Goal: Task Accomplishment & Management: Use online tool/utility

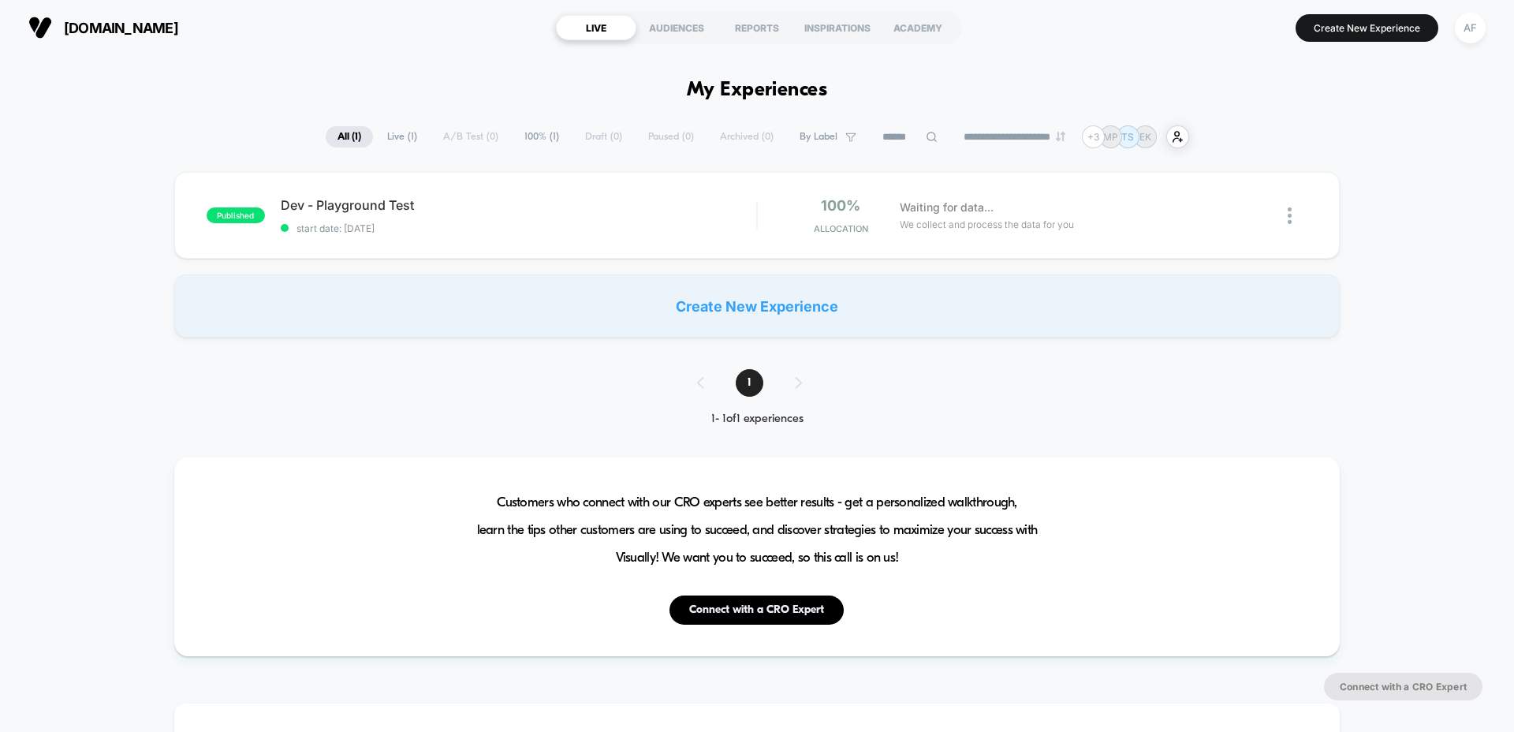
click at [399, 146] on span "Live ( 1 )" at bounding box center [402, 136] width 54 height 21
click at [349, 143] on span "All ( 1 )" at bounding box center [349, 136] width 48 height 21
click at [341, 212] on span "Dev - Playground Test" at bounding box center [518, 205] width 475 height 16
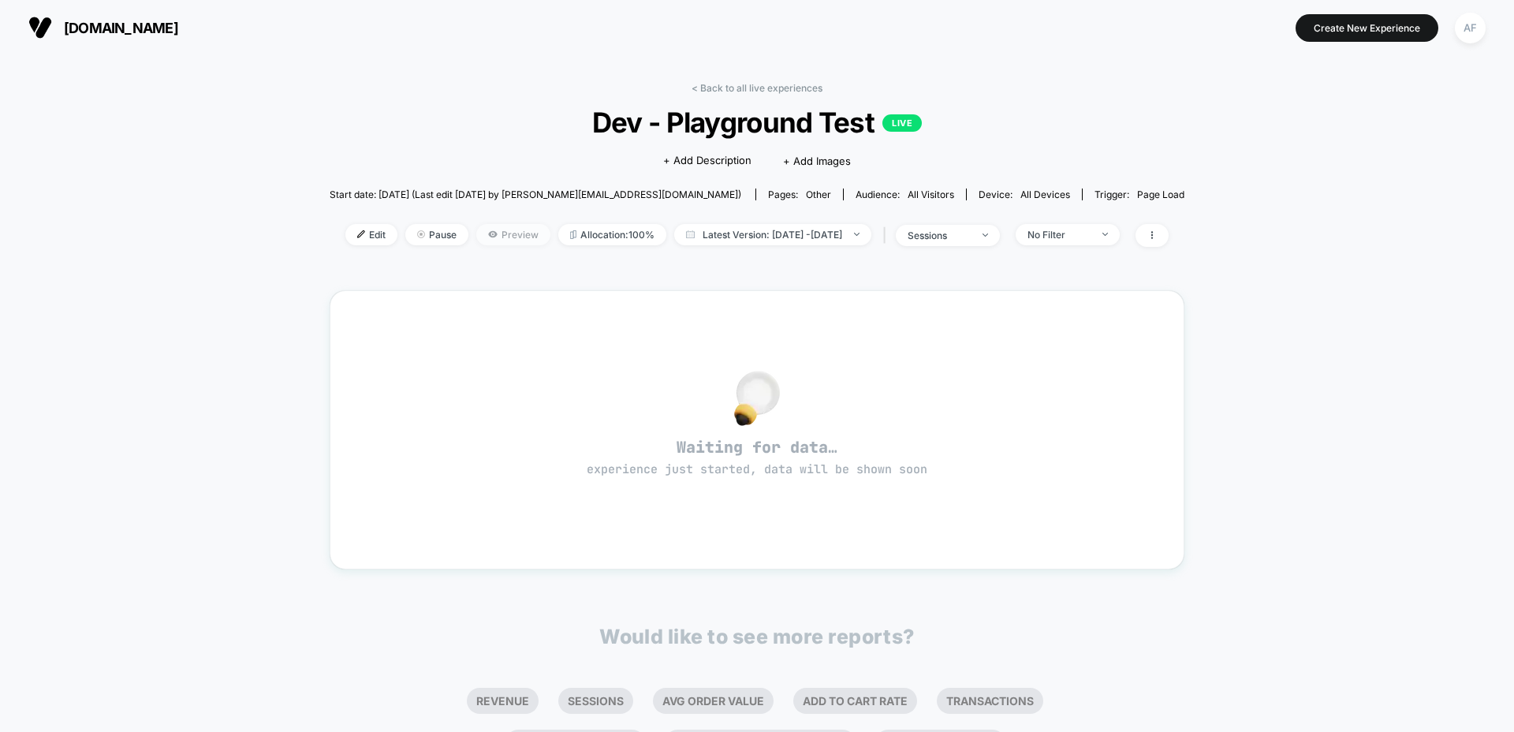
click at [493, 240] on span "Preview" at bounding box center [513, 234] width 74 height 21
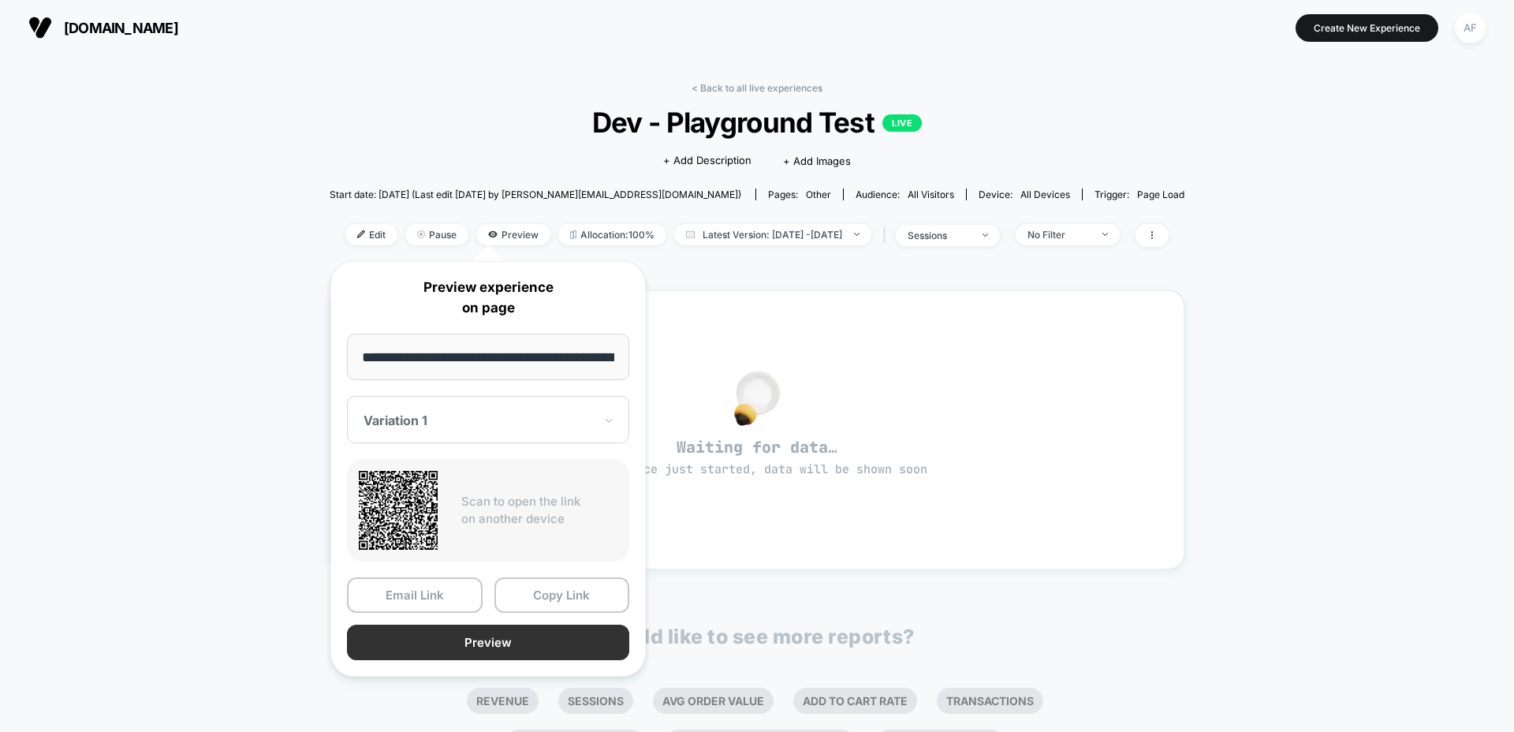
click at [484, 648] on button "Preview" at bounding box center [488, 641] width 282 height 35
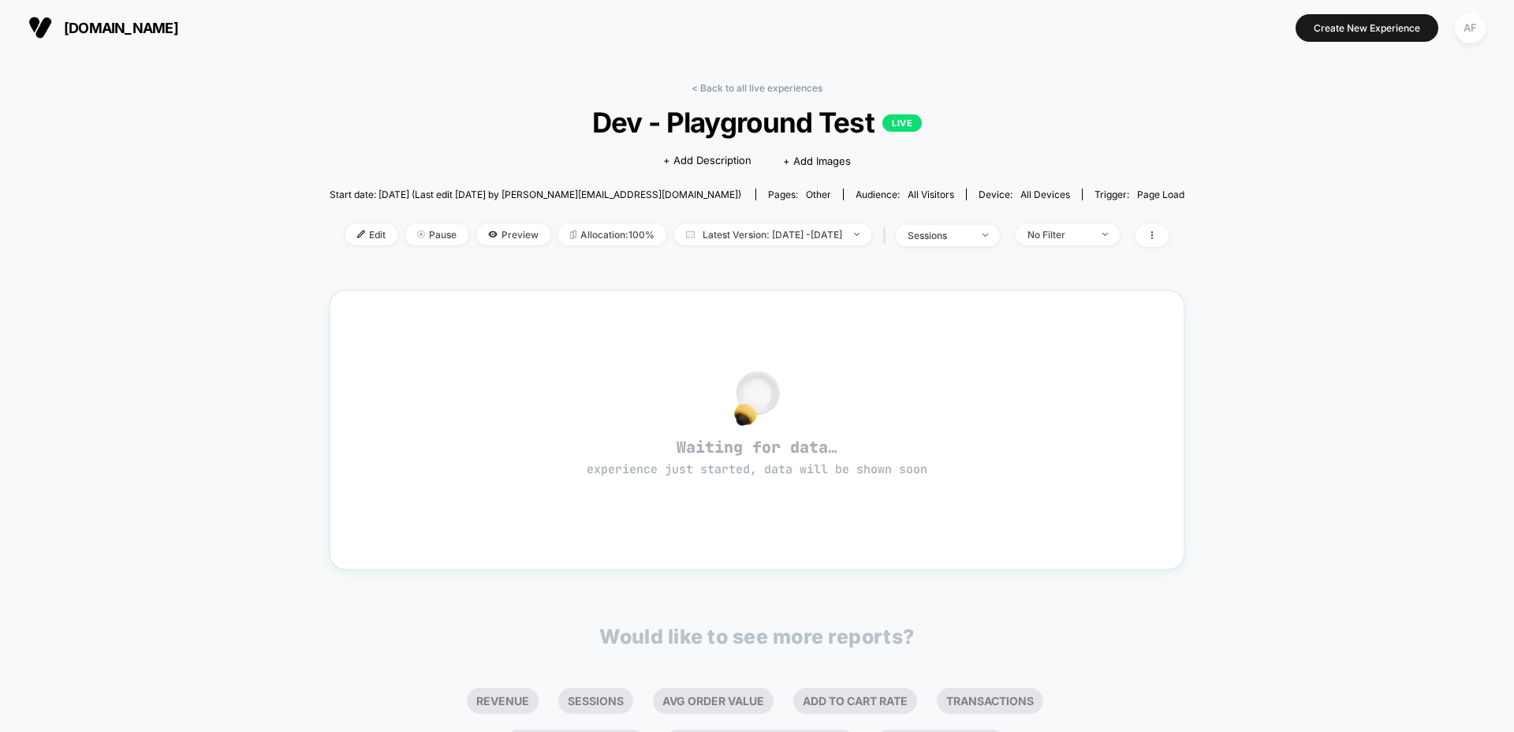
click at [717, 99] on div "< Back to all live experiences Dev - Playground Test LIVE Click to edit experie…" at bounding box center [757, 174] width 855 height 184
click at [716, 91] on link "< Back to all live experiences" at bounding box center [756, 88] width 131 height 12
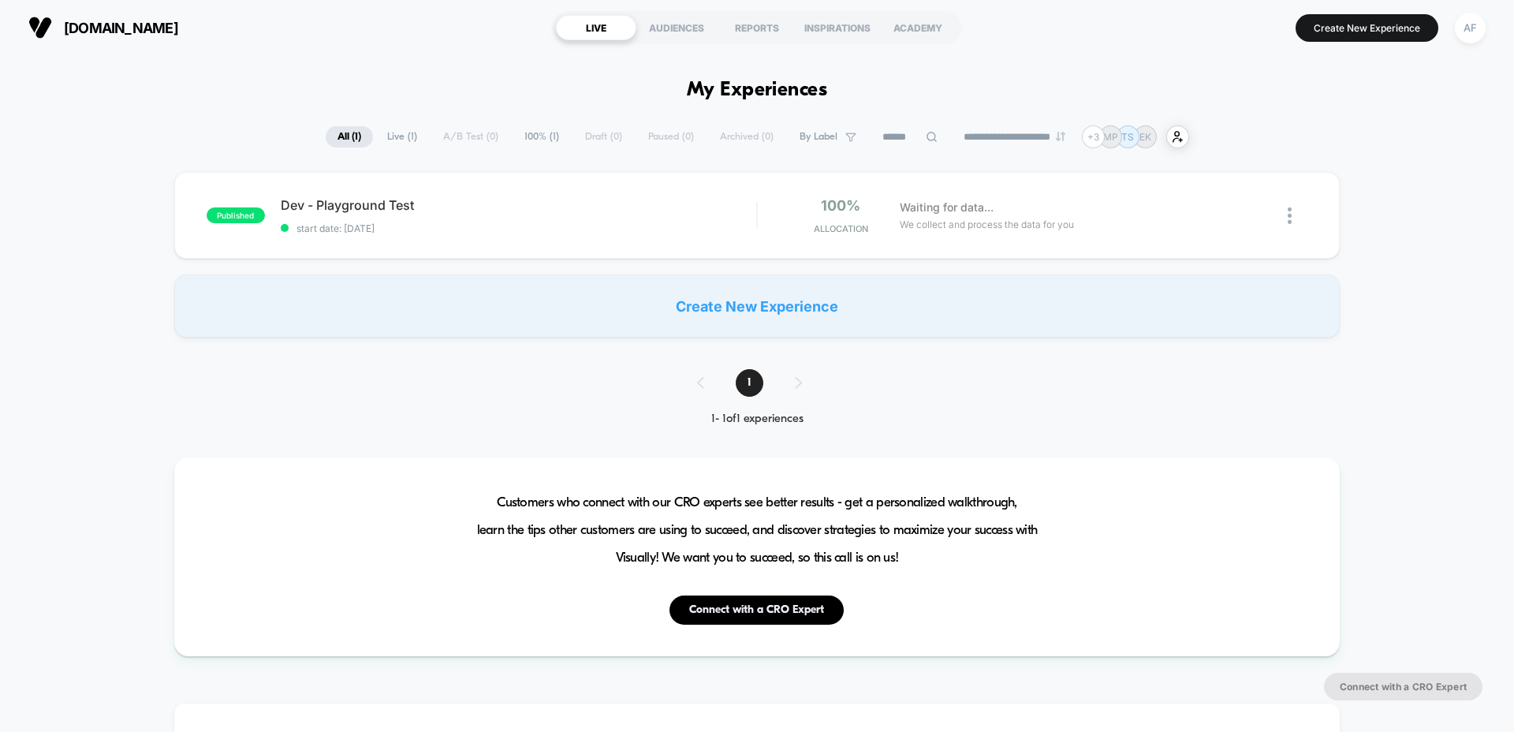
click at [684, 46] on section "LIVE AUDIENCES REPORTS INSPIRATIONS ACADEMY" at bounding box center [756, 27] width 481 height 39
click at [684, 35] on div "AUDIENCES" at bounding box center [676, 27] width 80 height 25
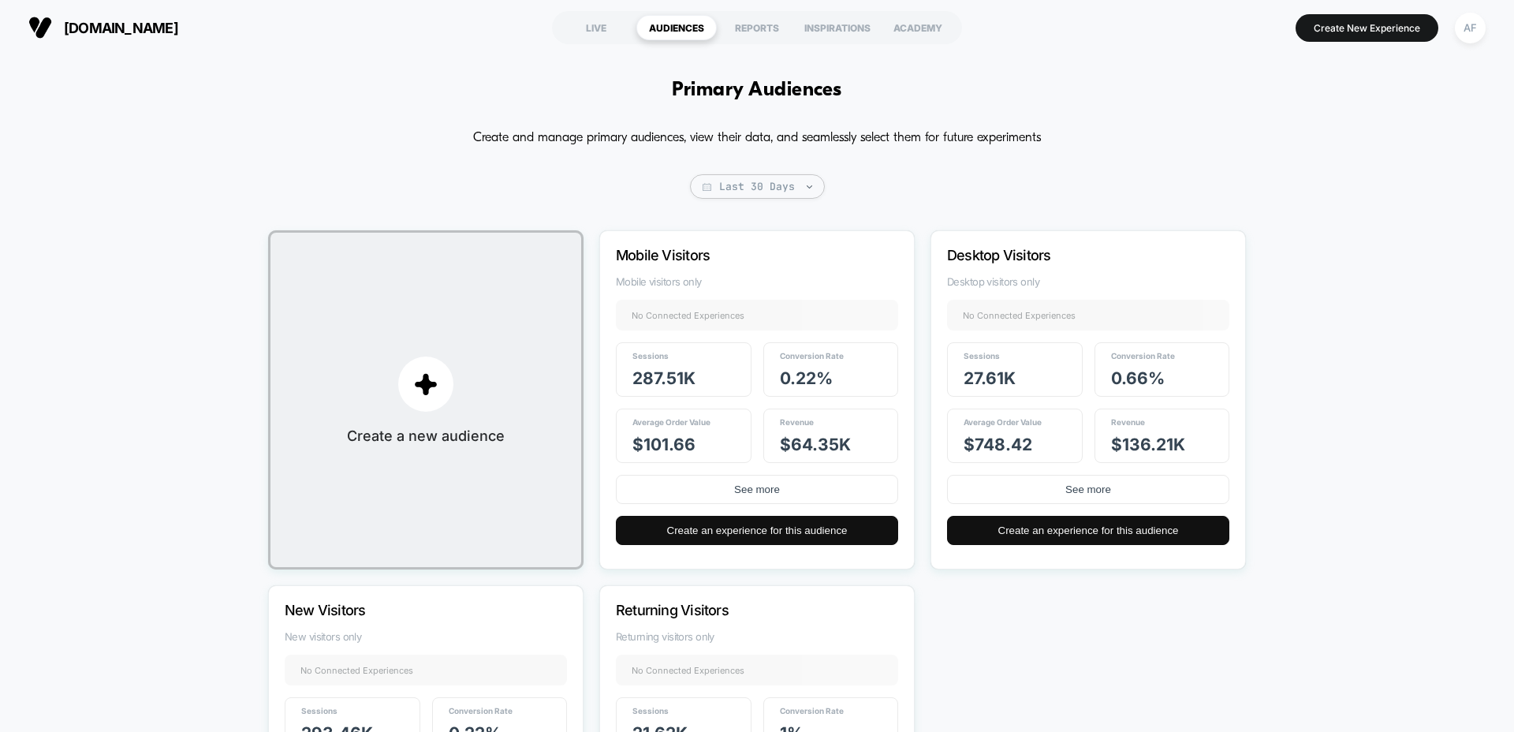
click at [693, 438] on span "$ 101.66" at bounding box center [663, 444] width 63 height 20
click at [763, 32] on div "REPORTS" at bounding box center [757, 27] width 80 height 25
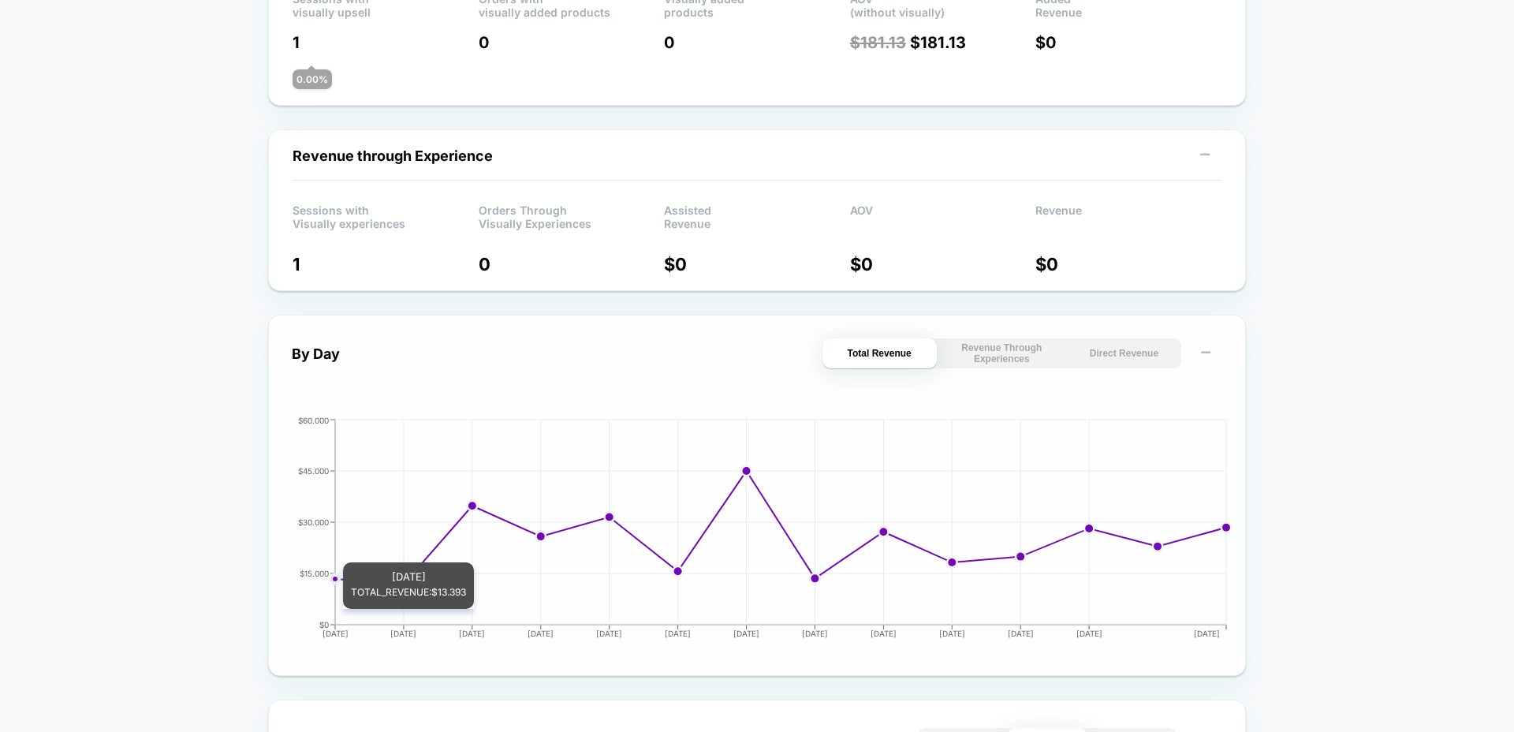
scroll to position [424, 0]
click at [1004, 359] on button "Revenue Through Experiences" at bounding box center [1001, 352] width 114 height 30
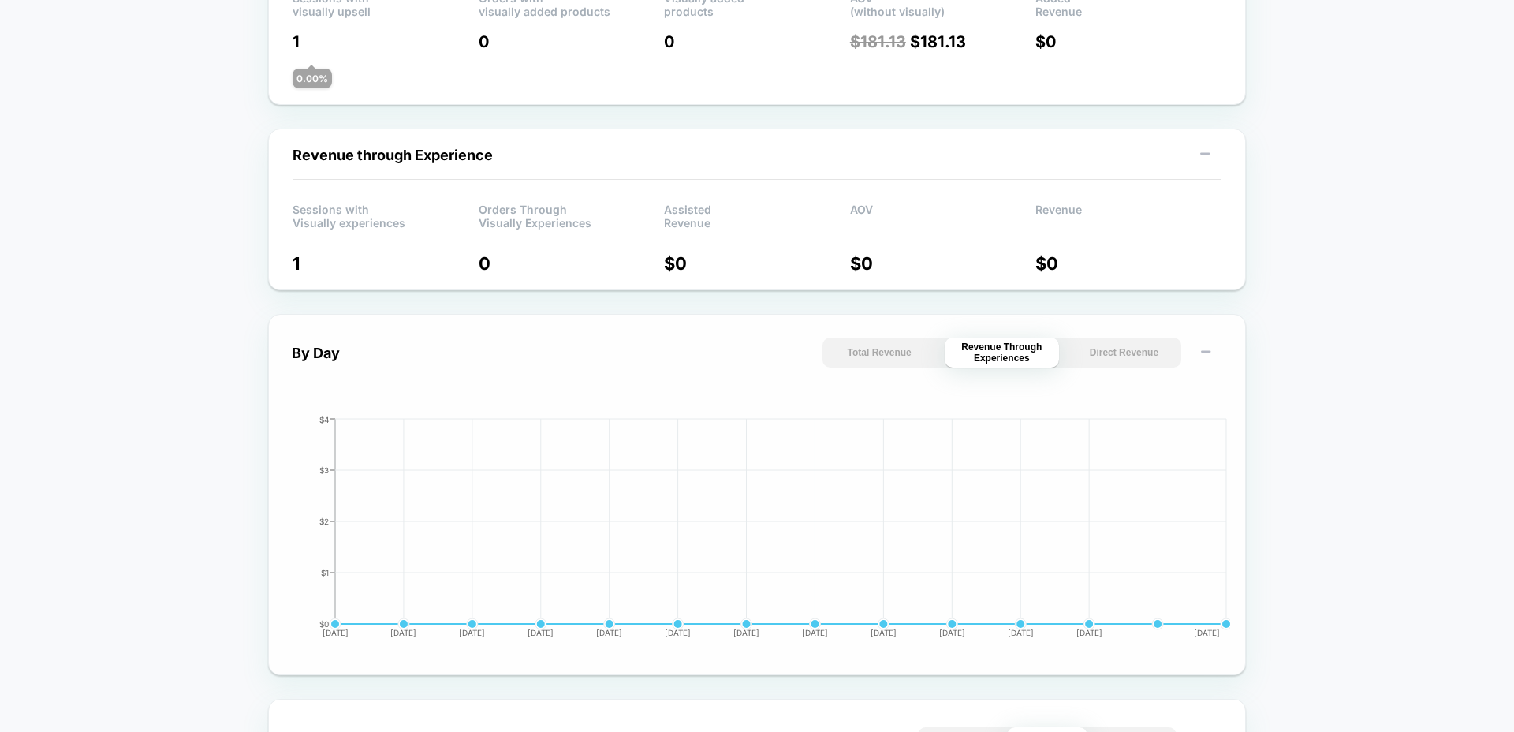
click at [1096, 358] on button "Direct Revenue" at bounding box center [1124, 352] width 114 height 30
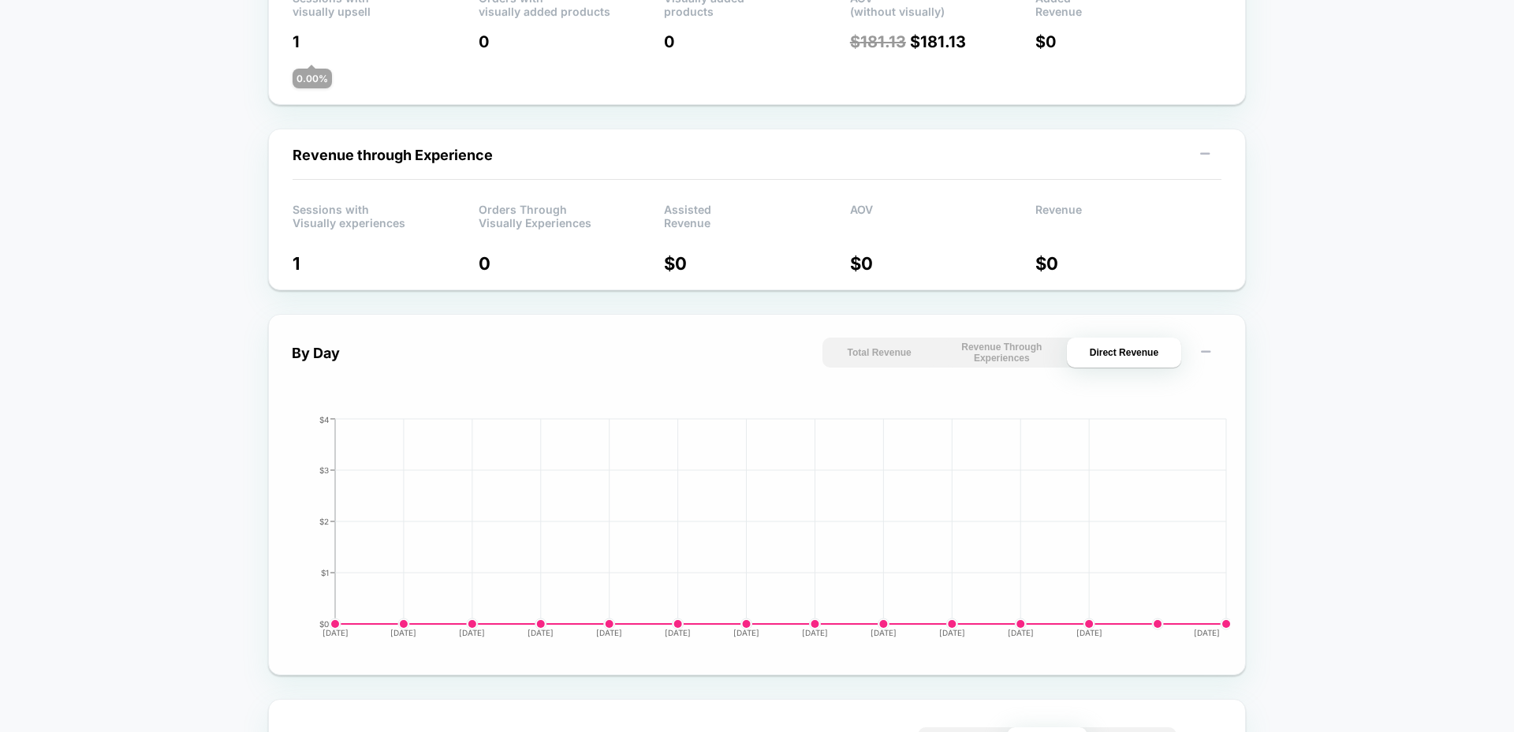
click at [898, 344] on button "Total Revenue" at bounding box center [879, 352] width 114 height 30
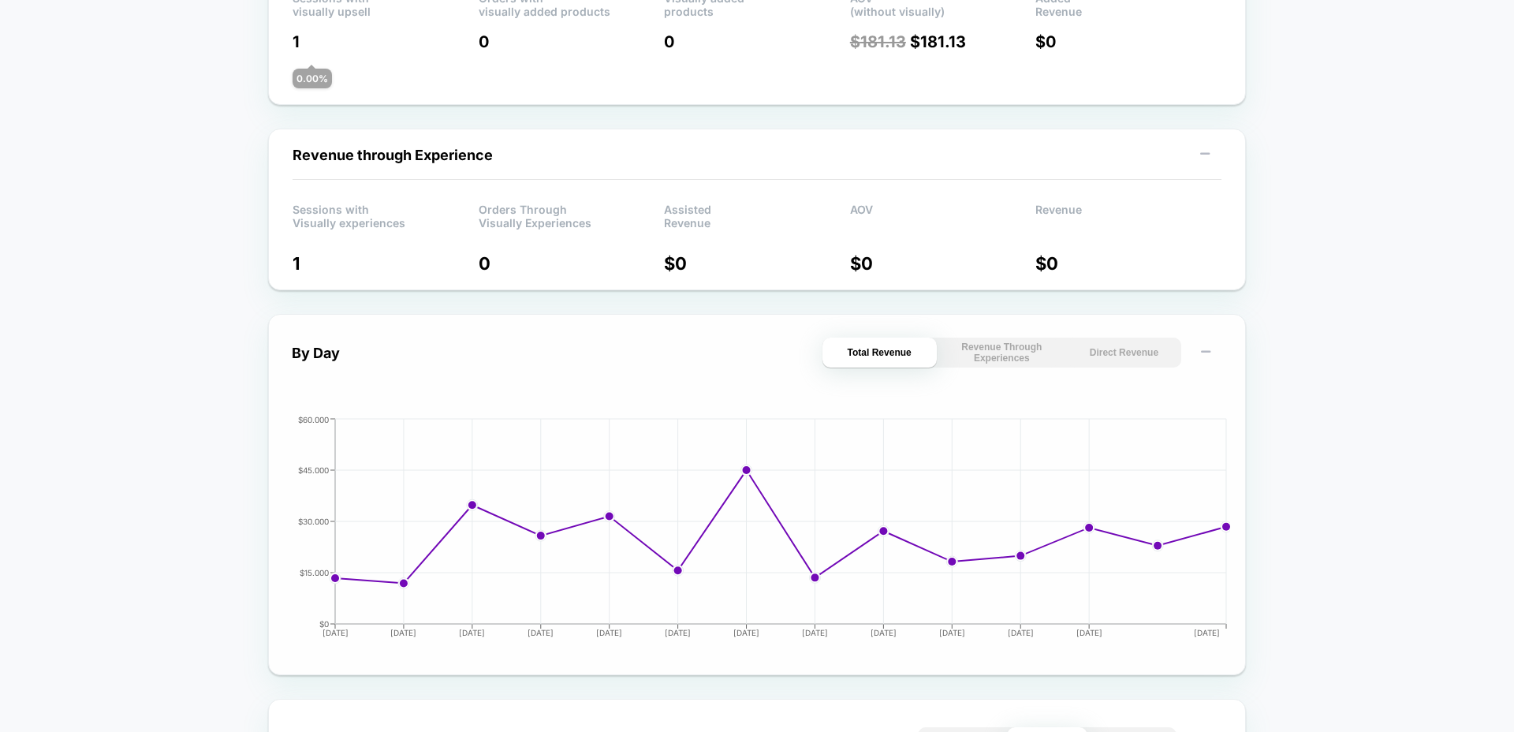
click at [1100, 359] on button "Direct Revenue" at bounding box center [1124, 352] width 114 height 30
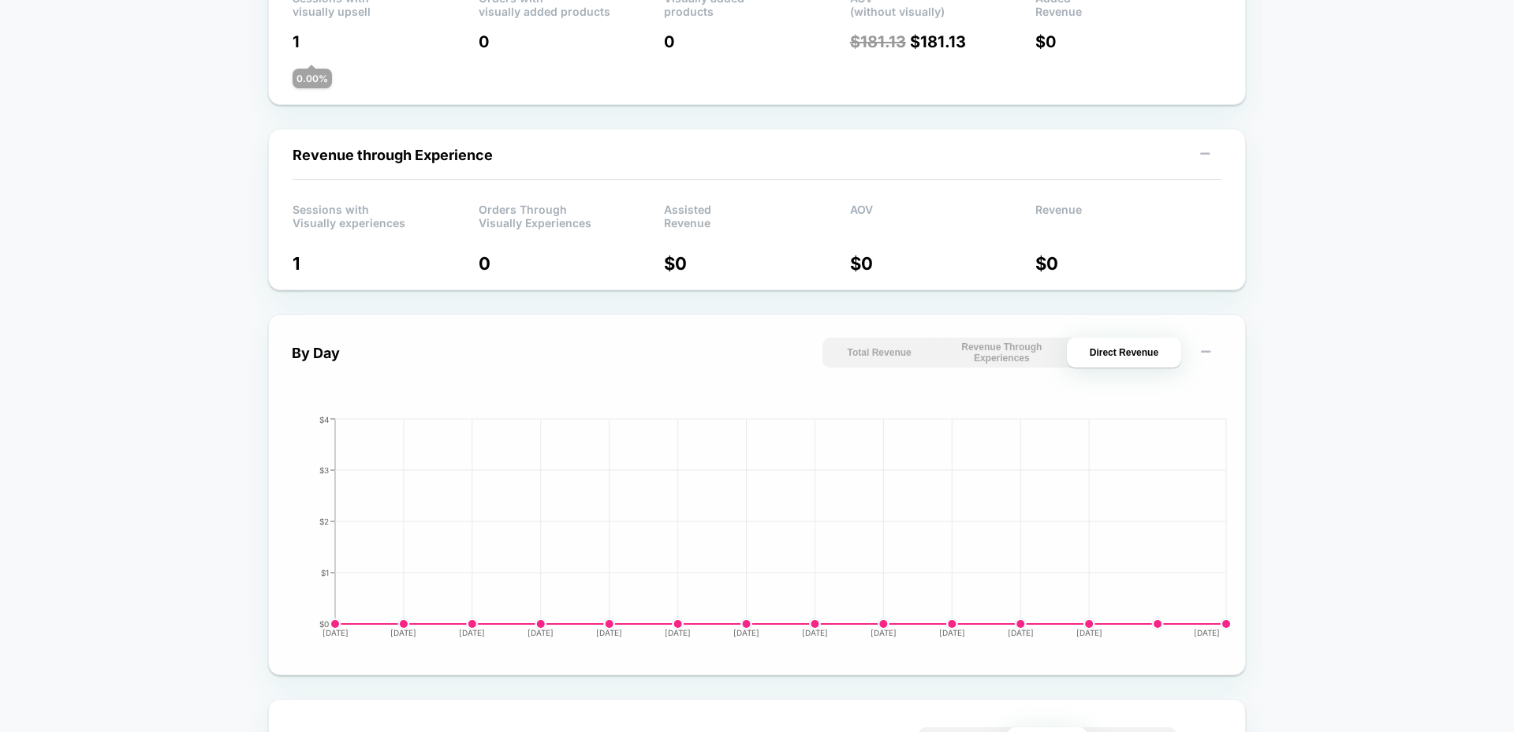
click at [1003, 357] on button "Revenue Through Experiences" at bounding box center [1001, 352] width 114 height 30
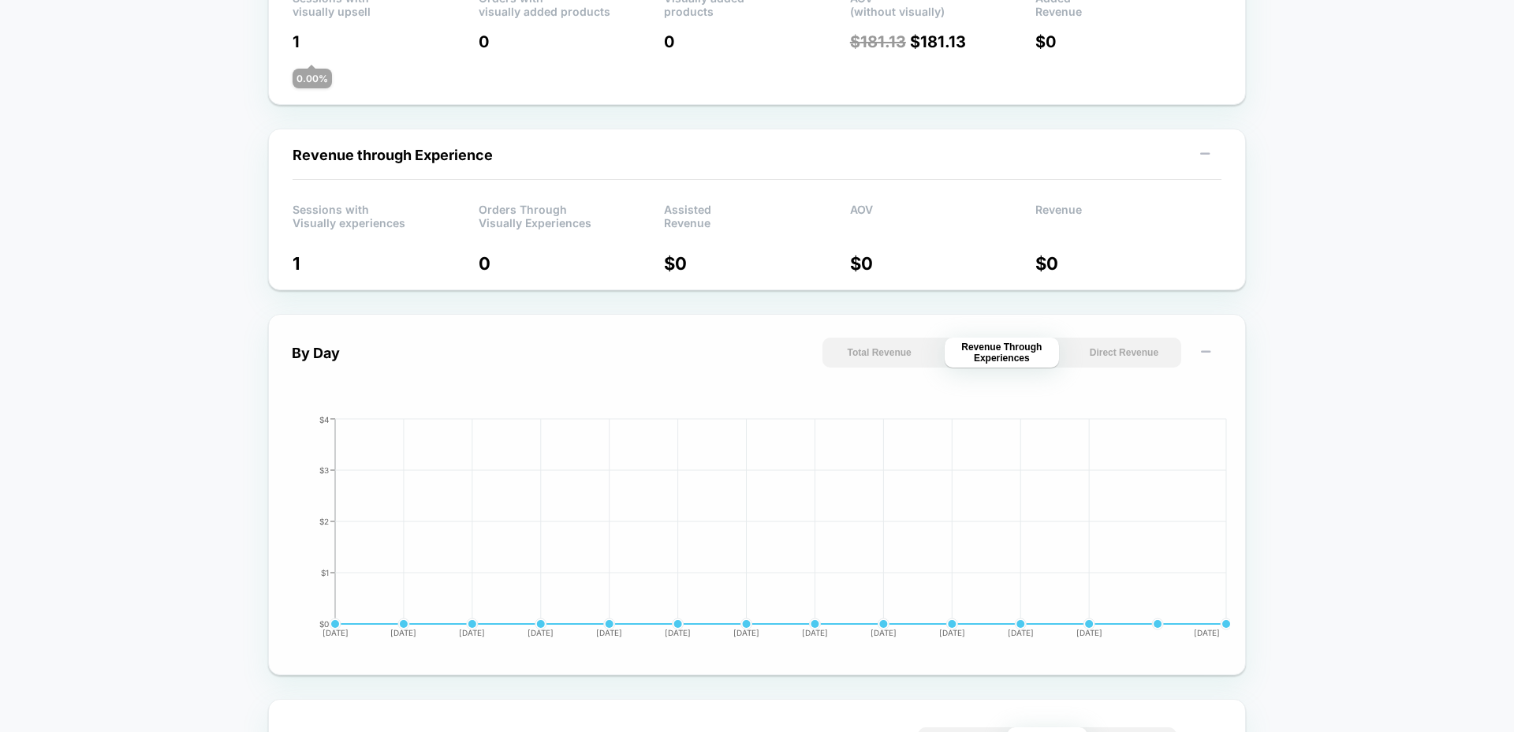
click at [877, 356] on button "Total Revenue" at bounding box center [879, 352] width 114 height 30
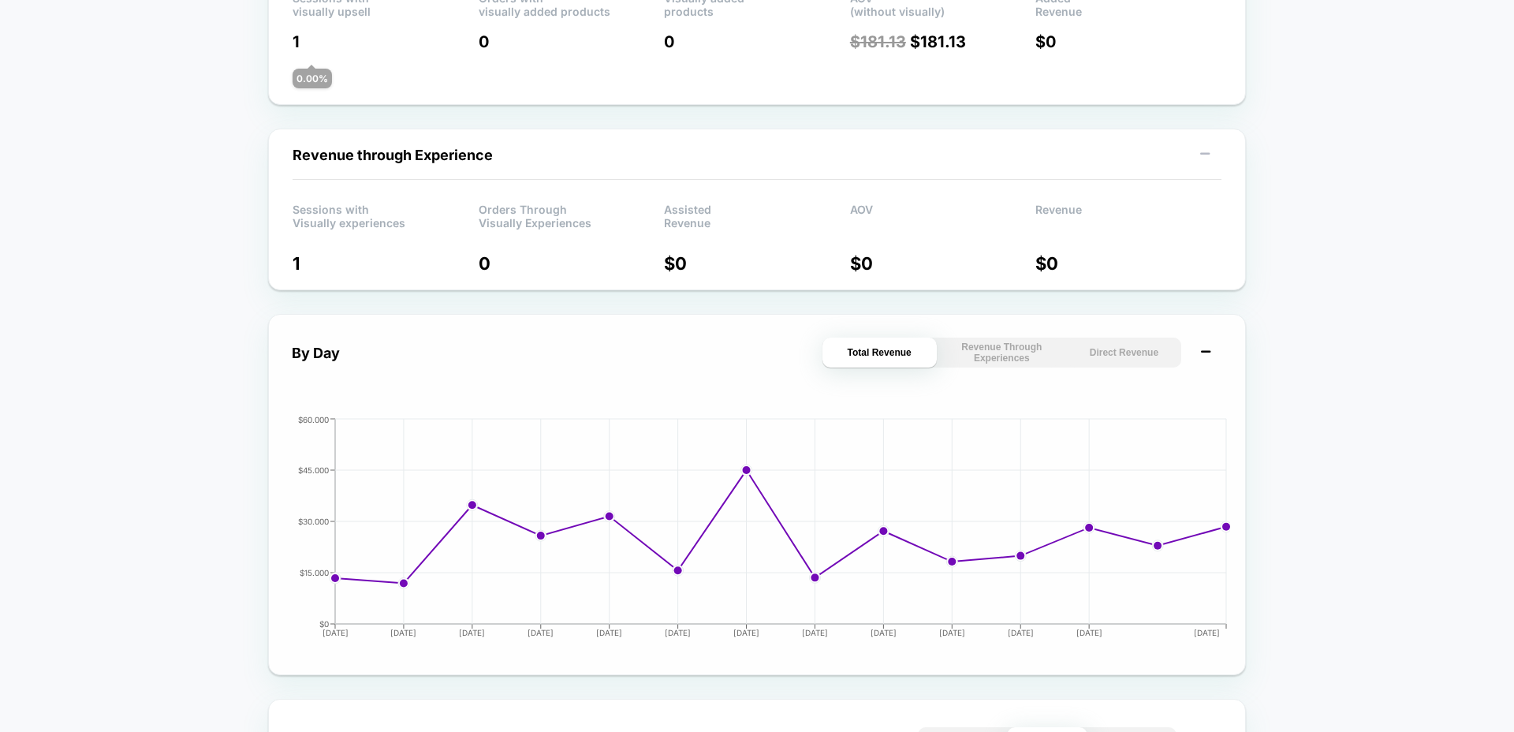
click at [1208, 355] on icon at bounding box center [1205, 352] width 16 height 16
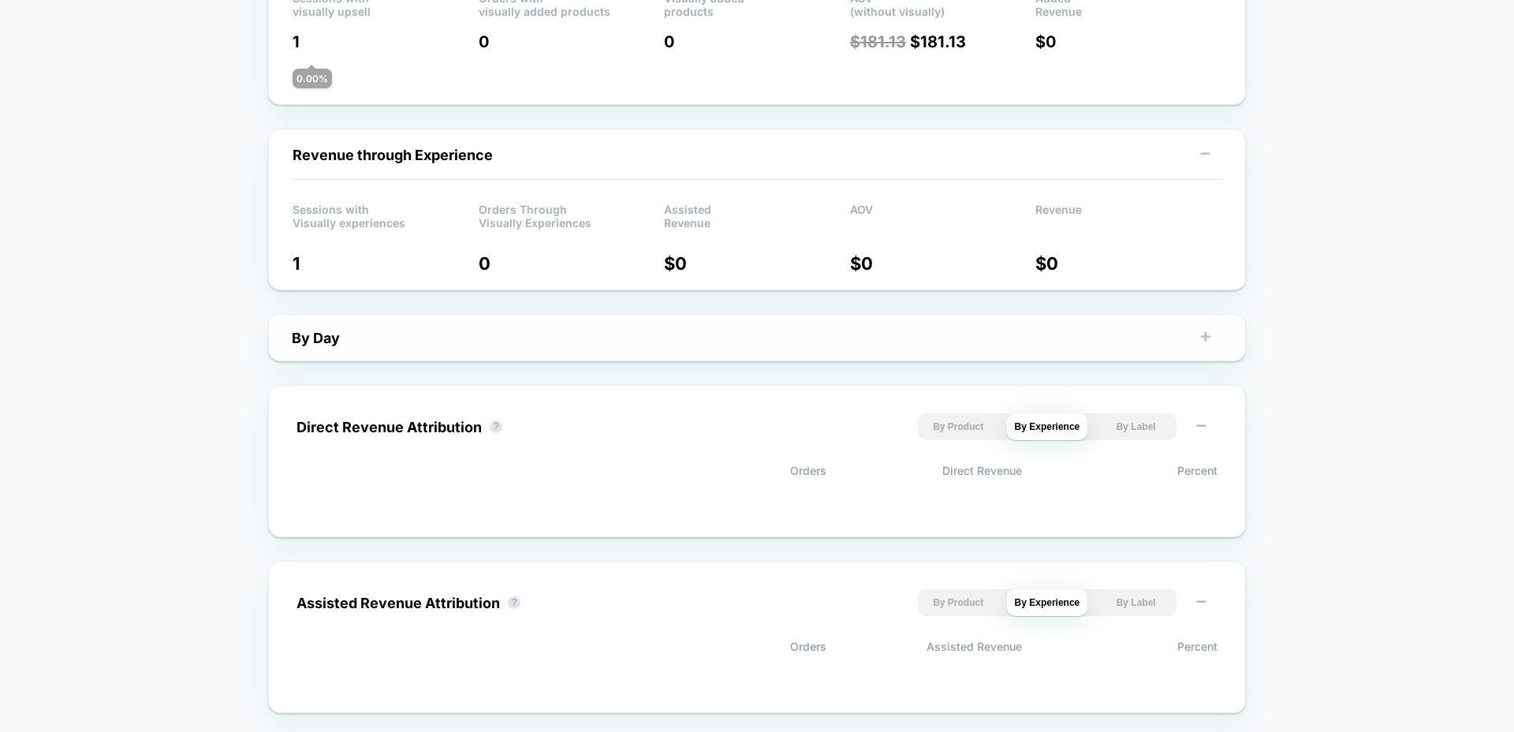
click at [1205, 346] on button at bounding box center [1205, 337] width 25 height 30
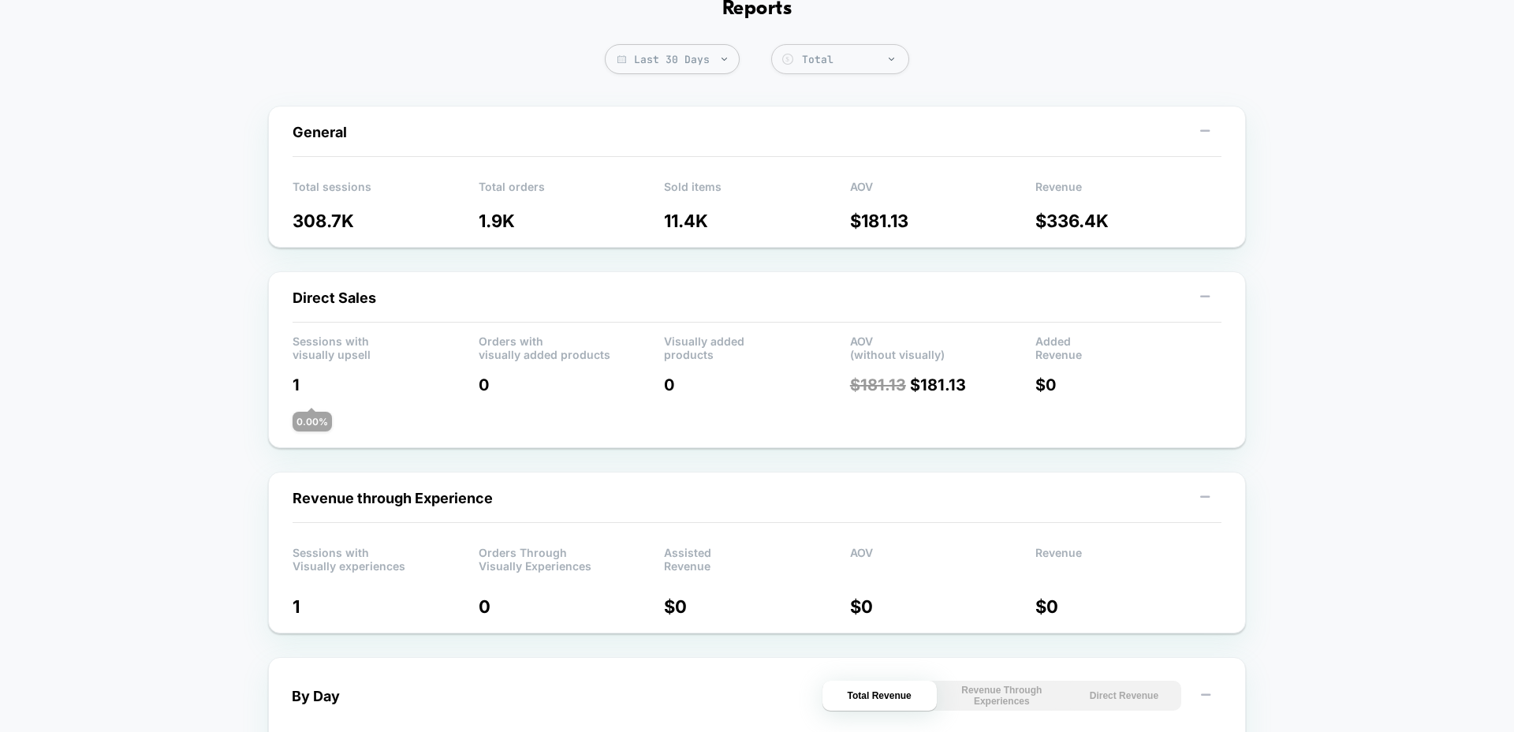
scroll to position [0, 0]
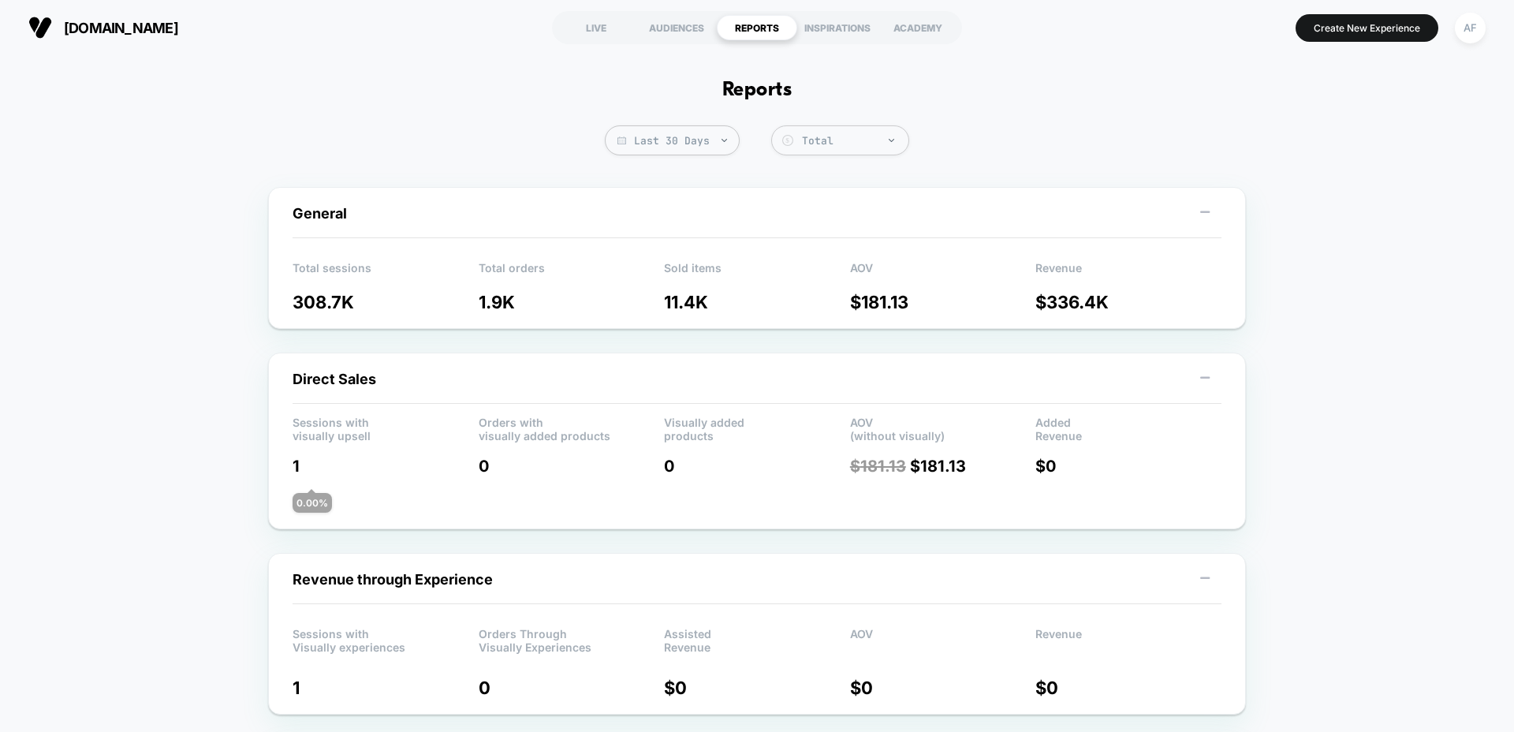
click at [828, 41] on section "LIVE AUDIENCES REPORTS INSPIRATIONS ACADEMY" at bounding box center [756, 27] width 481 height 39
click at [829, 34] on div "INSPIRATIONS" at bounding box center [837, 27] width 80 height 25
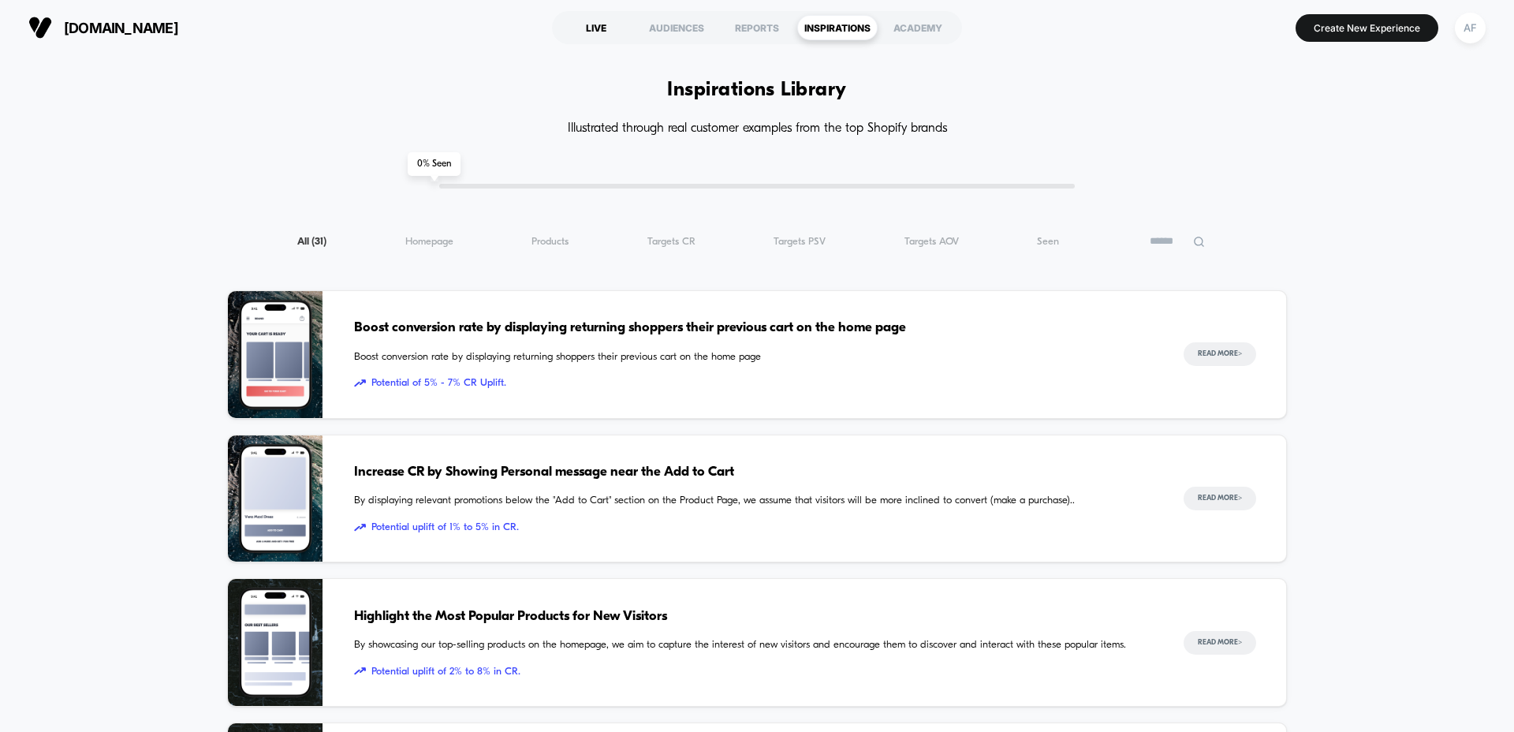
click at [584, 28] on div "LIVE" at bounding box center [596, 27] width 80 height 25
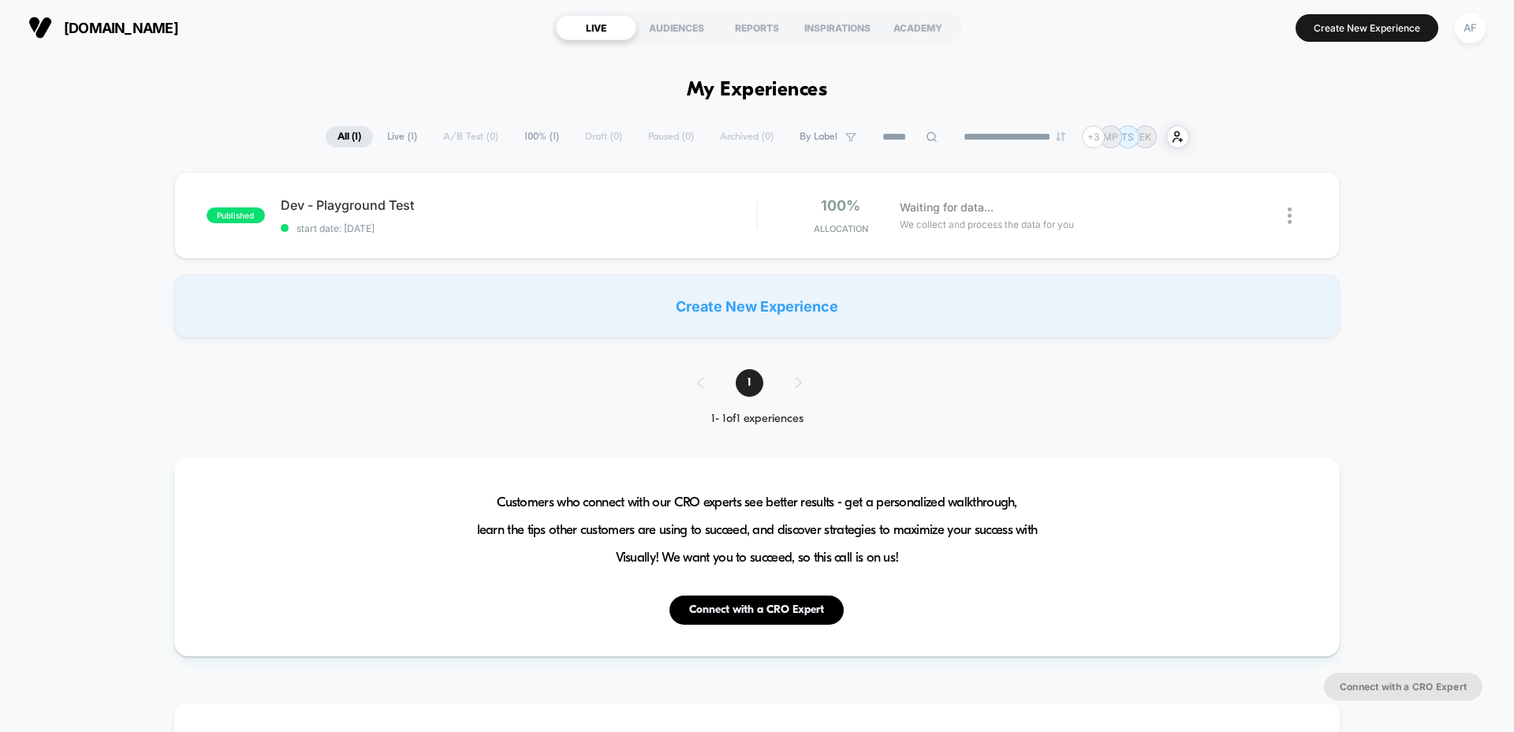
click at [127, 174] on div "published Dev - Playground Test start date: [DATE] 100% Allocation Waiting for …" at bounding box center [757, 255] width 1514 height 166
click at [682, 32] on div "AUDIENCES" at bounding box center [676, 27] width 80 height 25
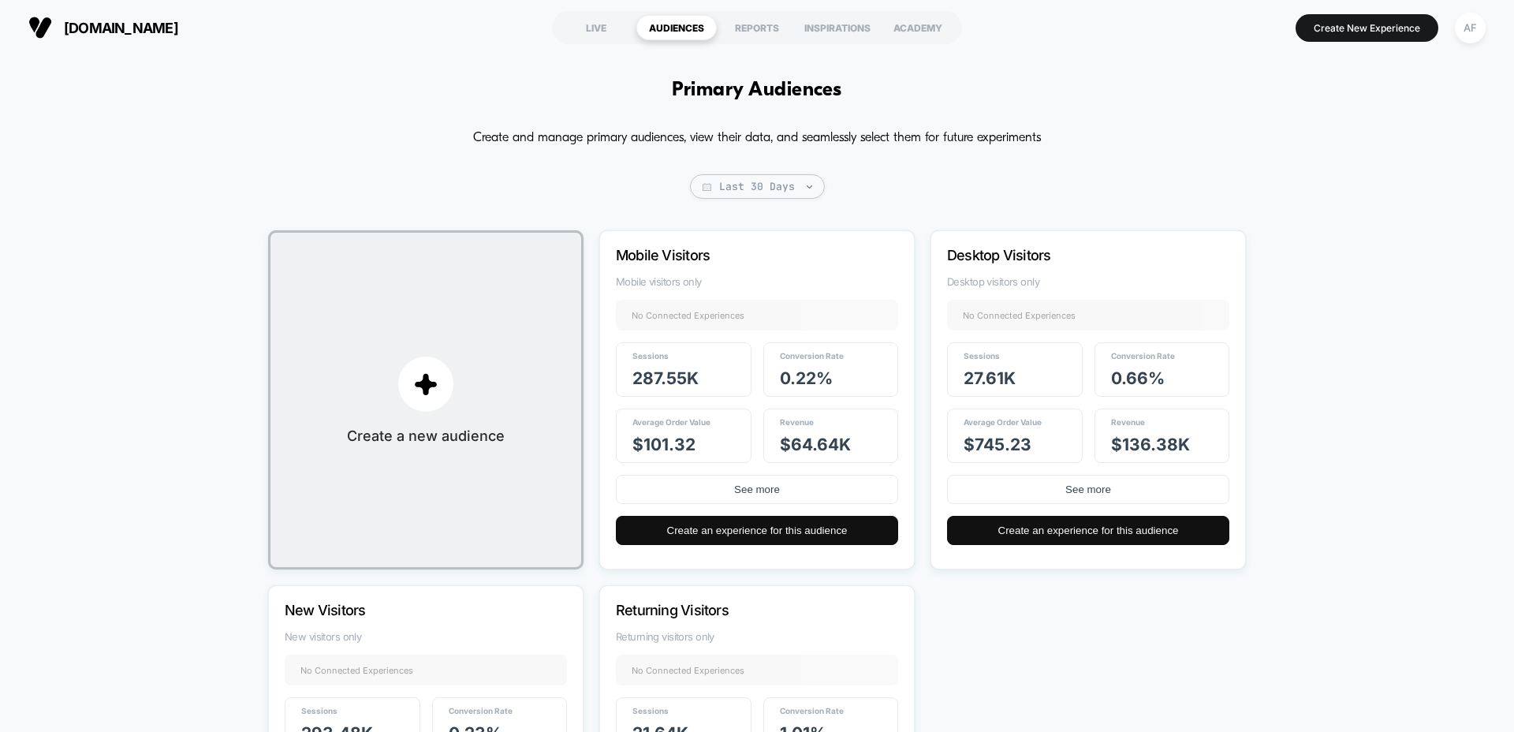
click at [665, 121] on div "Primary Audiences Create and manage primary audiences, view their data, and sea…" at bounding box center [757, 501] width 1514 height 892
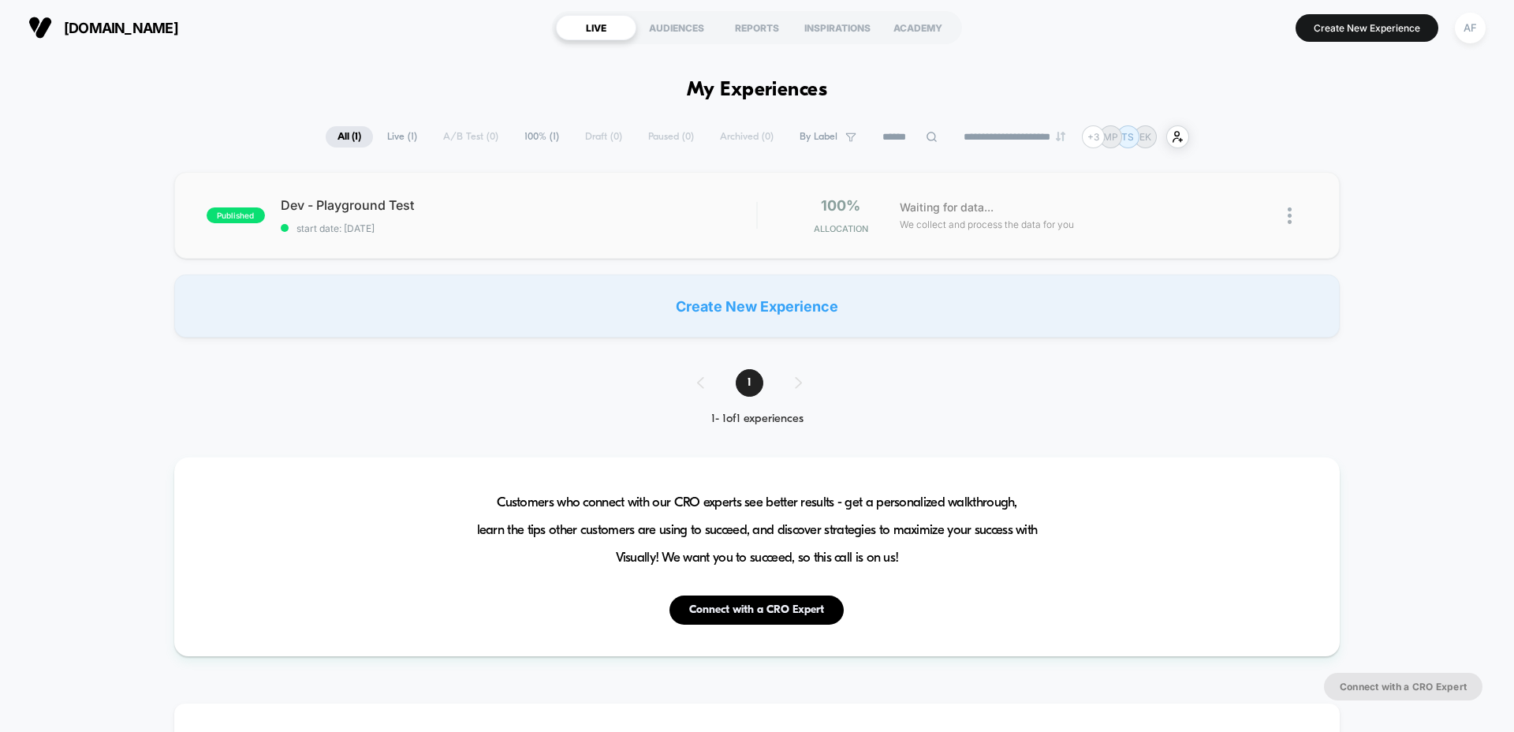
click at [1290, 218] on img at bounding box center [1289, 215] width 4 height 17
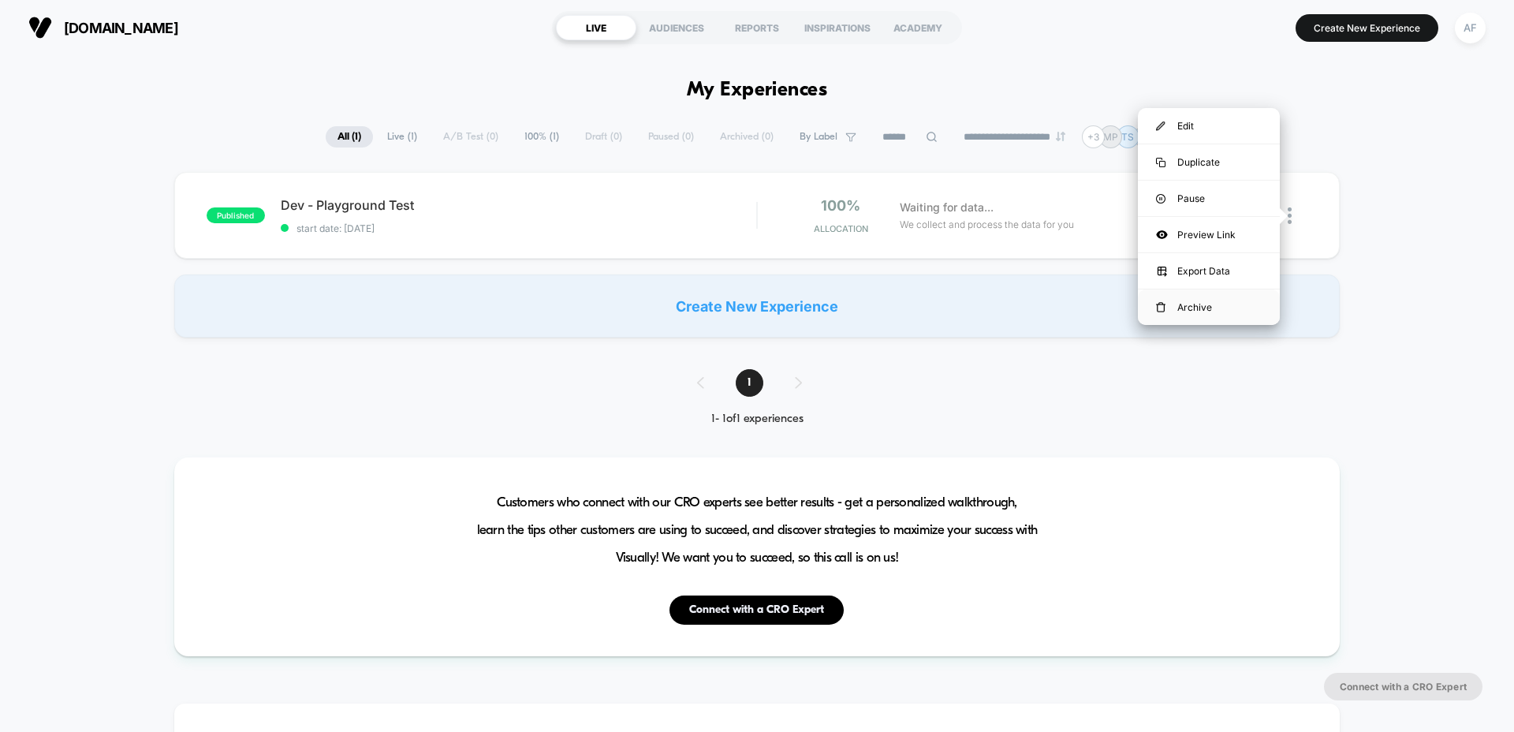
click at [1238, 303] on div "Archive" at bounding box center [1209, 306] width 142 height 35
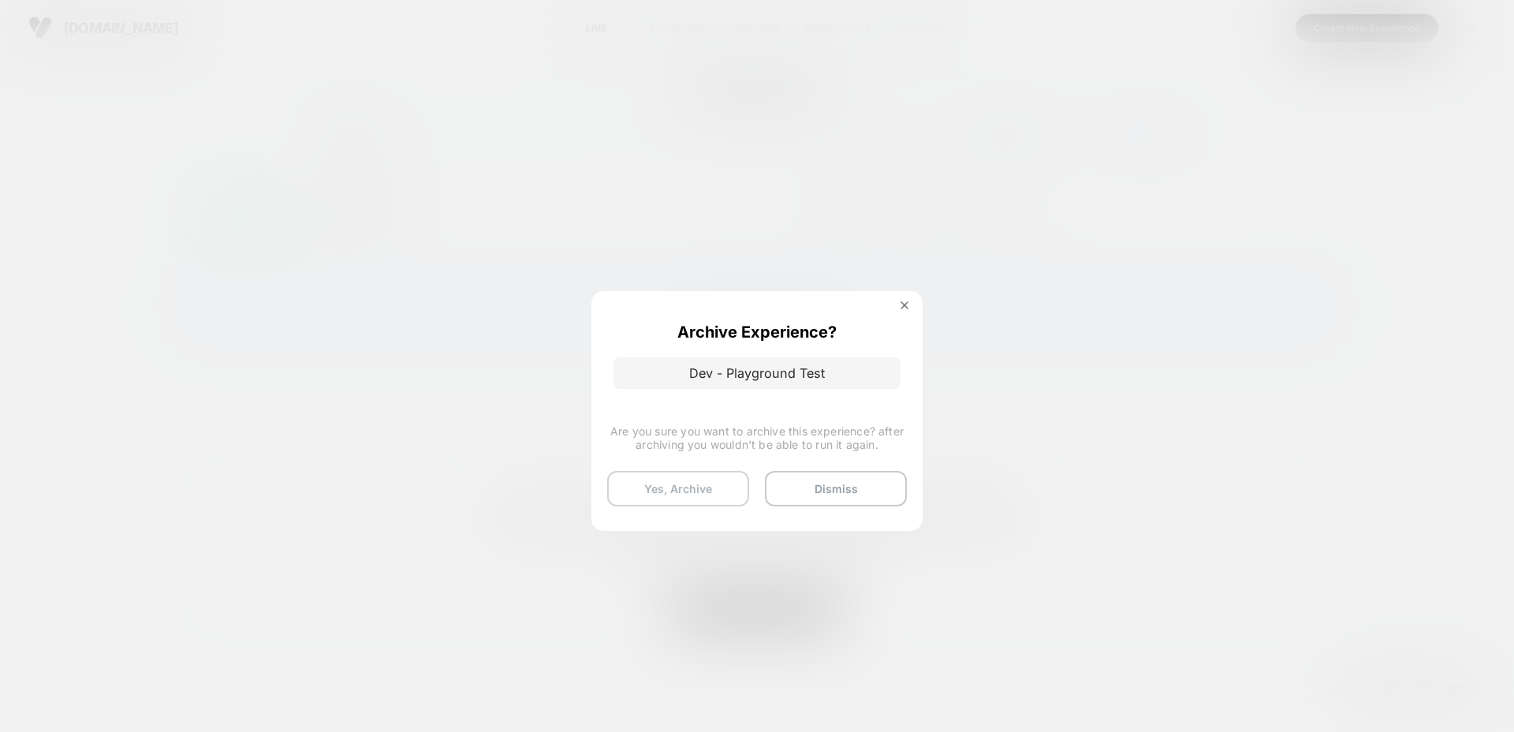
click at [691, 490] on button "Yes, Archive" at bounding box center [678, 488] width 142 height 35
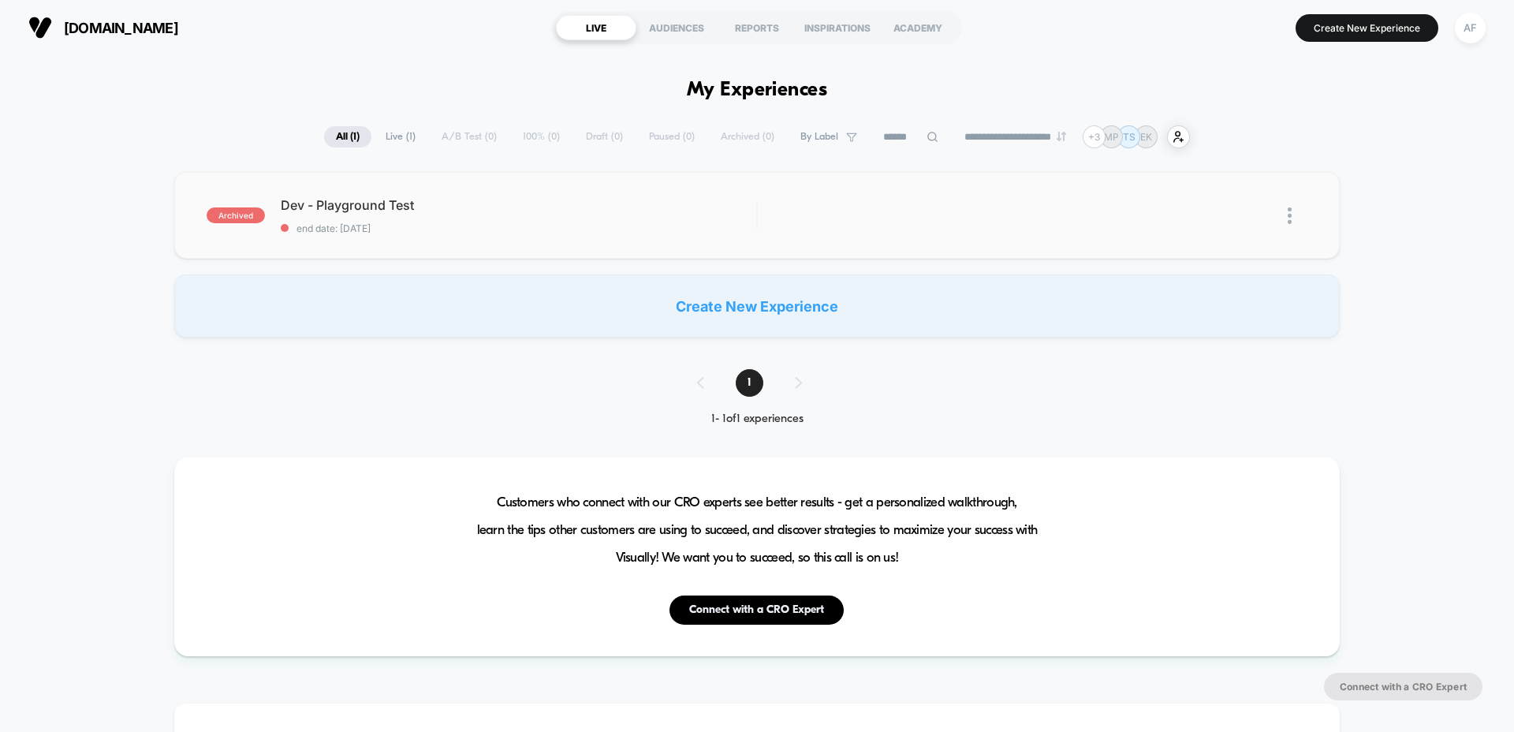
click at [1287, 222] on img at bounding box center [1289, 215] width 4 height 17
click at [1203, 277] on div "Delete" at bounding box center [1209, 270] width 142 height 35
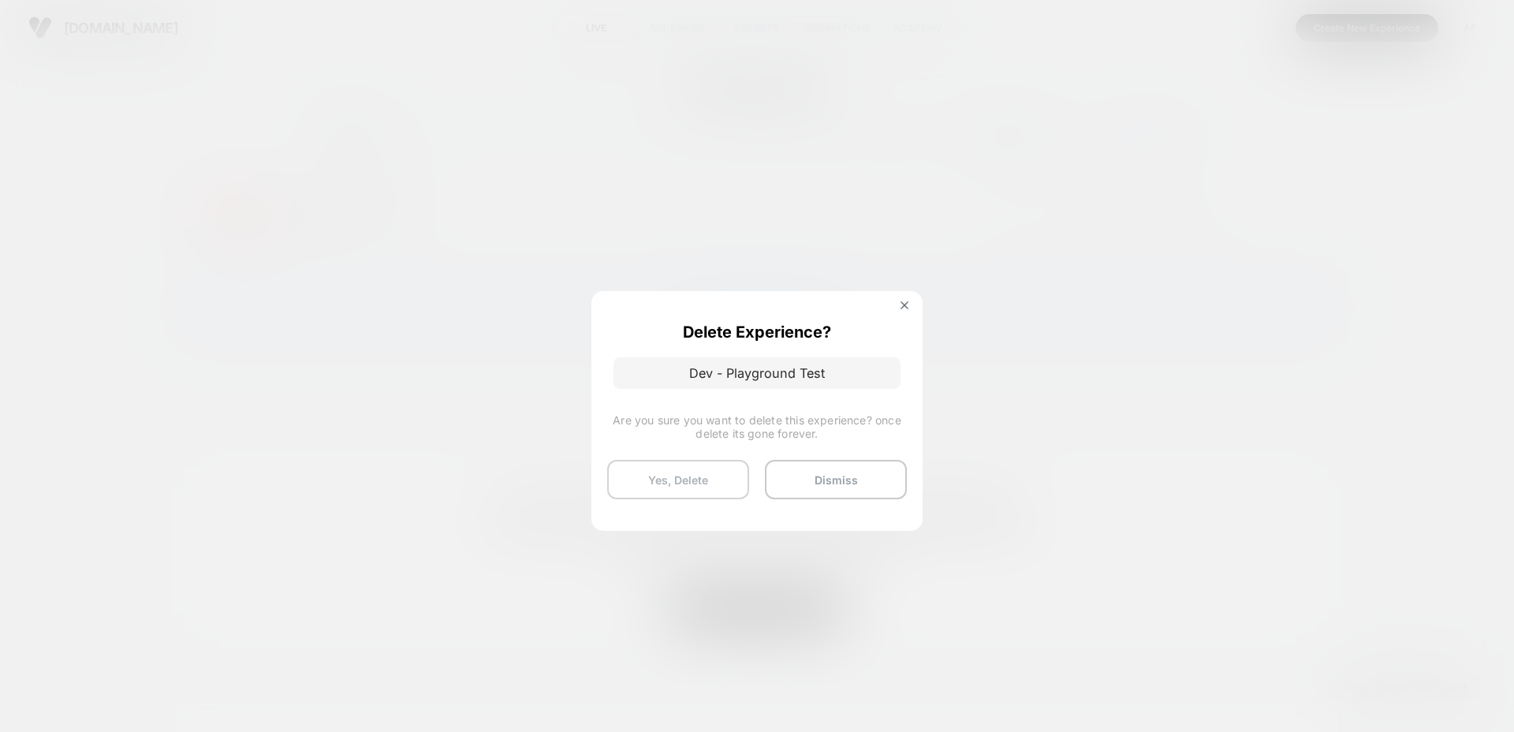
click at [686, 478] on button "Yes, Delete" at bounding box center [678, 479] width 142 height 39
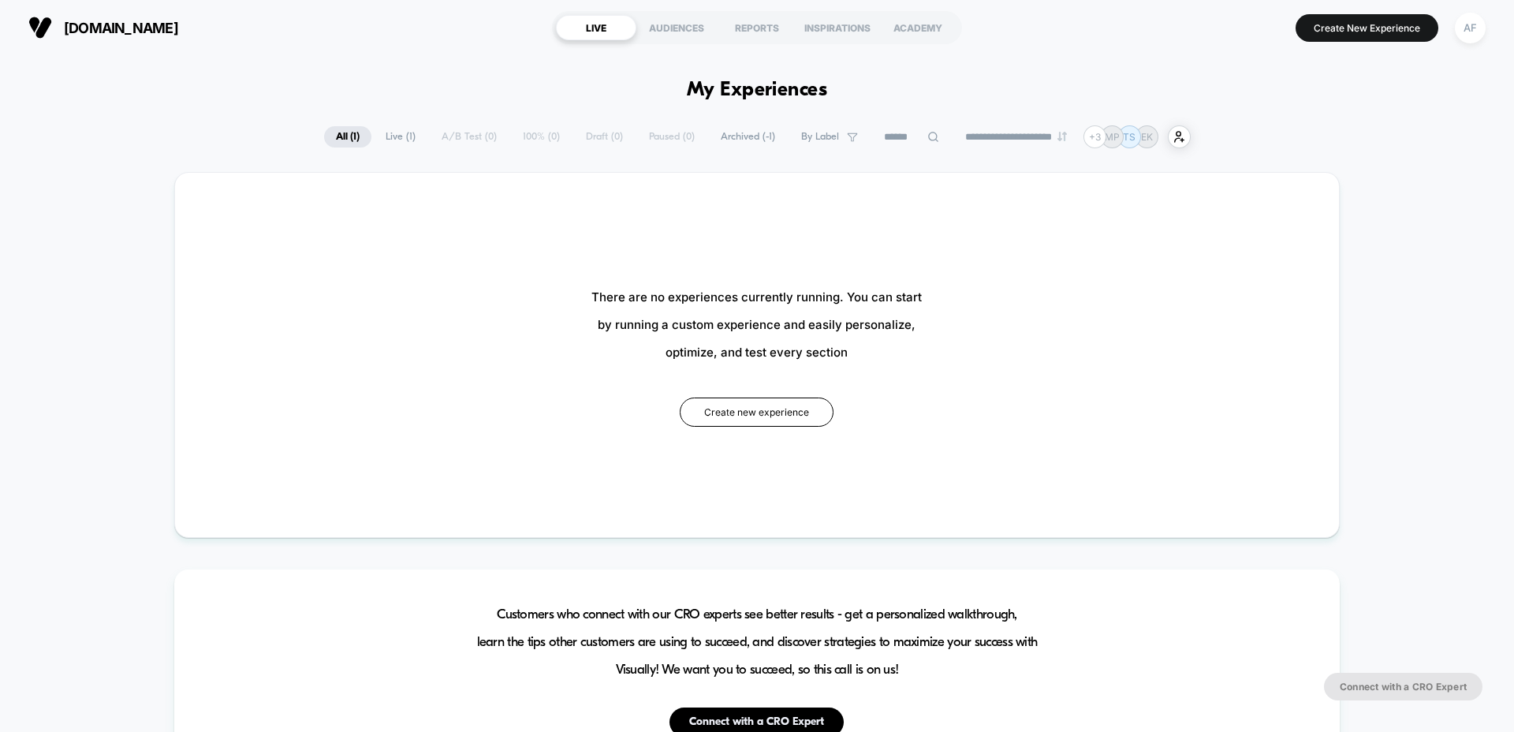
click at [740, 140] on span "Archived ( -1 )" at bounding box center [748, 136] width 78 height 21
click at [654, 139] on div "**********" at bounding box center [757, 136] width 866 height 23
click at [382, 137] on span "Live ( 1 )" at bounding box center [401, 136] width 54 height 21
click at [352, 136] on span "All ( 0 )" at bounding box center [346, 136] width 50 height 21
click at [349, 136] on span "All ( 0 )" at bounding box center [346, 136] width 50 height 21
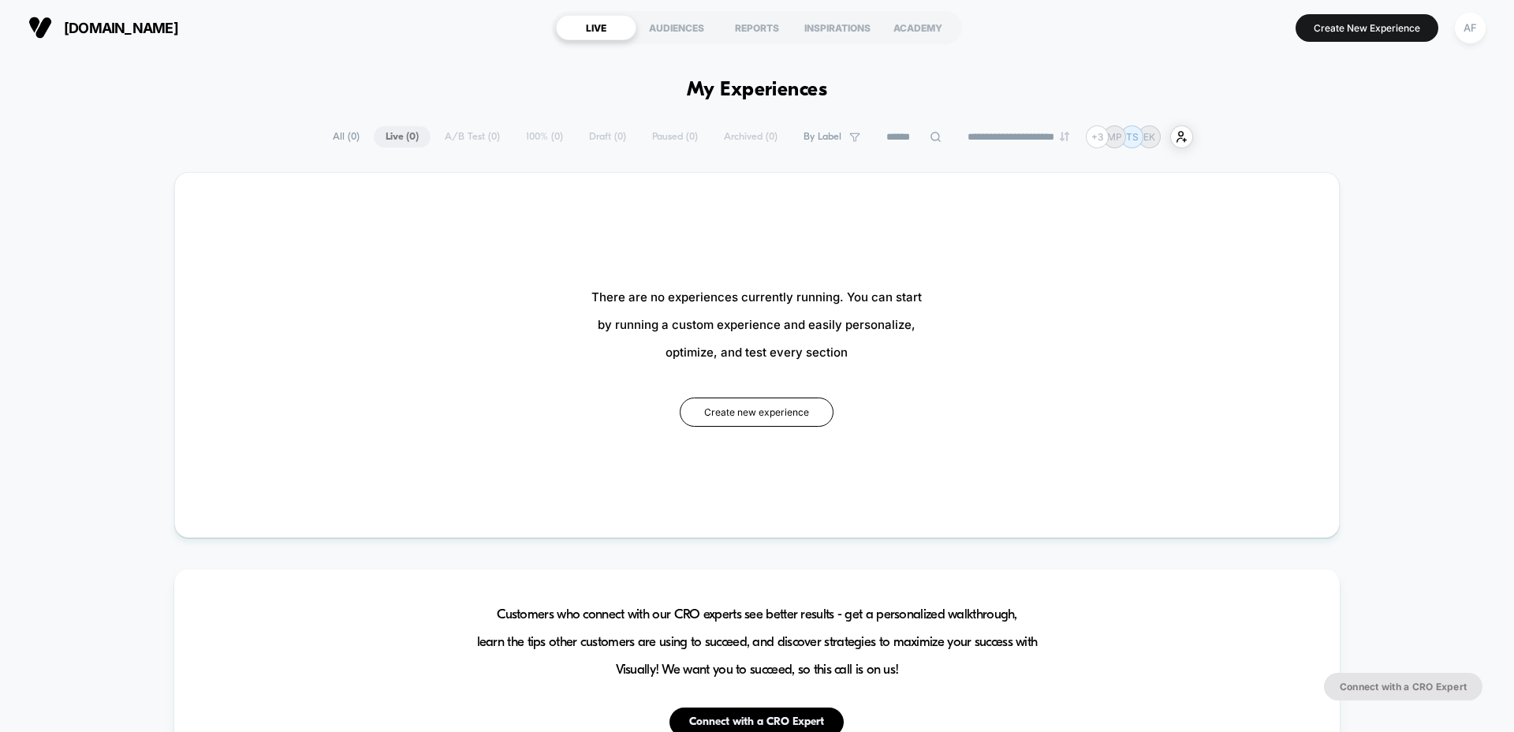
click at [335, 136] on span "All ( 0 )" at bounding box center [346, 136] width 50 height 21
click at [791, 406] on button "Create new experience" at bounding box center [757, 411] width 154 height 29
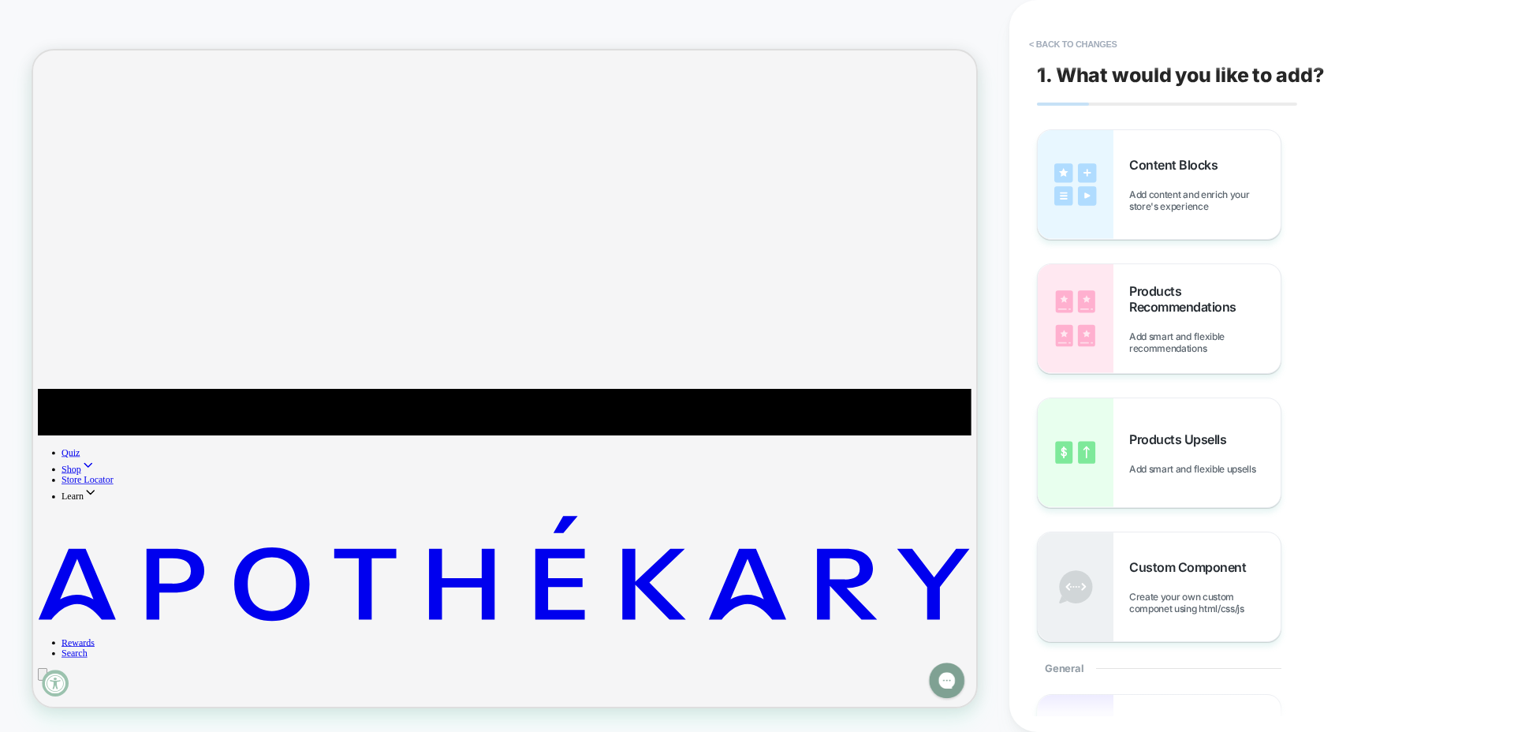
click at [1034, 47] on button "< Back to changes" at bounding box center [1073, 44] width 104 height 25
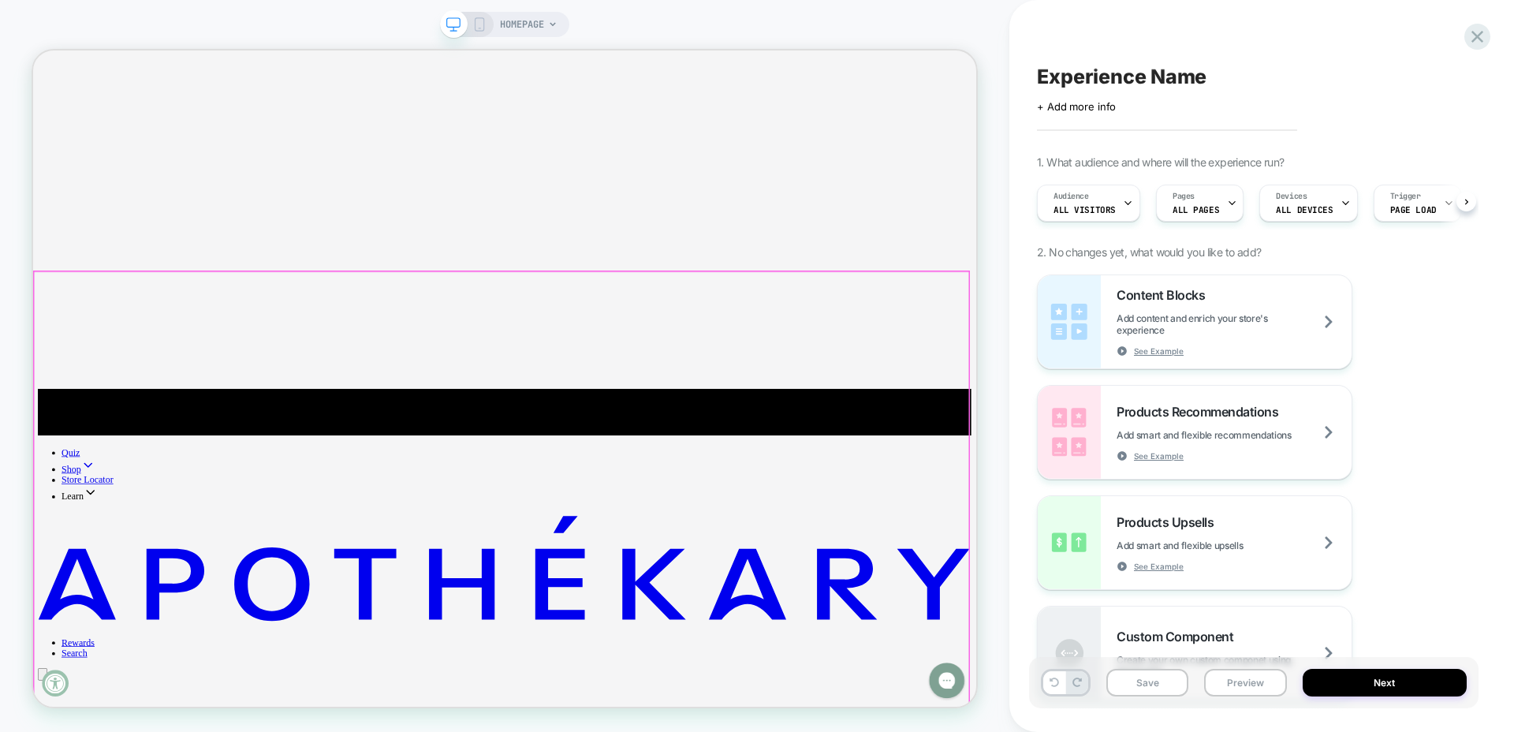
scroll to position [0, 1]
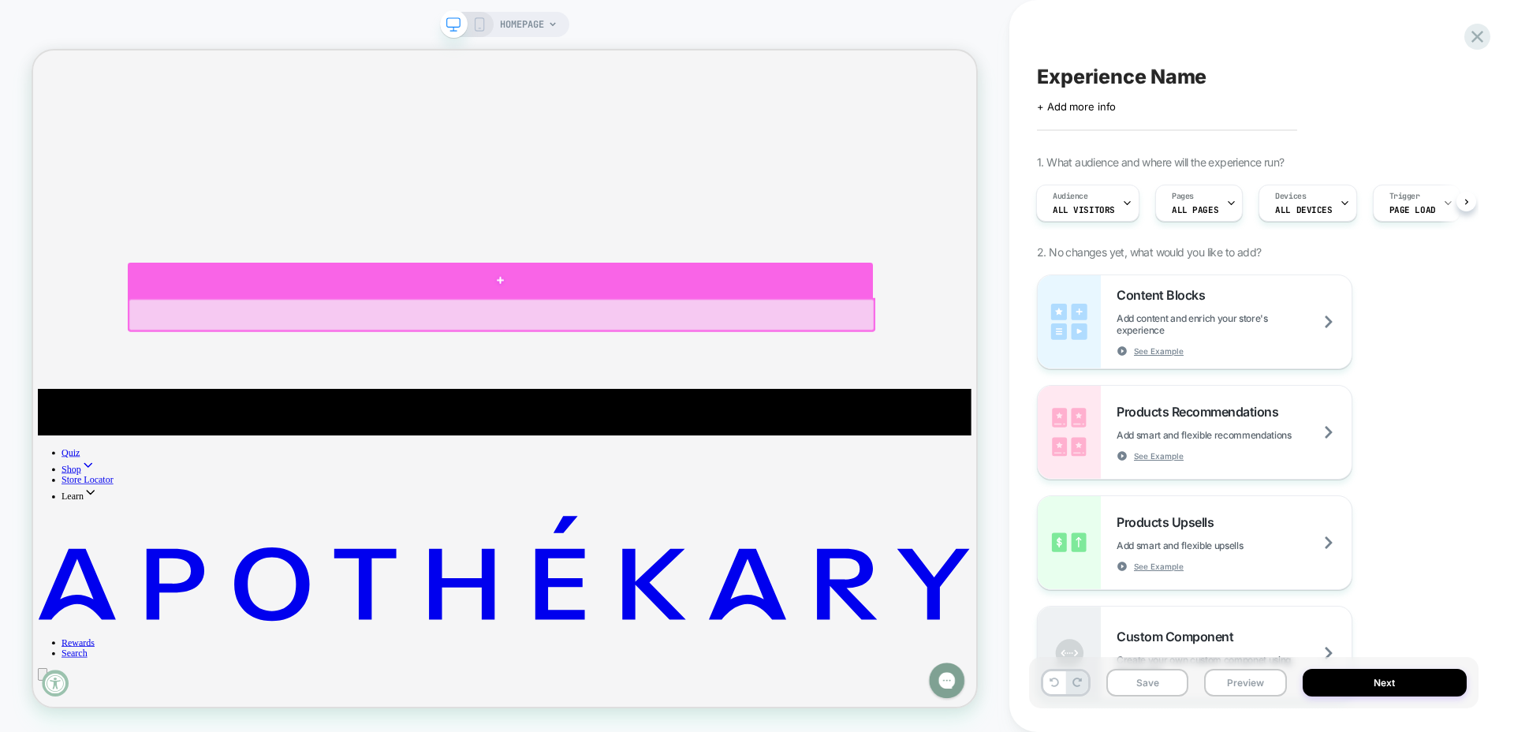
click at [478, 367] on div at bounding box center [655, 356] width 993 height 47
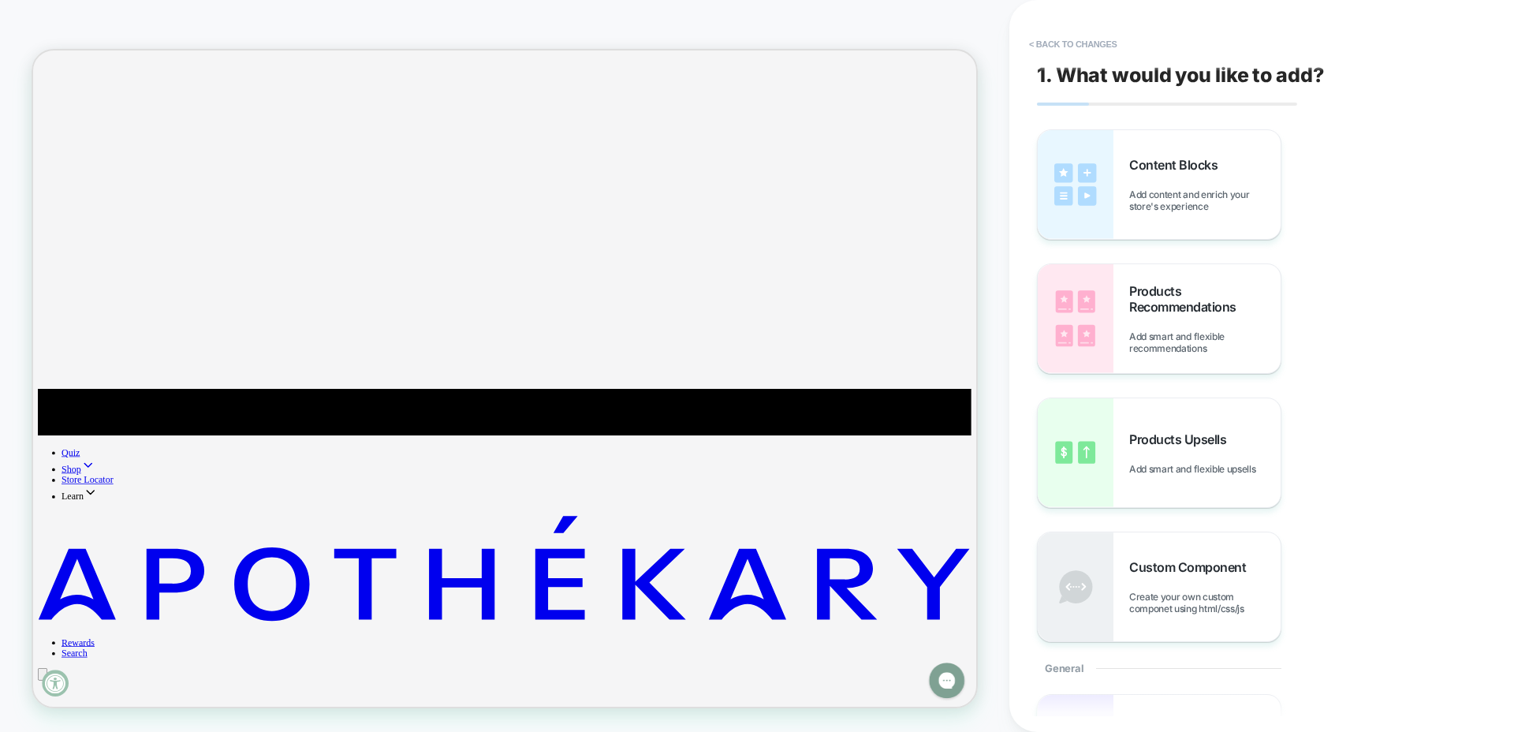
scroll to position [418, 0]
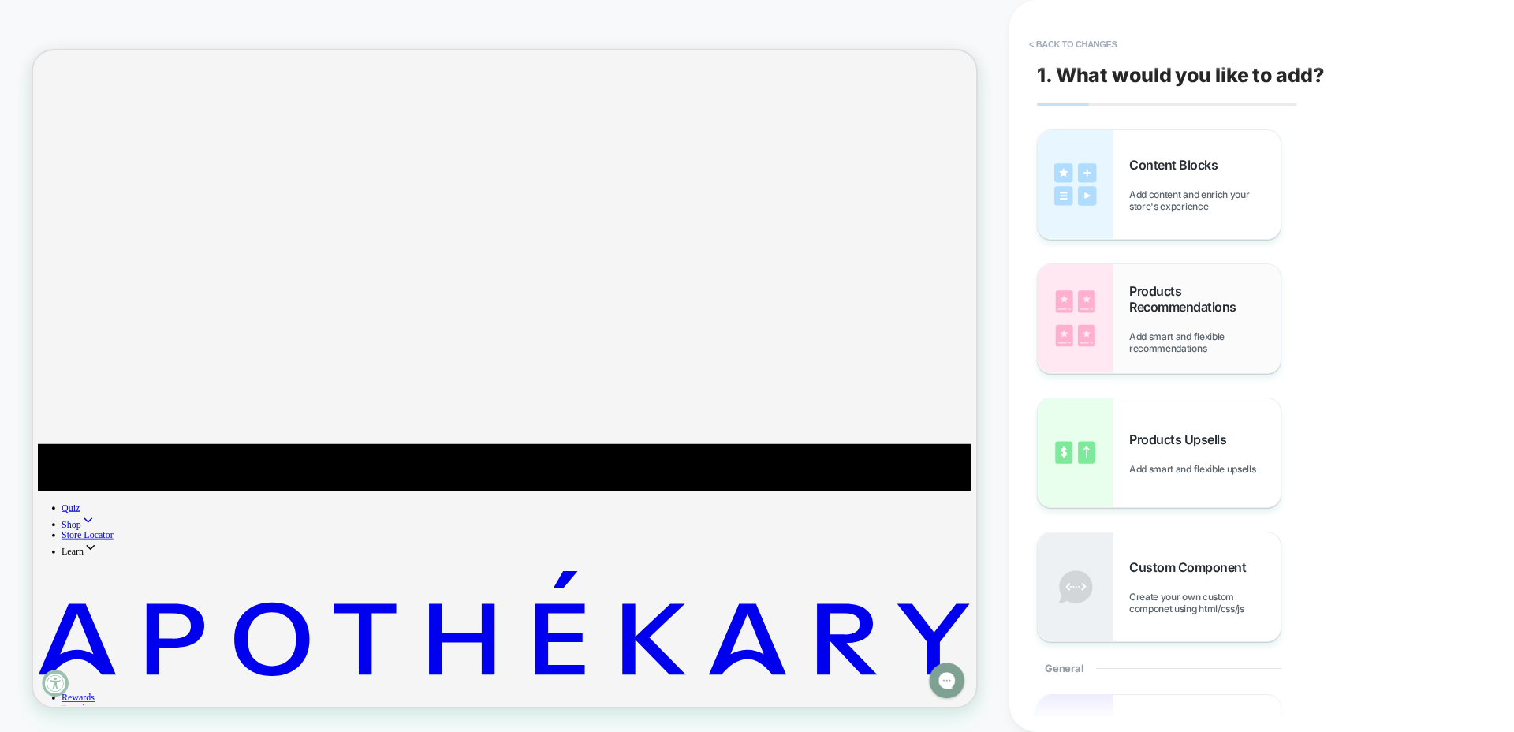
click at [1145, 318] on div "Products Recommendations Add smart and flexible recommendations" at bounding box center [1204, 318] width 151 height 71
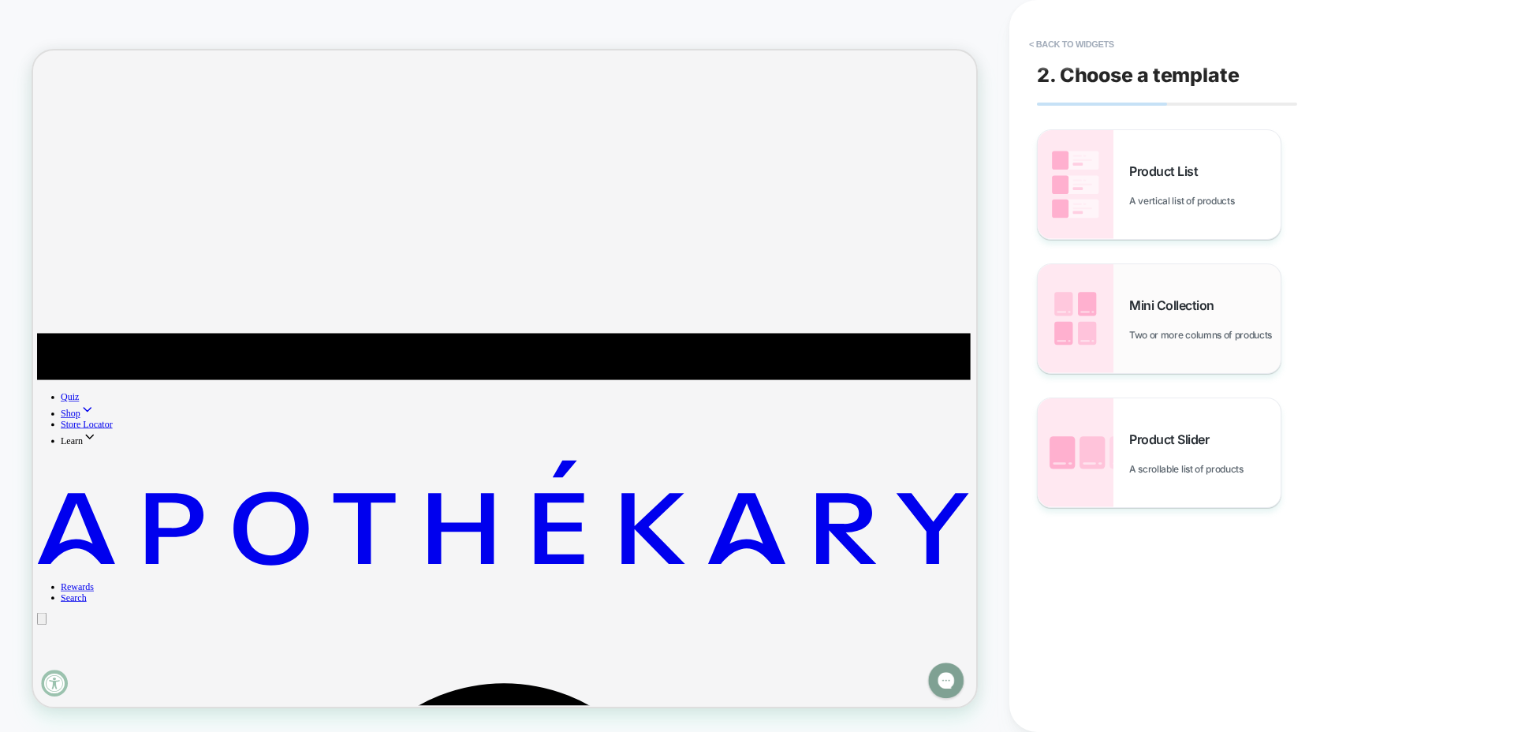
scroll to position [570, 0]
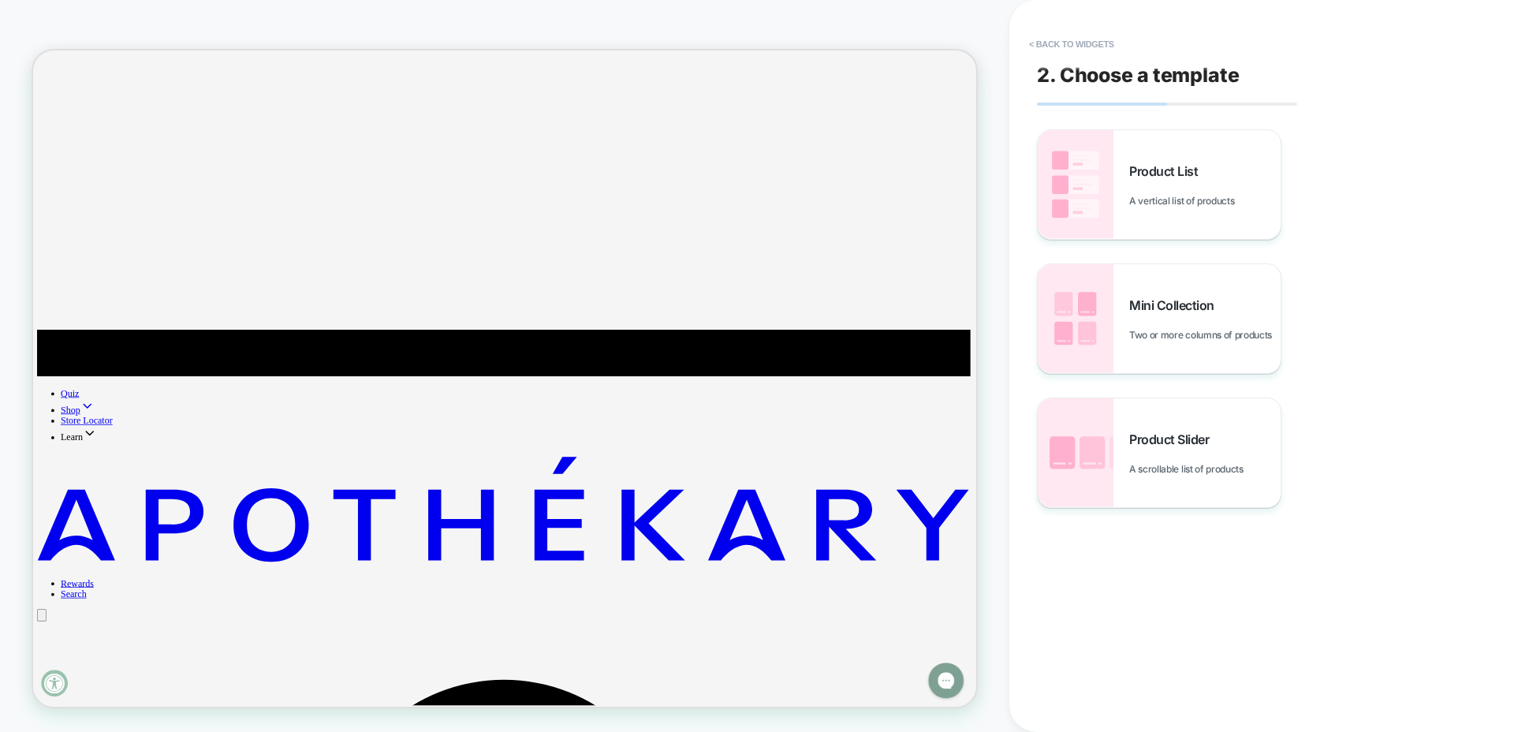
click at [1055, 39] on button "< Back to widgets" at bounding box center [1071, 44] width 101 height 25
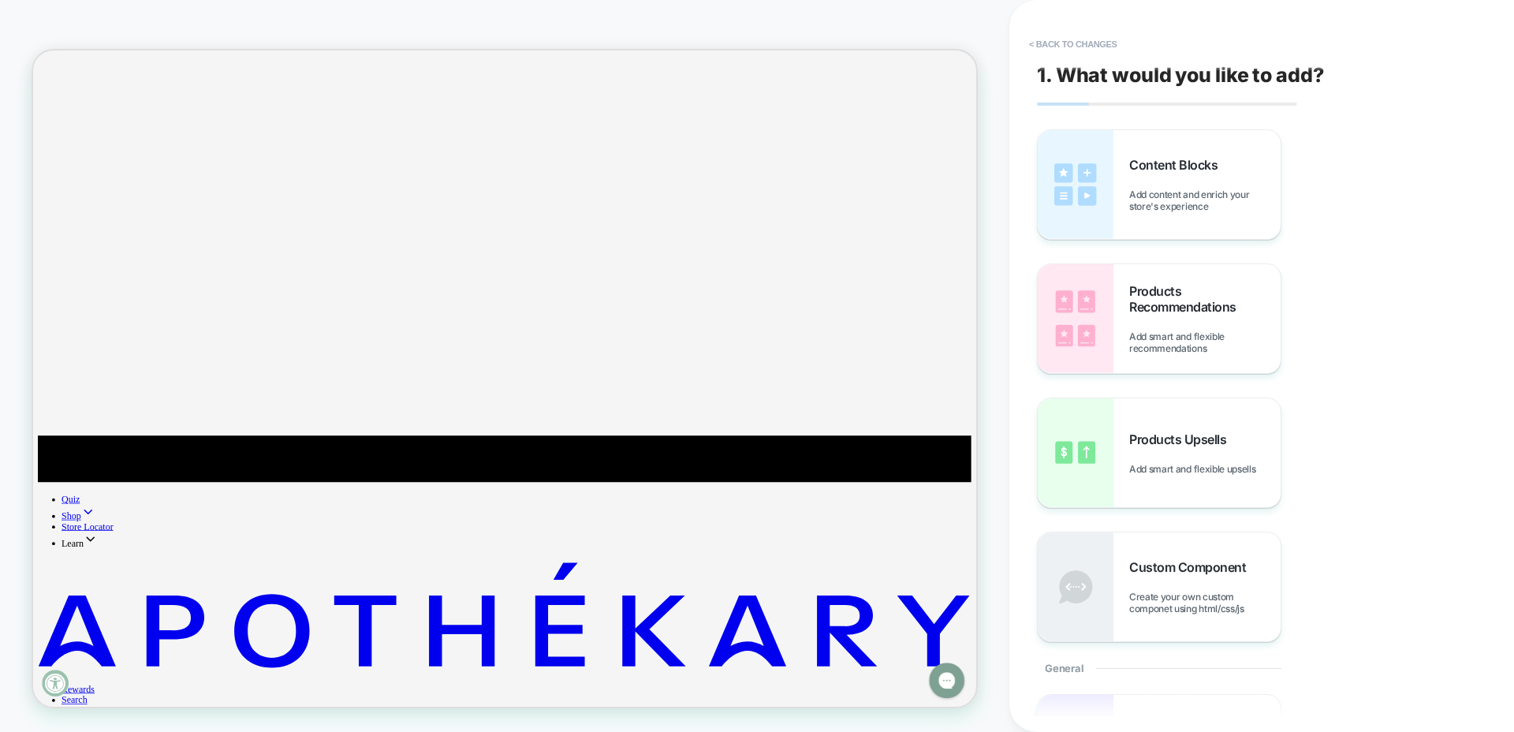
scroll to position [418, 0]
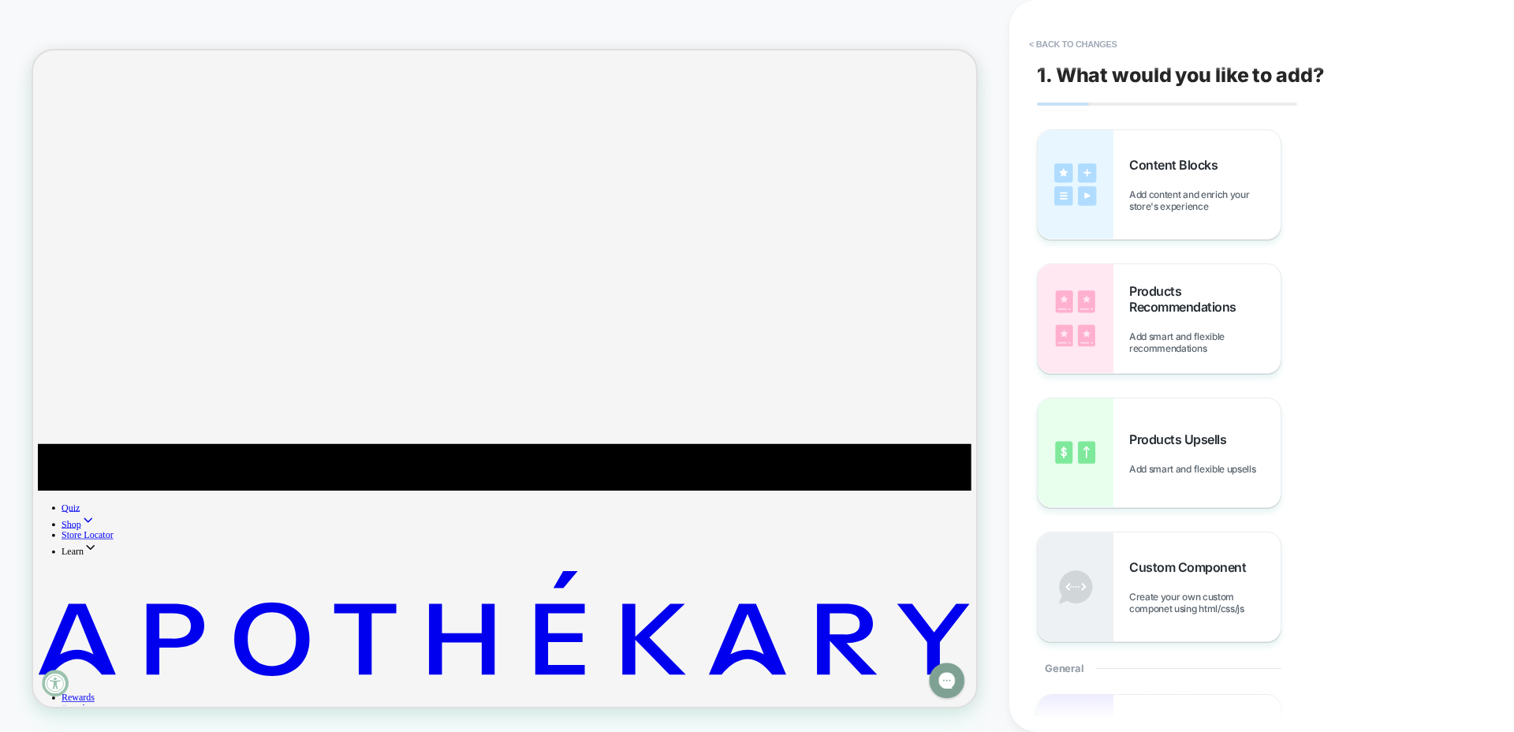
click at [1075, 42] on button "< Back to changes" at bounding box center [1073, 44] width 104 height 25
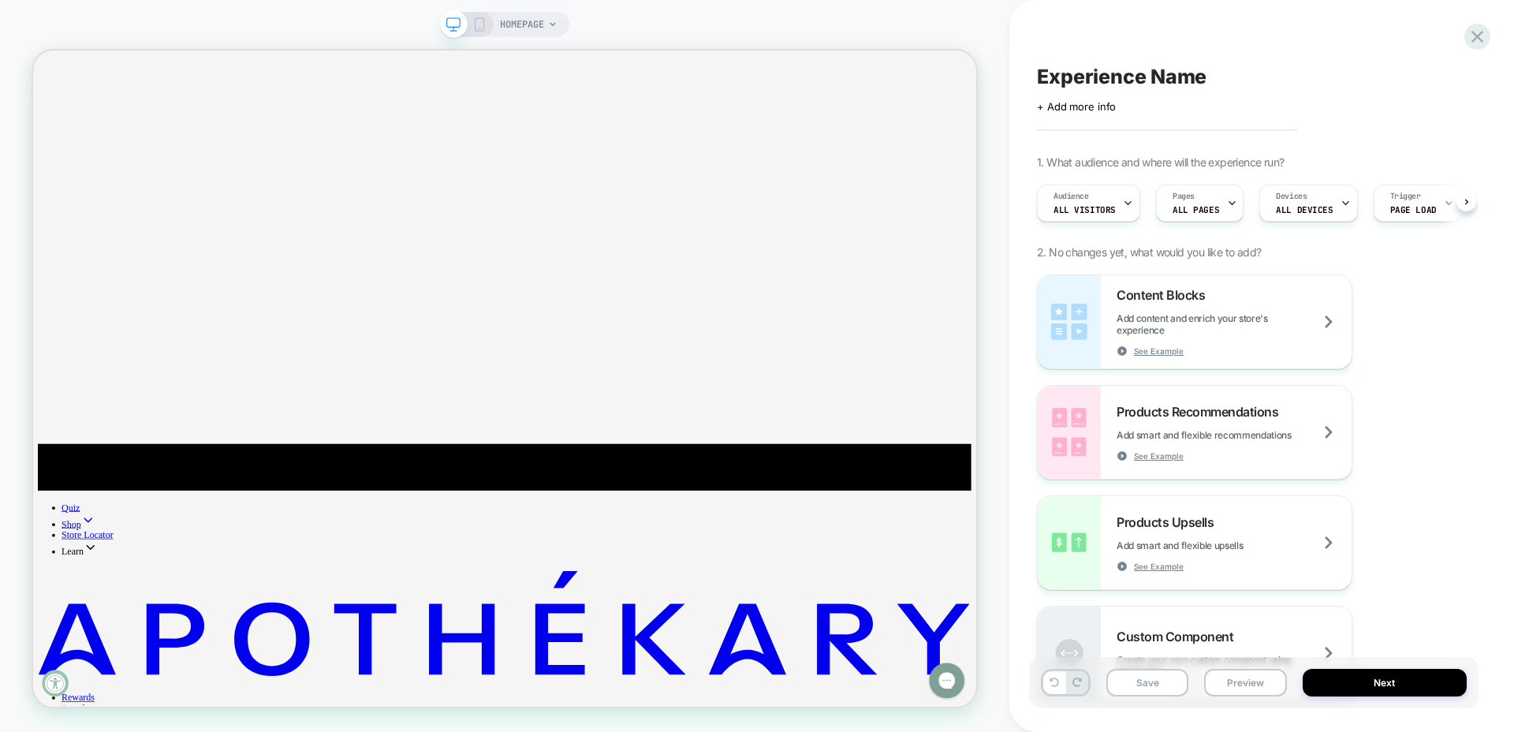
scroll to position [0, 1]
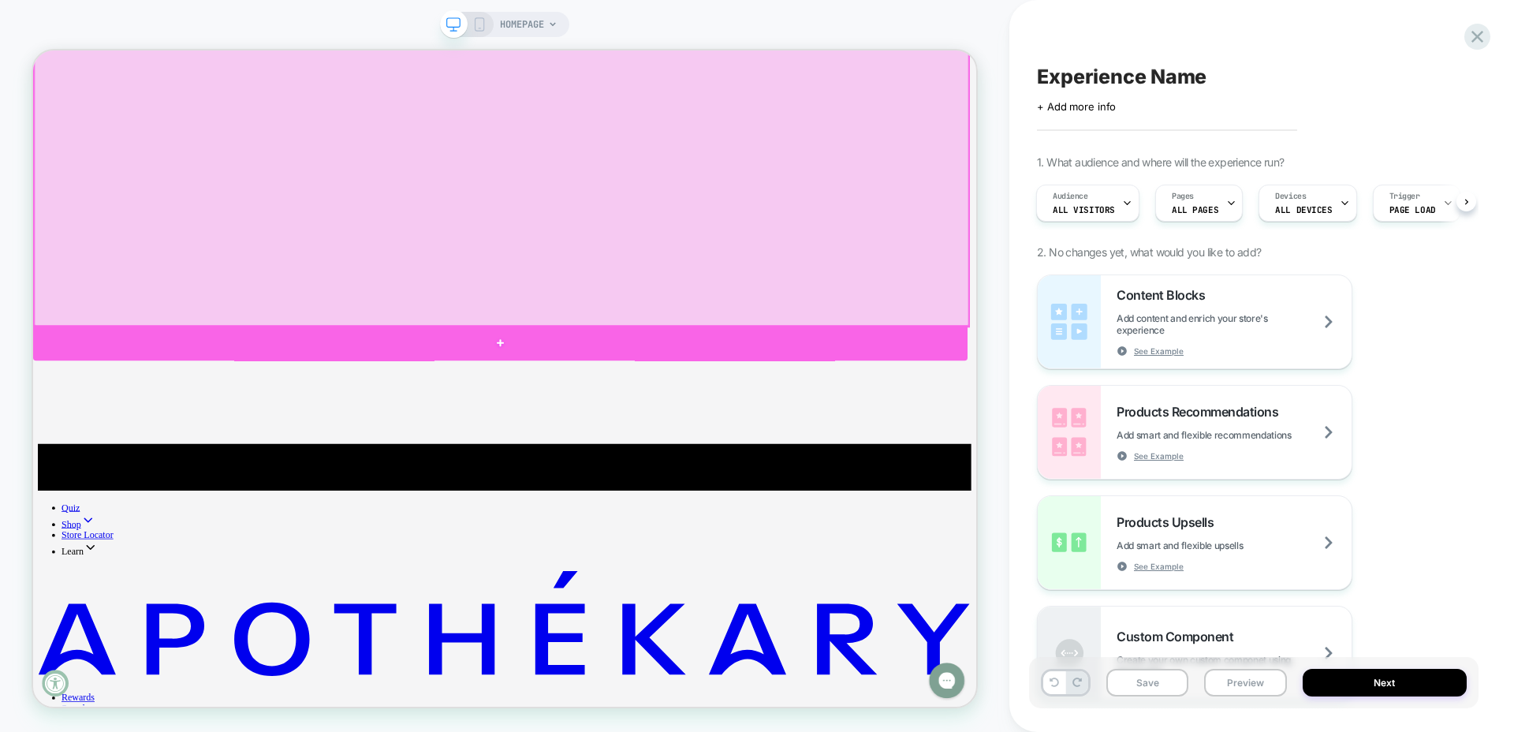
click at [755, 443] on div at bounding box center [656, 440] width 1246 height 47
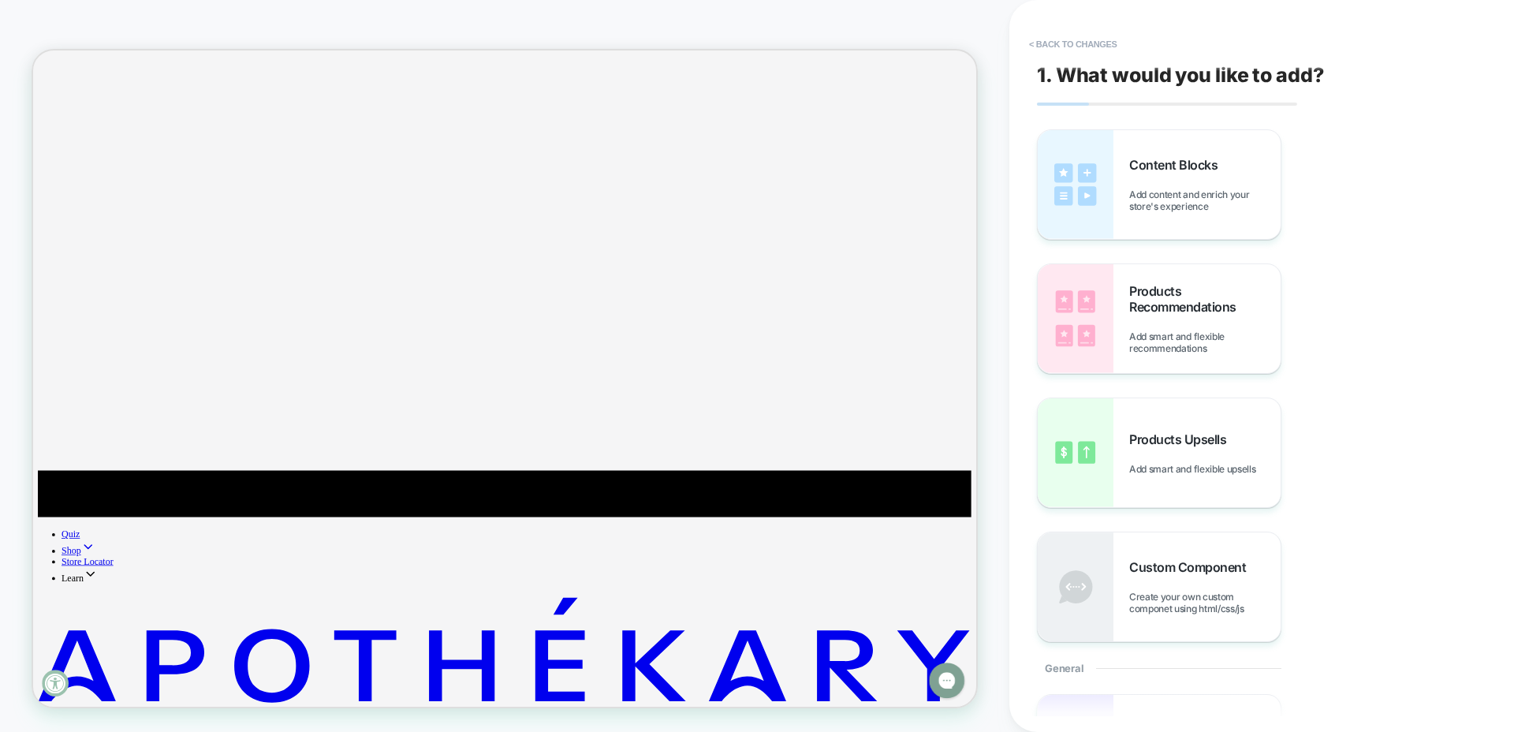
scroll to position [382, 0]
click at [1150, 318] on div "Products Recommendations Add smart and flexible recommendations" at bounding box center [1204, 318] width 151 height 71
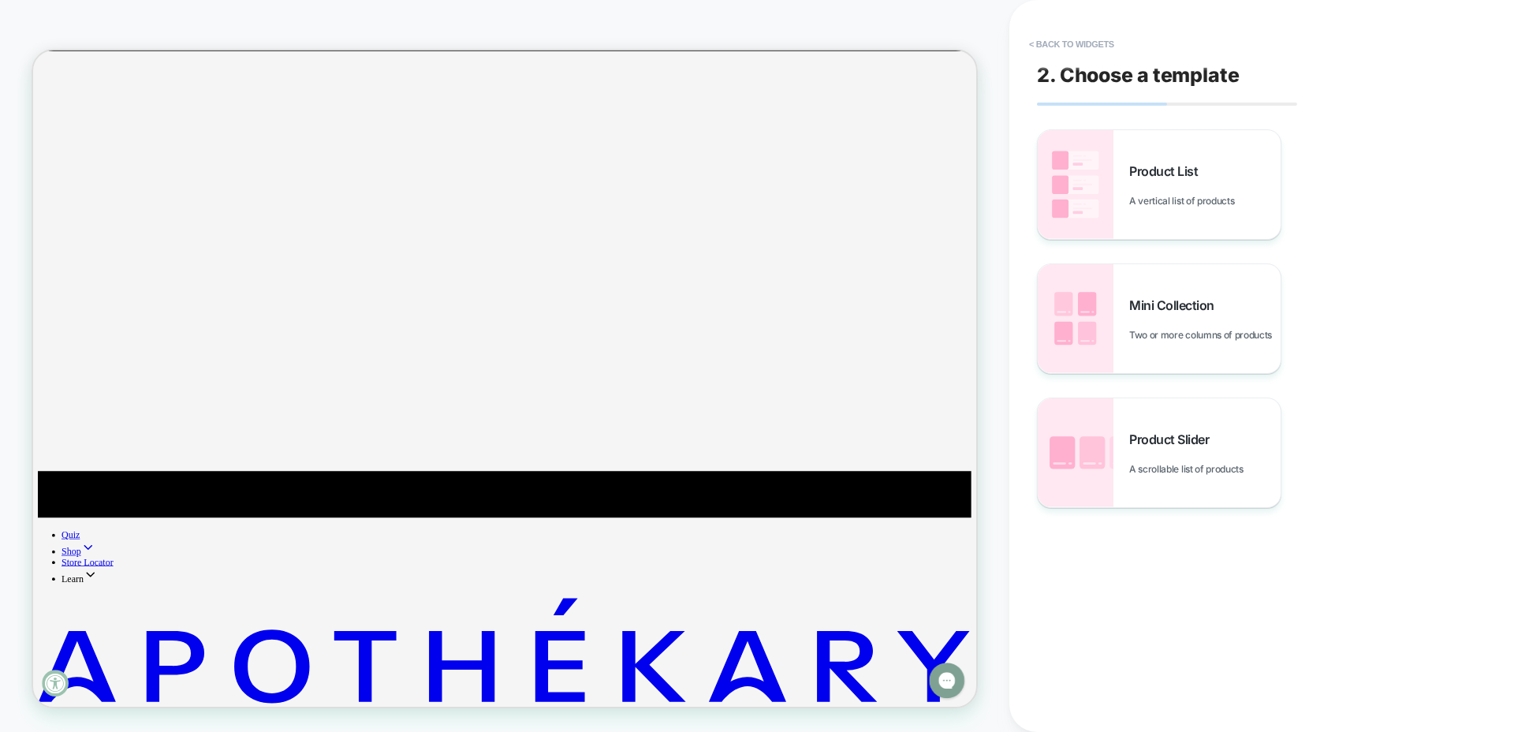
scroll to position [456, 0]
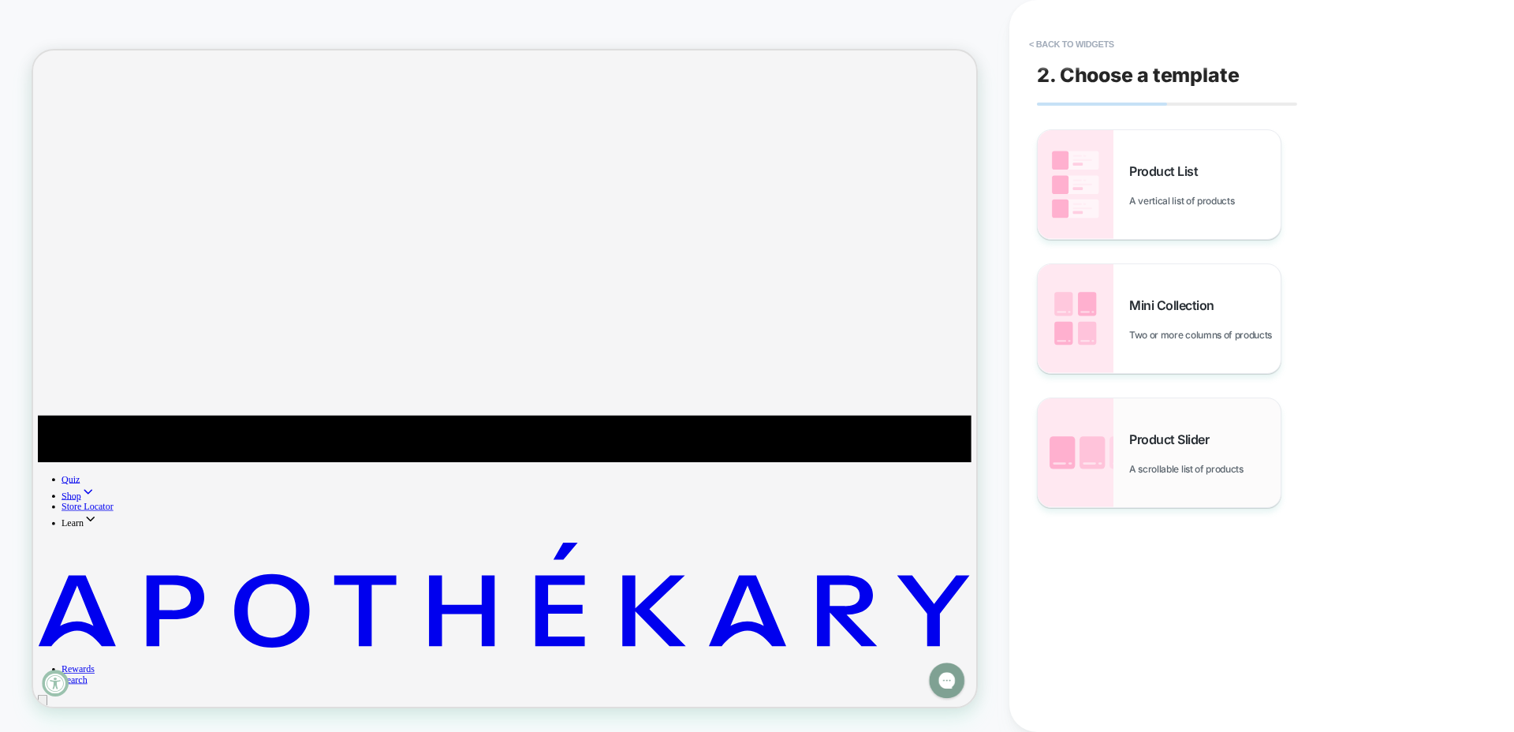
click at [1160, 446] on span "Product Slider" at bounding box center [1173, 439] width 88 height 16
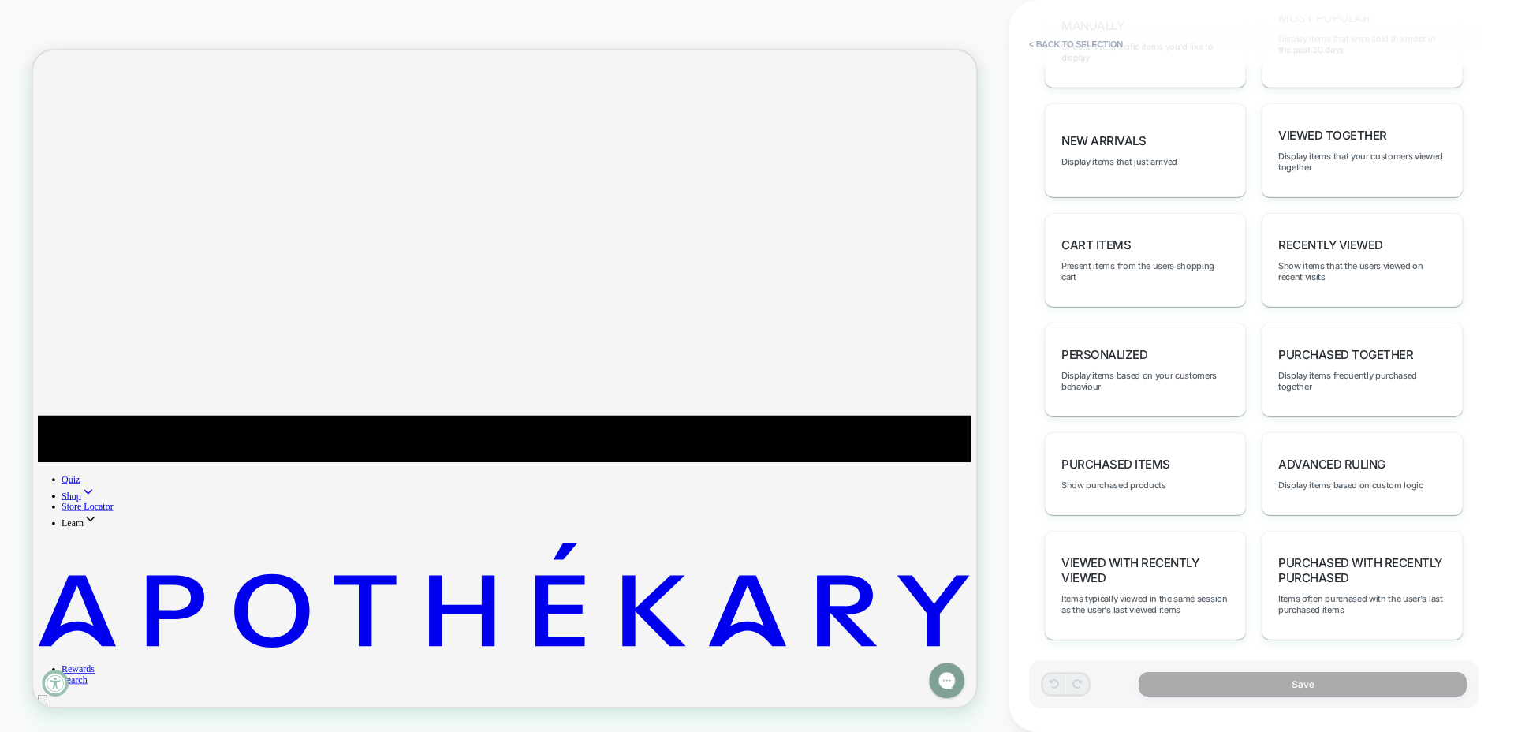
scroll to position [917, 0]
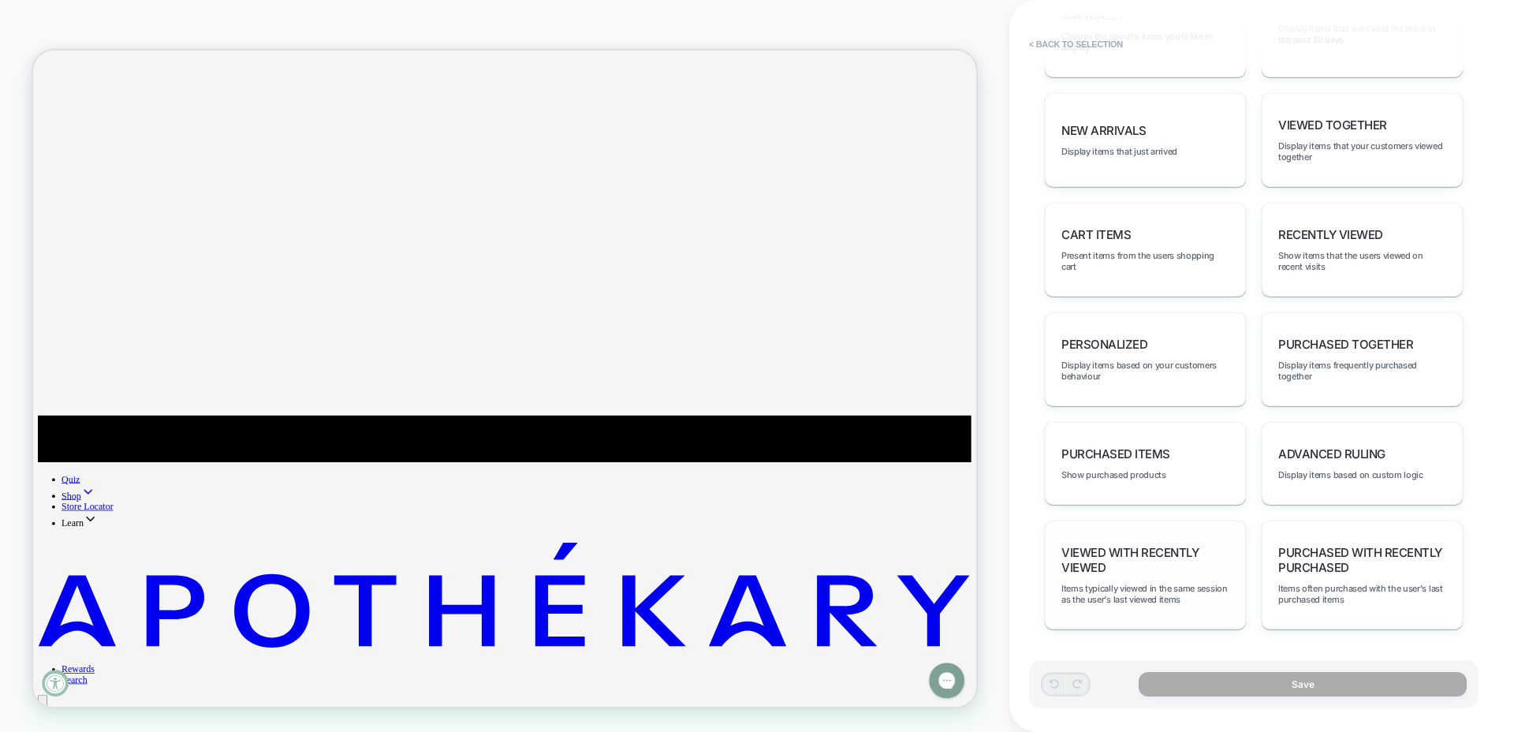
click at [1196, 556] on span "Viewed with Recently Viewed" at bounding box center [1145, 560] width 168 height 30
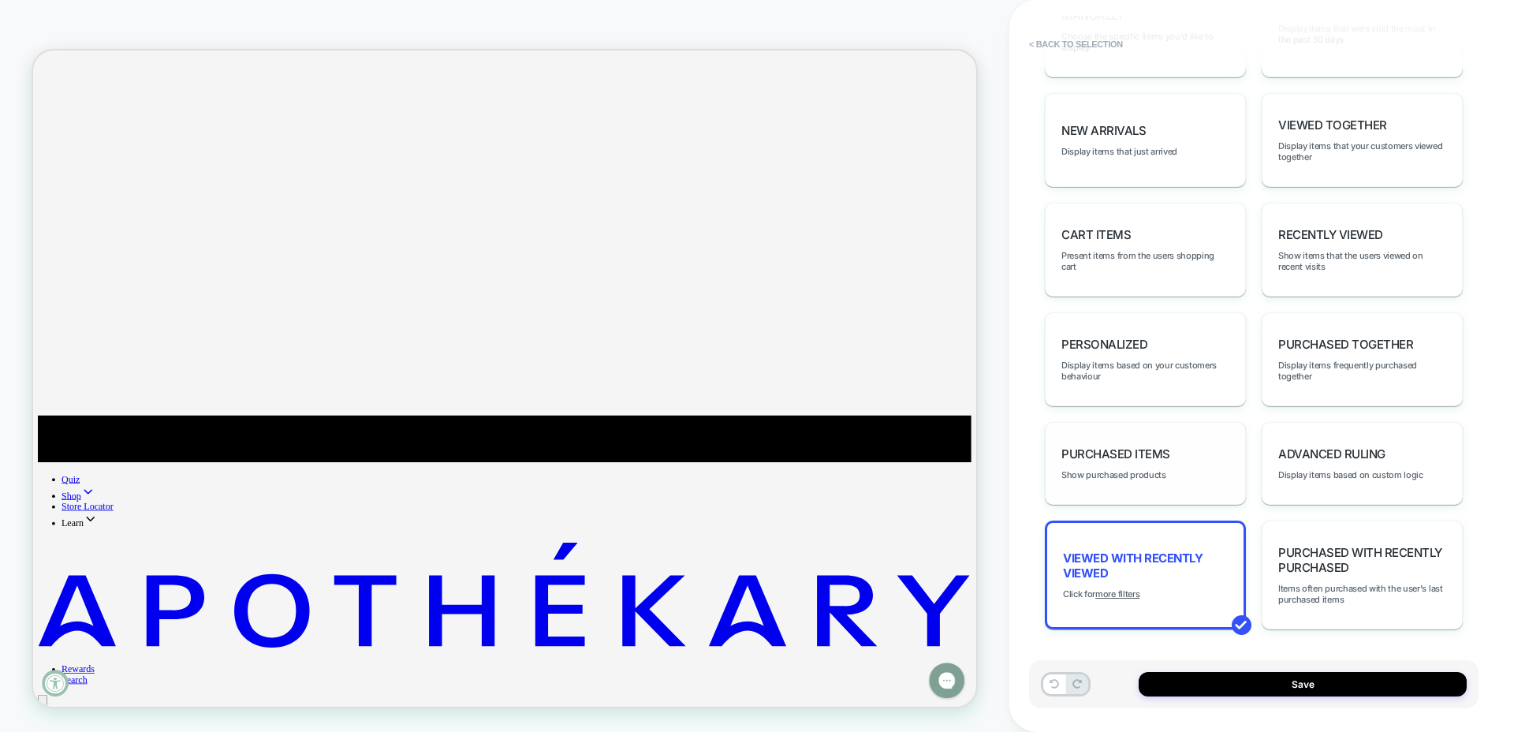
click at [1167, 451] on span "Purchased Items" at bounding box center [1115, 453] width 109 height 15
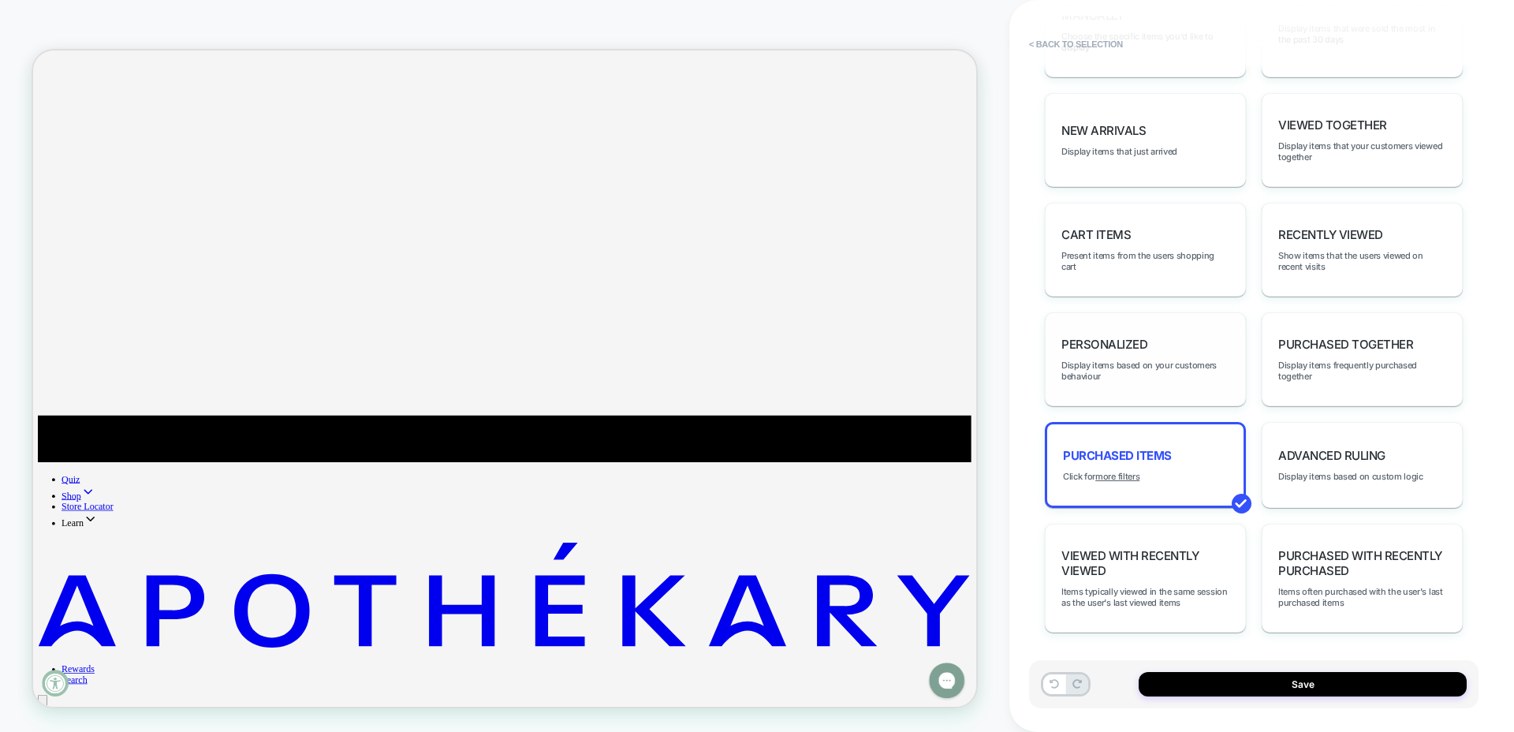
click at [1177, 356] on div "personalized Display items based on your customers behaviour" at bounding box center [1145, 359] width 201 height 94
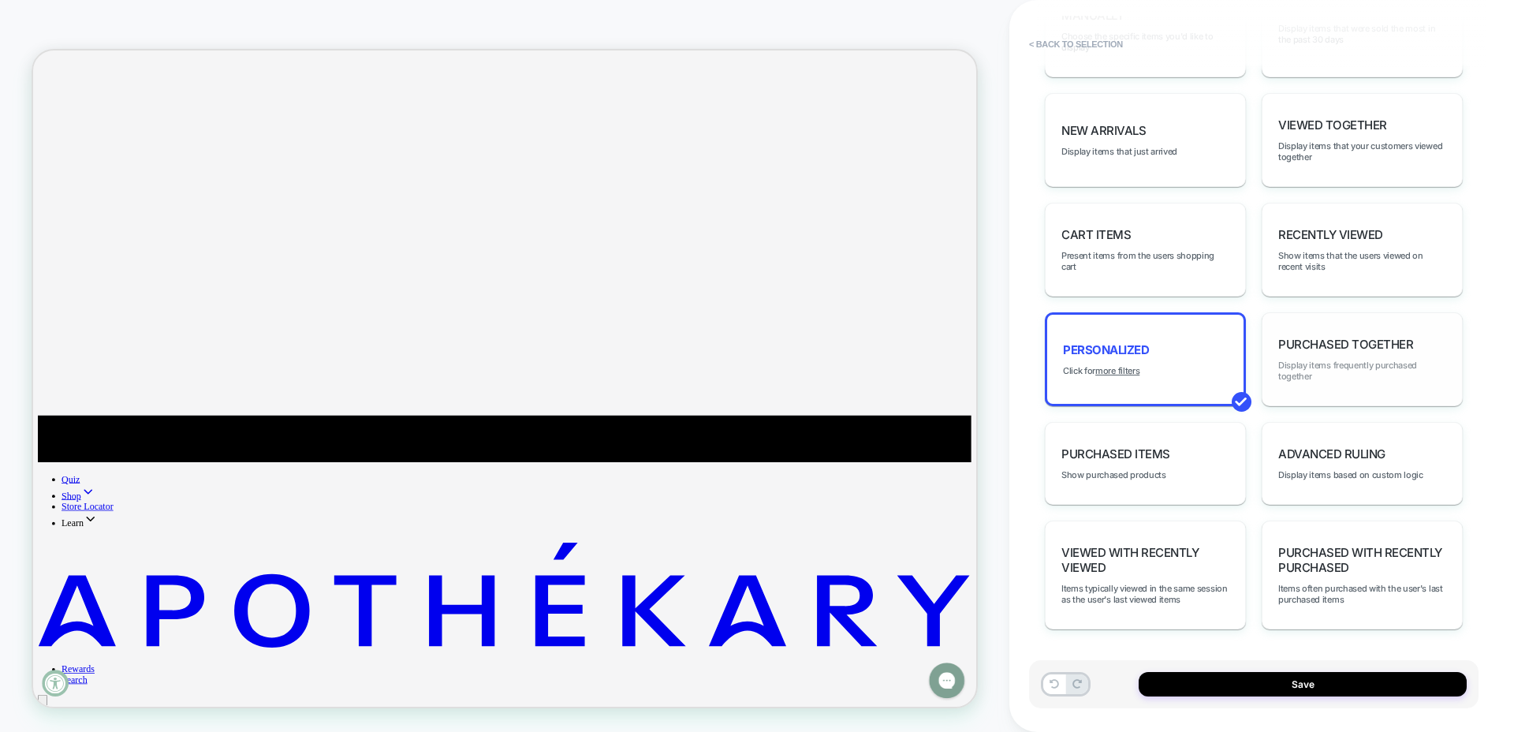
click at [1309, 365] on span "Display items frequently purchased together" at bounding box center [1362, 370] width 168 height 22
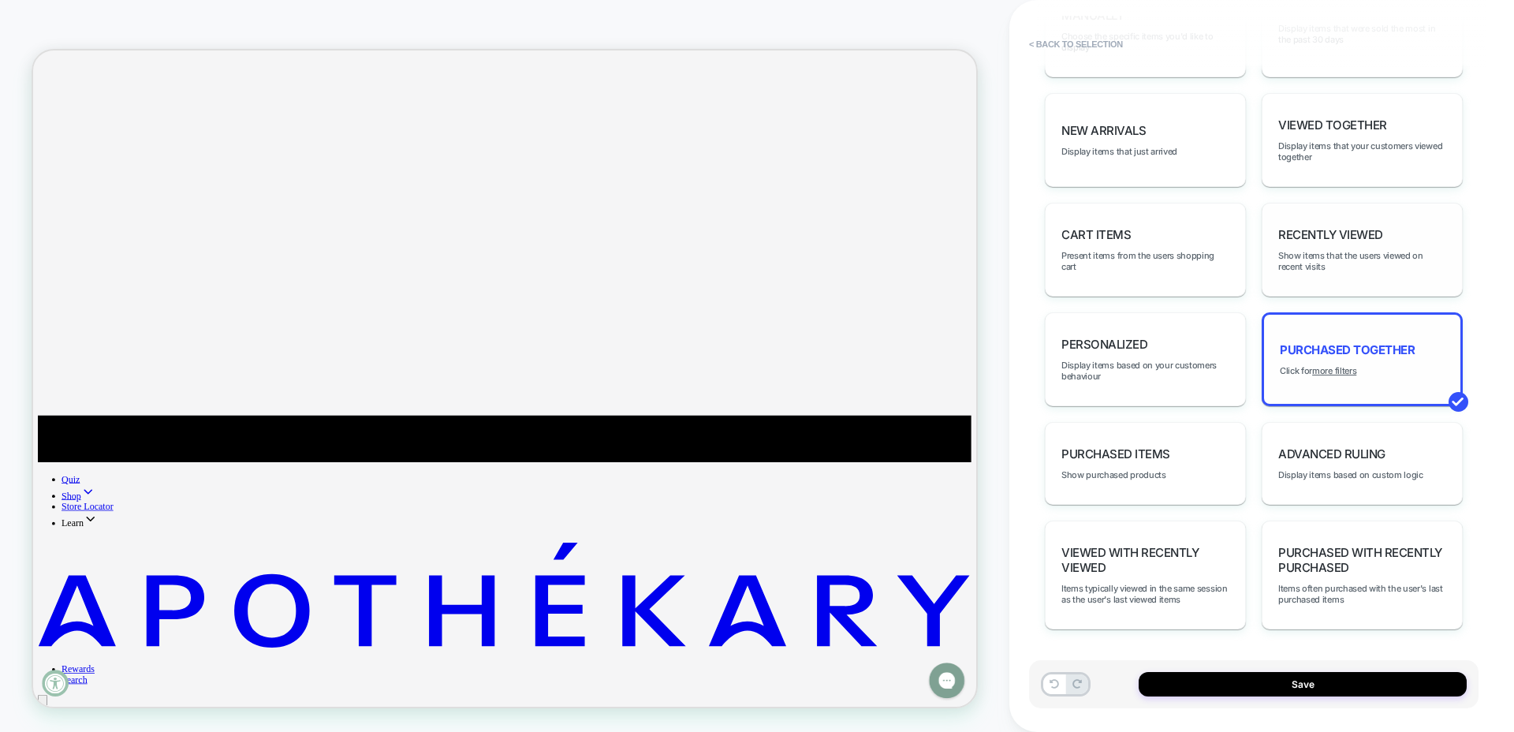
click at [1309, 277] on div "Recently Viewed Show items that the users viewed on recent visits" at bounding box center [1361, 250] width 201 height 94
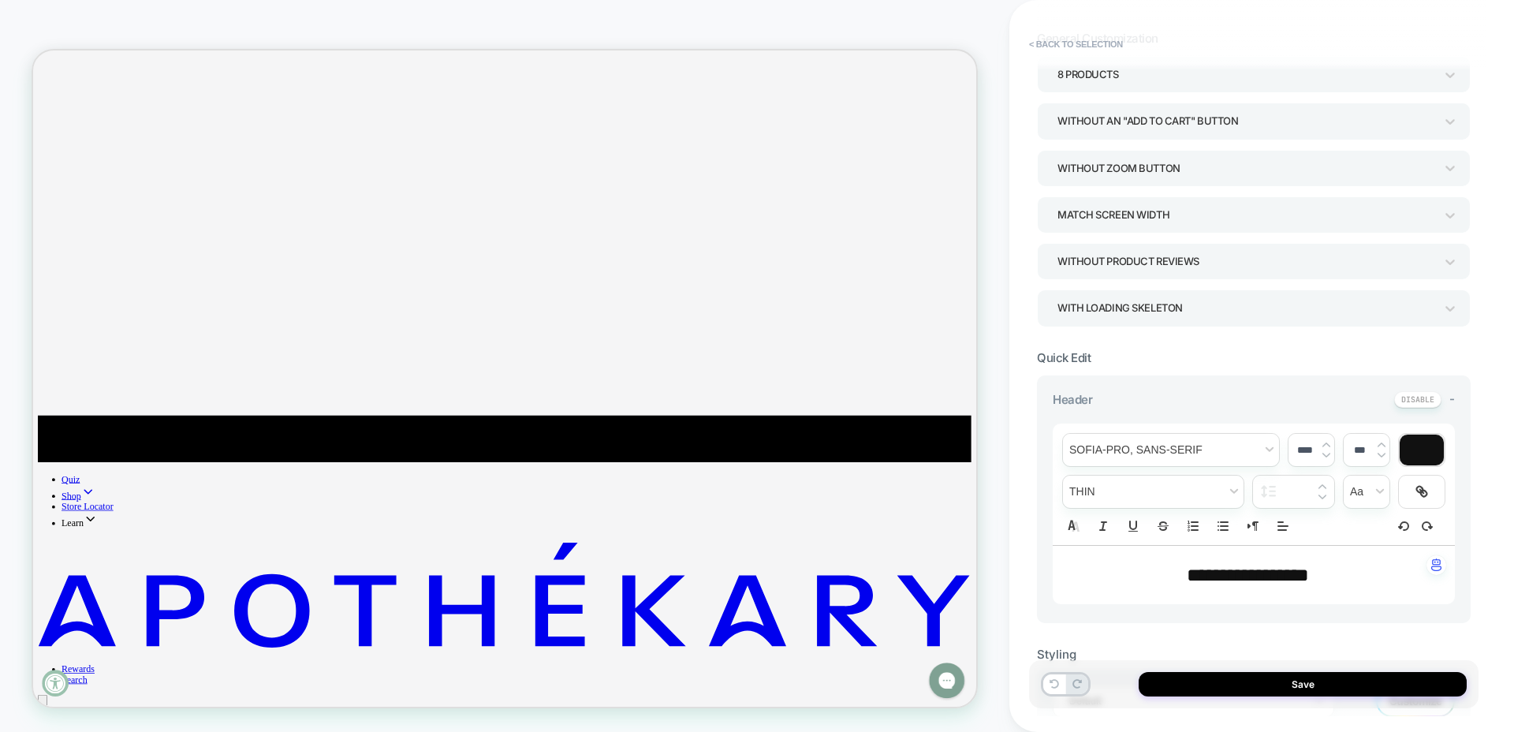
scroll to position [0, 0]
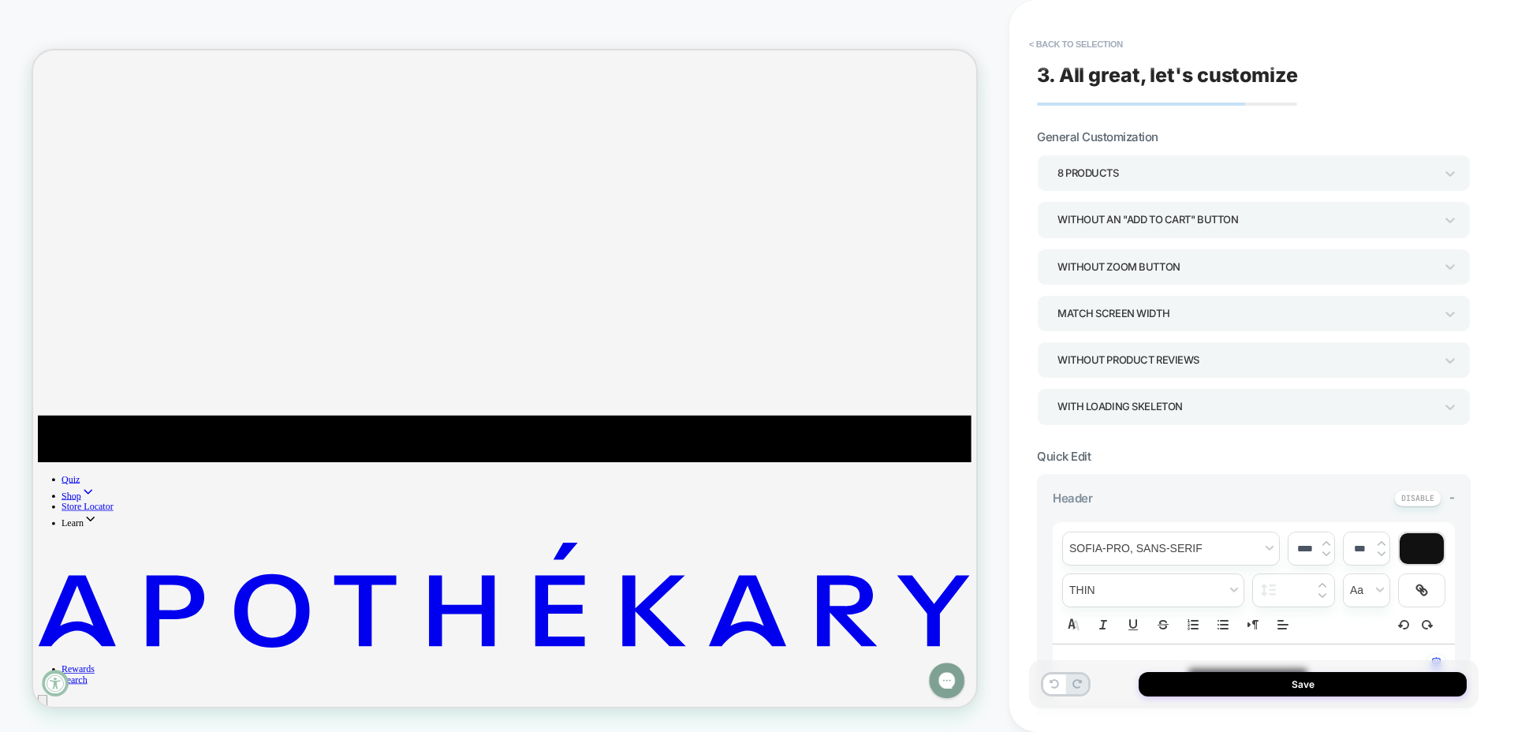
click at [1165, 315] on div "Match Screen Width" at bounding box center [1245, 313] width 377 height 21
click at [1185, 317] on div at bounding box center [757, 366] width 1514 height 732
click at [1156, 359] on div "Without Product Reviews" at bounding box center [1245, 359] width 377 height 21
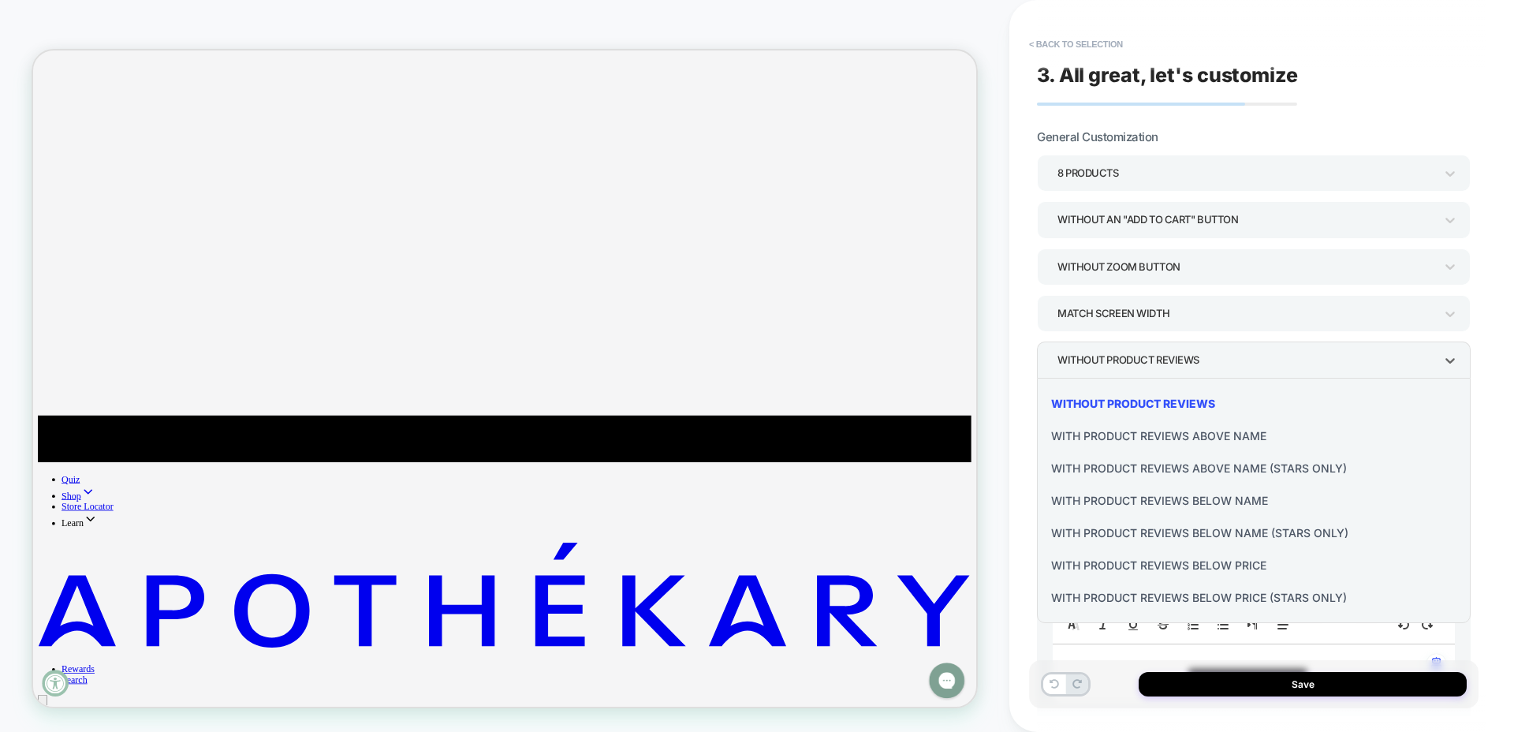
click at [1156, 359] on div at bounding box center [757, 366] width 1514 height 732
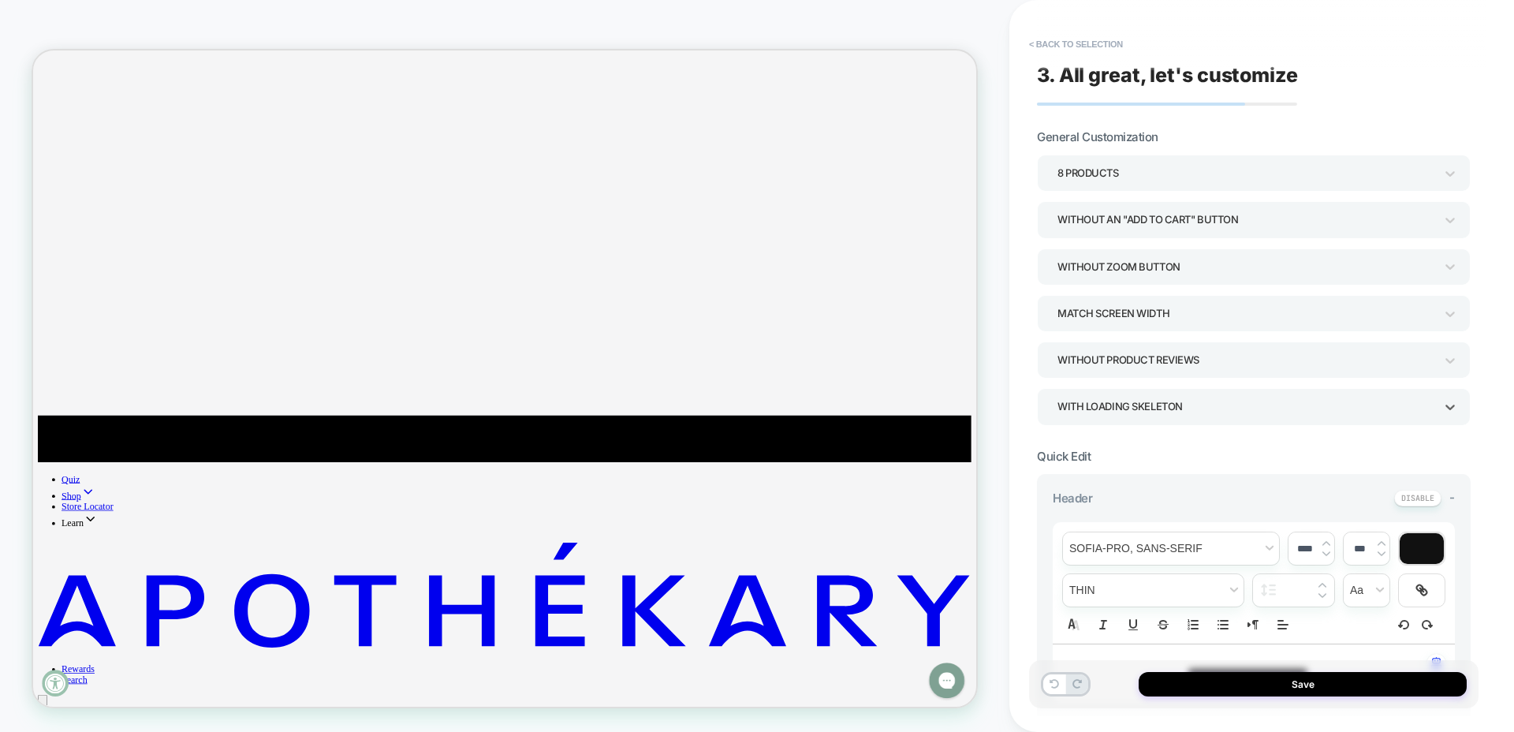
click at [1159, 412] on div "WITH LOADING SKELETON" at bounding box center [1245, 406] width 377 height 21
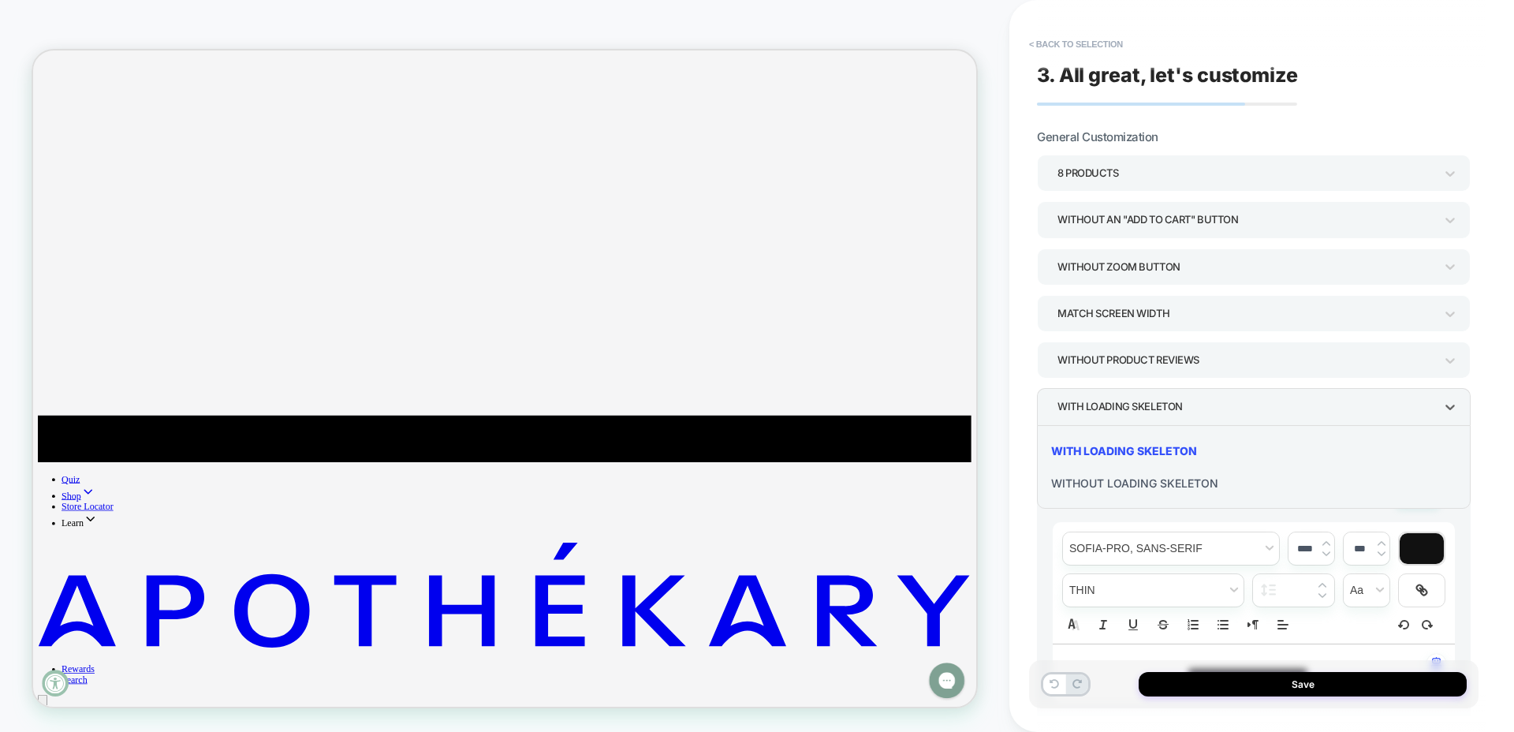
click at [1163, 412] on div at bounding box center [757, 366] width 1514 height 732
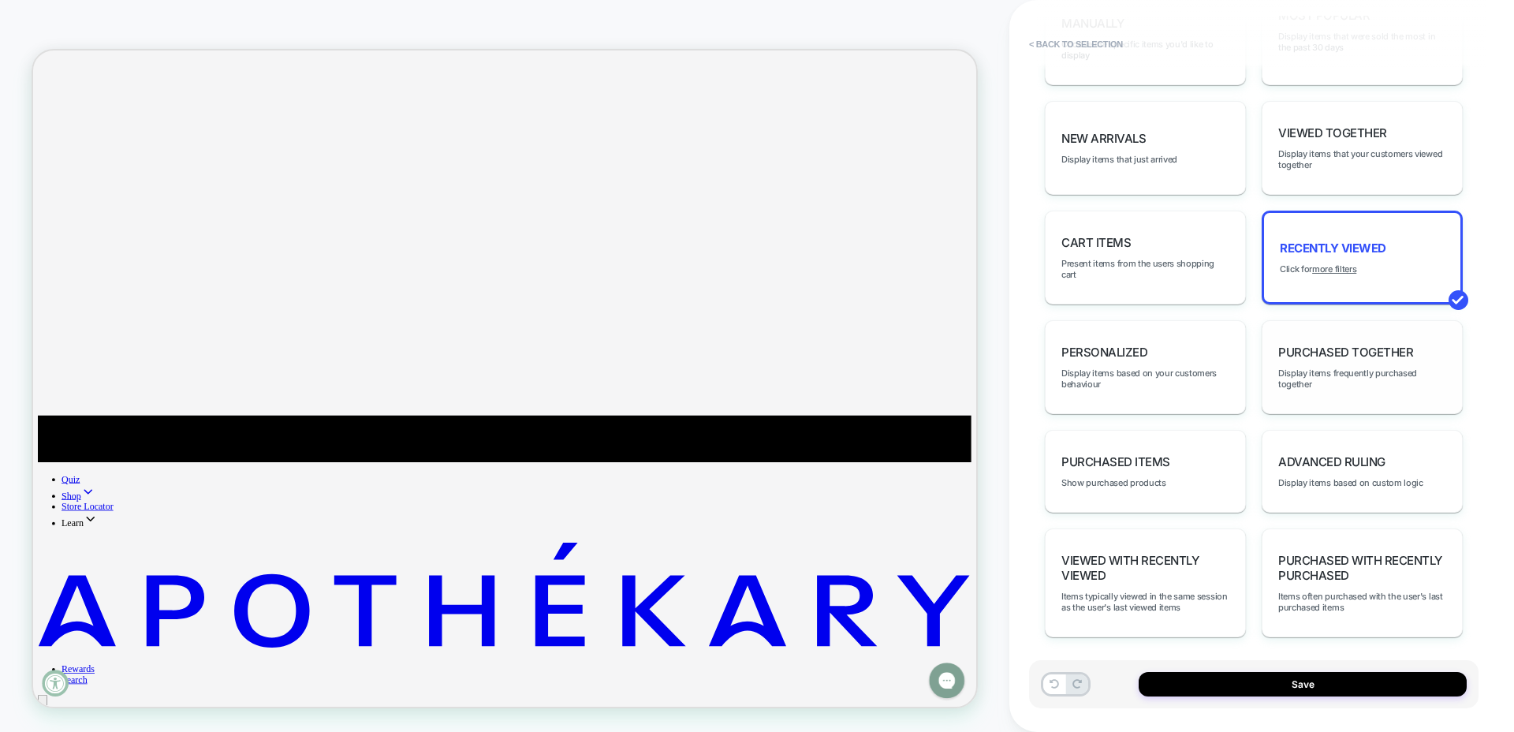
scroll to position [917, 0]
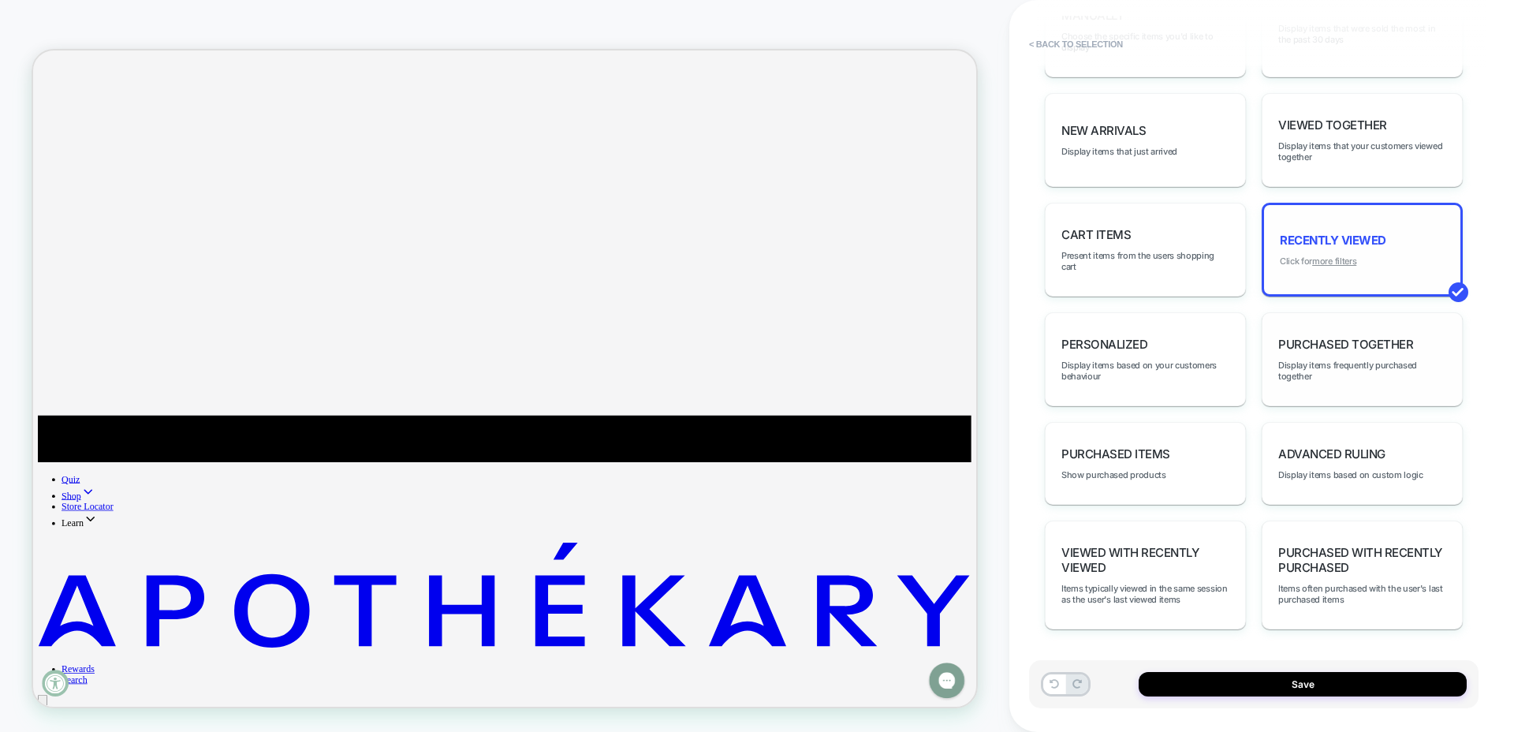
click at [1341, 261] on u "more filters" at bounding box center [1334, 260] width 44 height 11
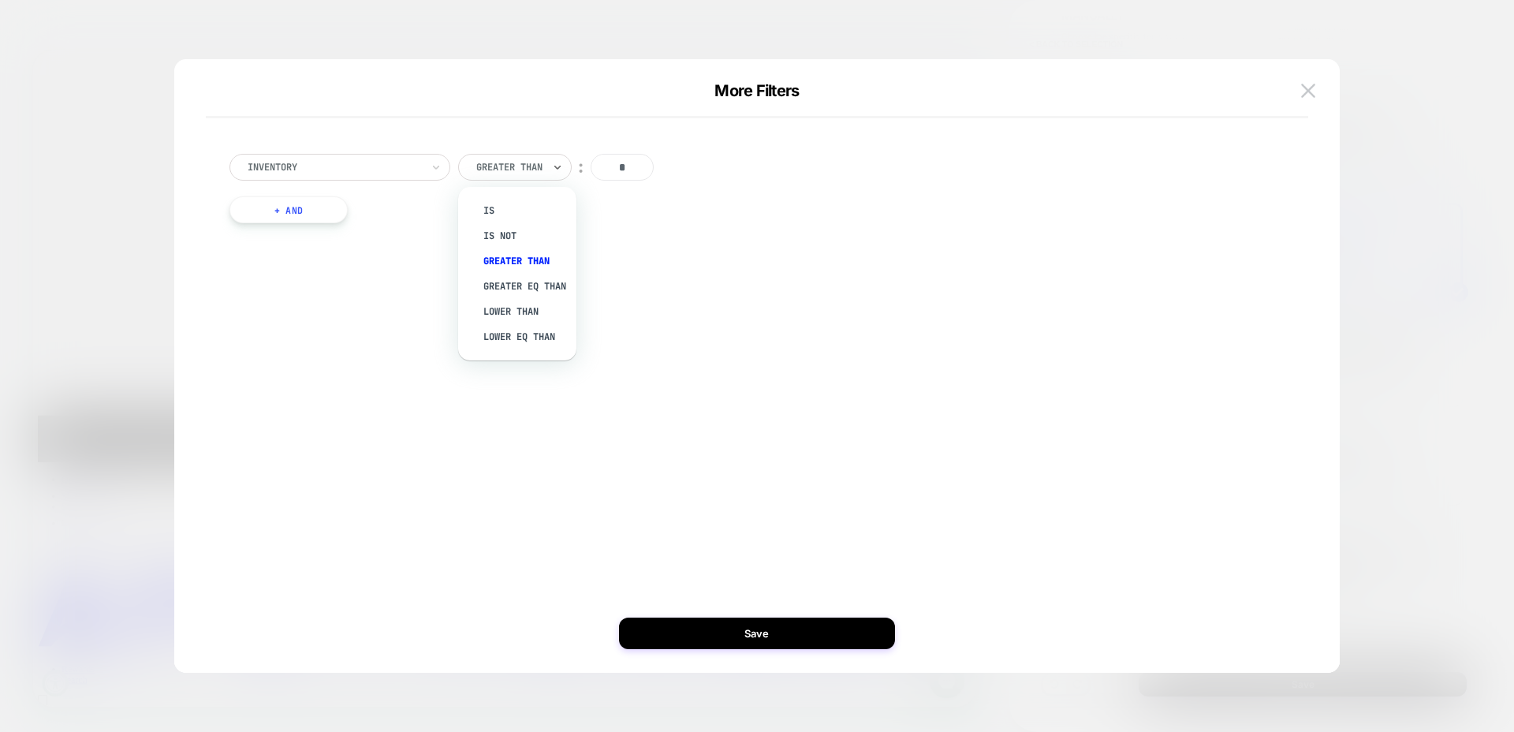
click at [520, 163] on div at bounding box center [509, 167] width 66 height 14
click at [407, 166] on div at bounding box center [334, 167] width 173 height 14
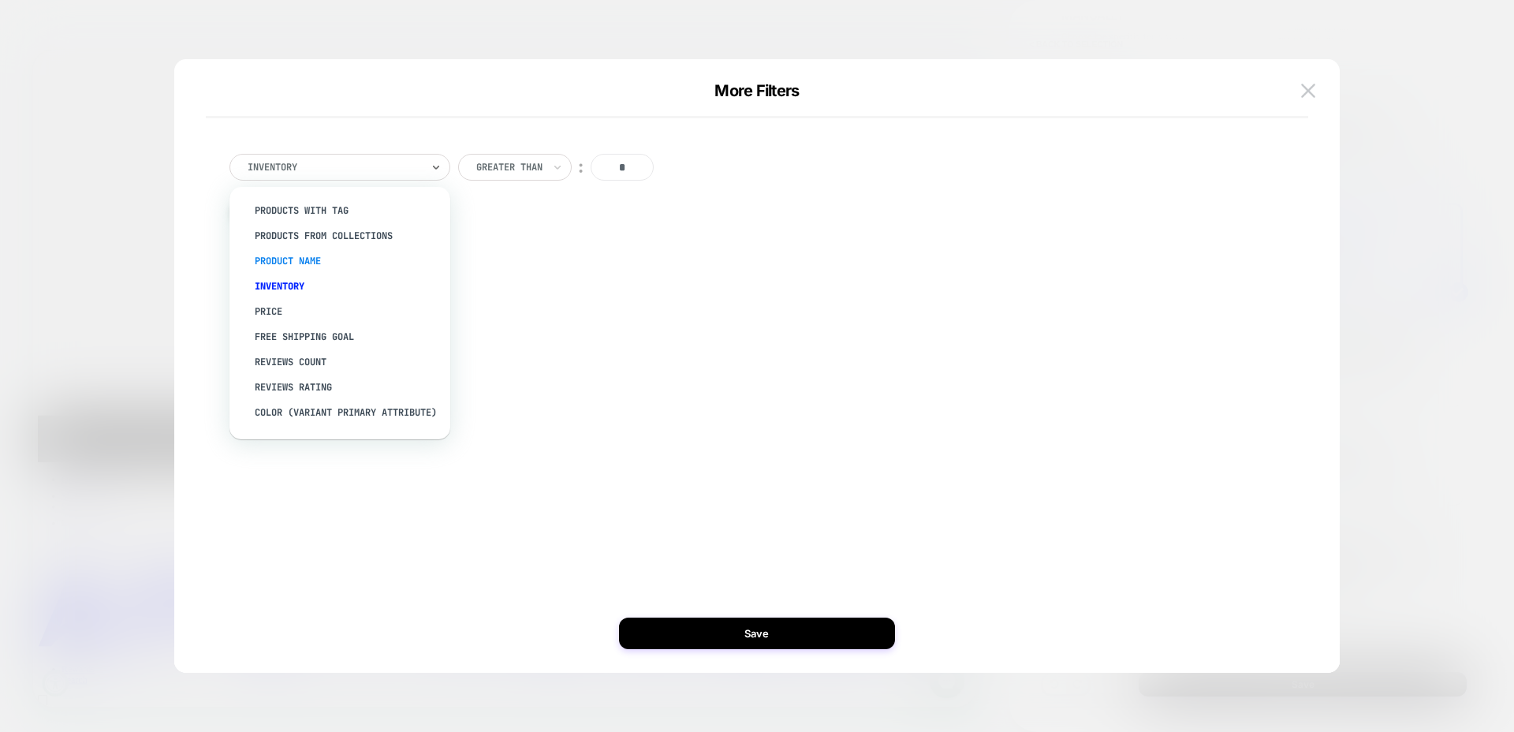
click at [348, 259] on div "Product Name" at bounding box center [347, 260] width 205 height 25
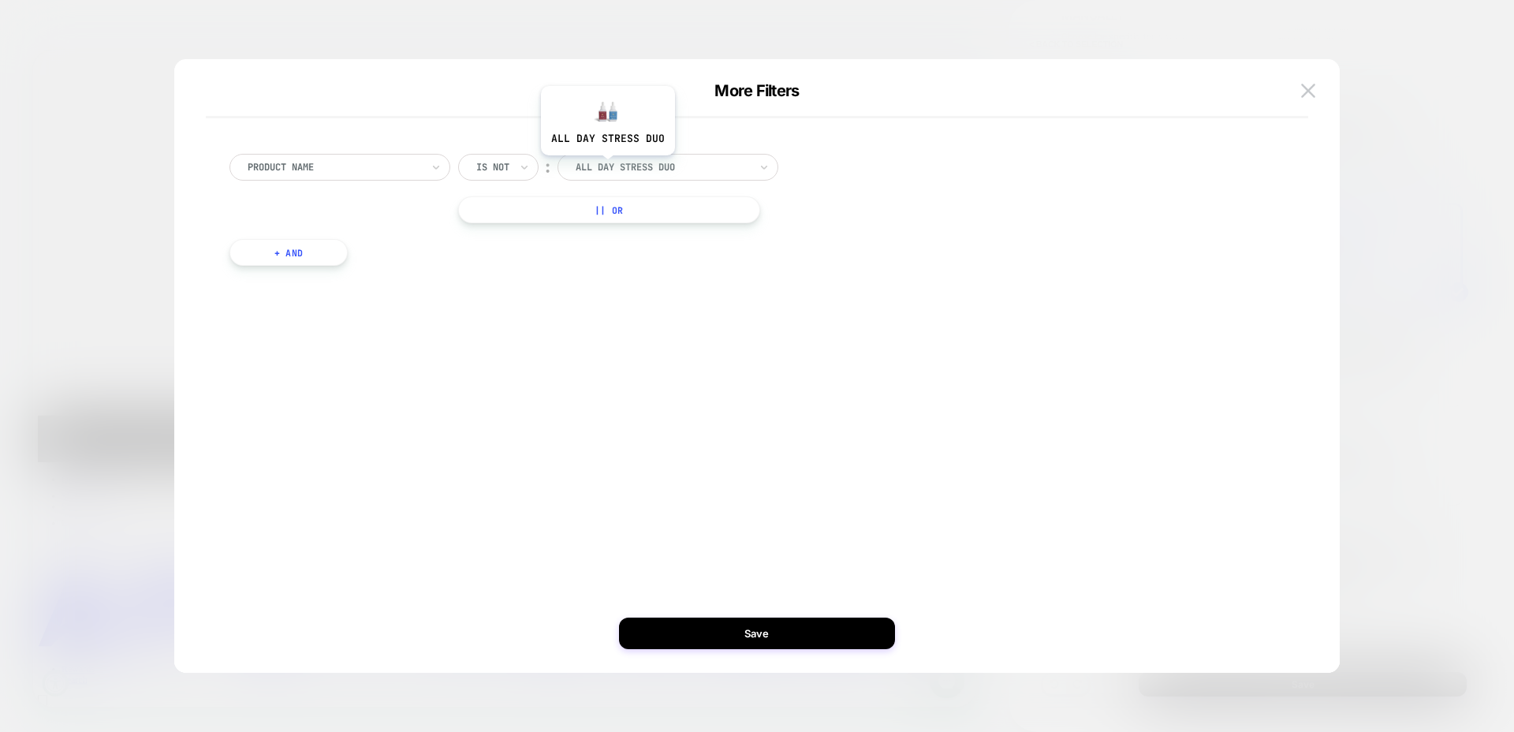
click at [634, 167] on div at bounding box center [661, 167] width 173 height 14
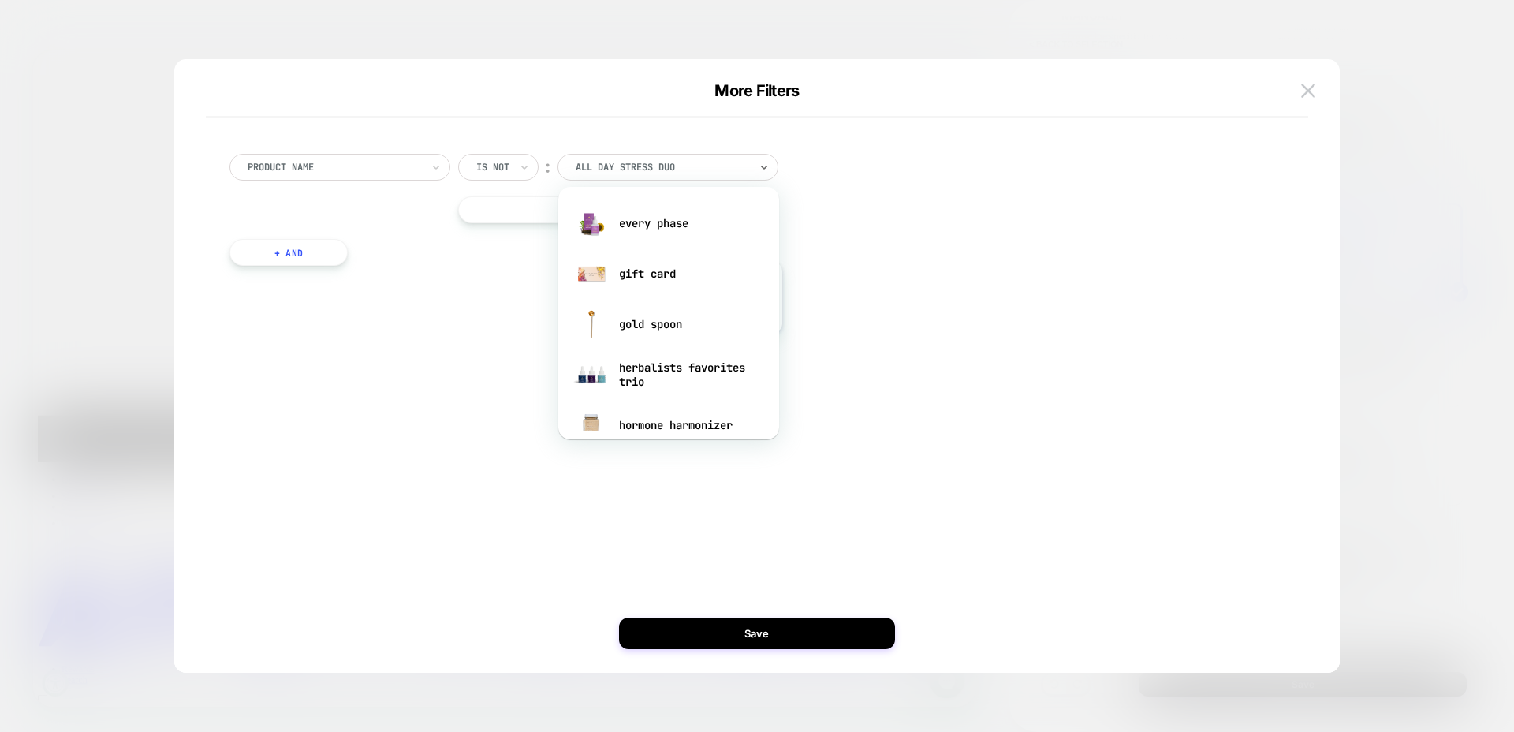
scroll to position [0, 0]
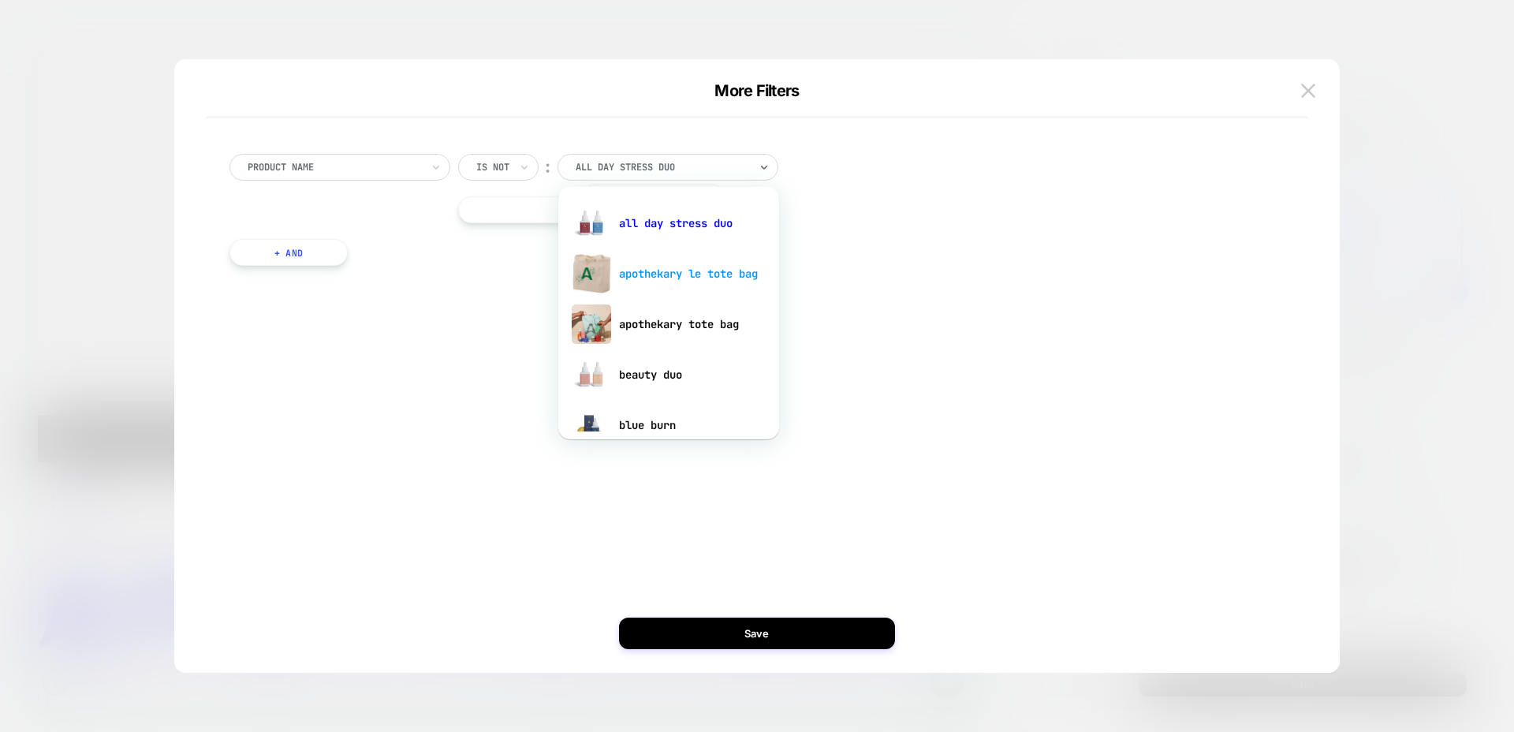
click at [652, 266] on div "apothekary le tote bag" at bounding box center [668, 273] width 205 height 50
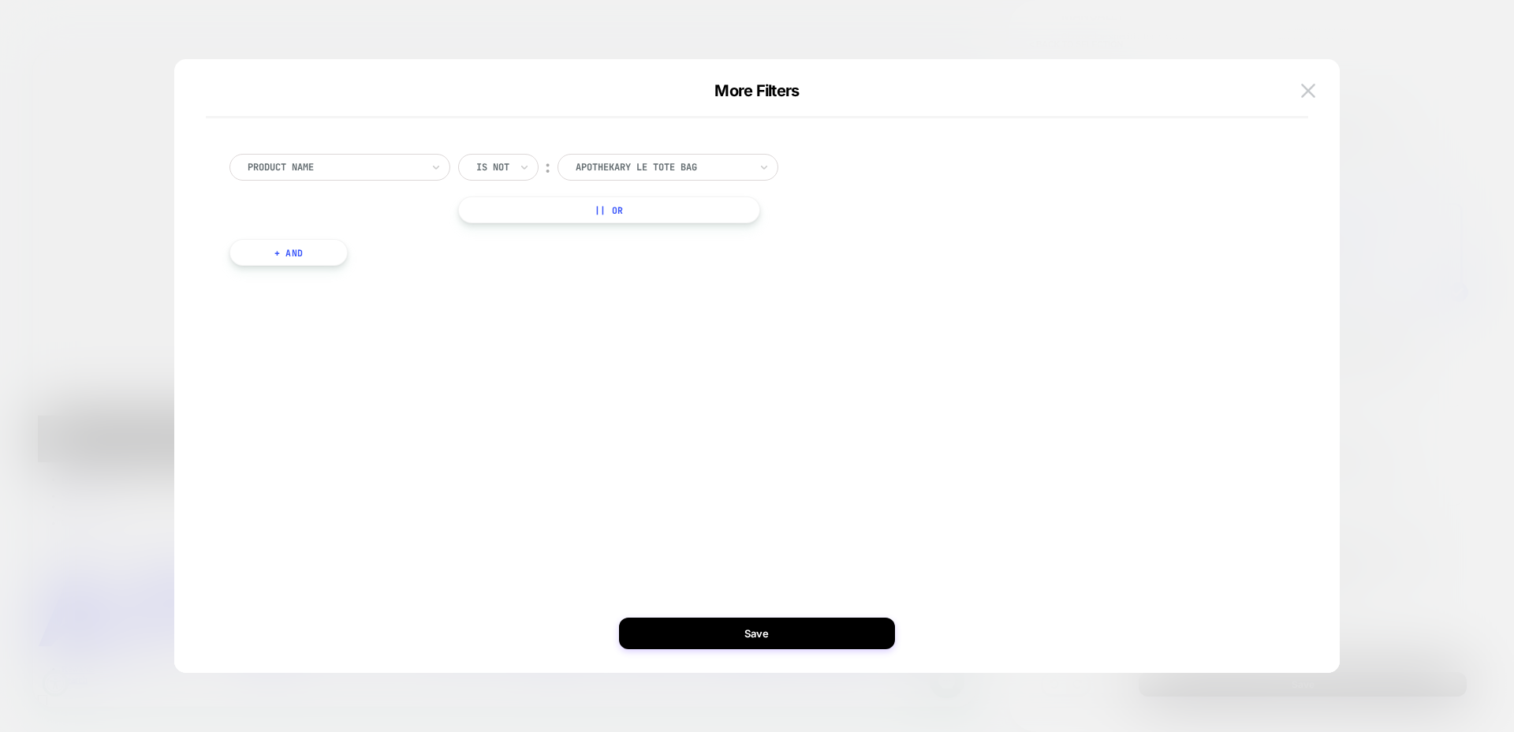
click at [517, 210] on button "|| Or" at bounding box center [609, 209] width 302 height 27
click at [521, 215] on icon at bounding box center [524, 210] width 11 height 16
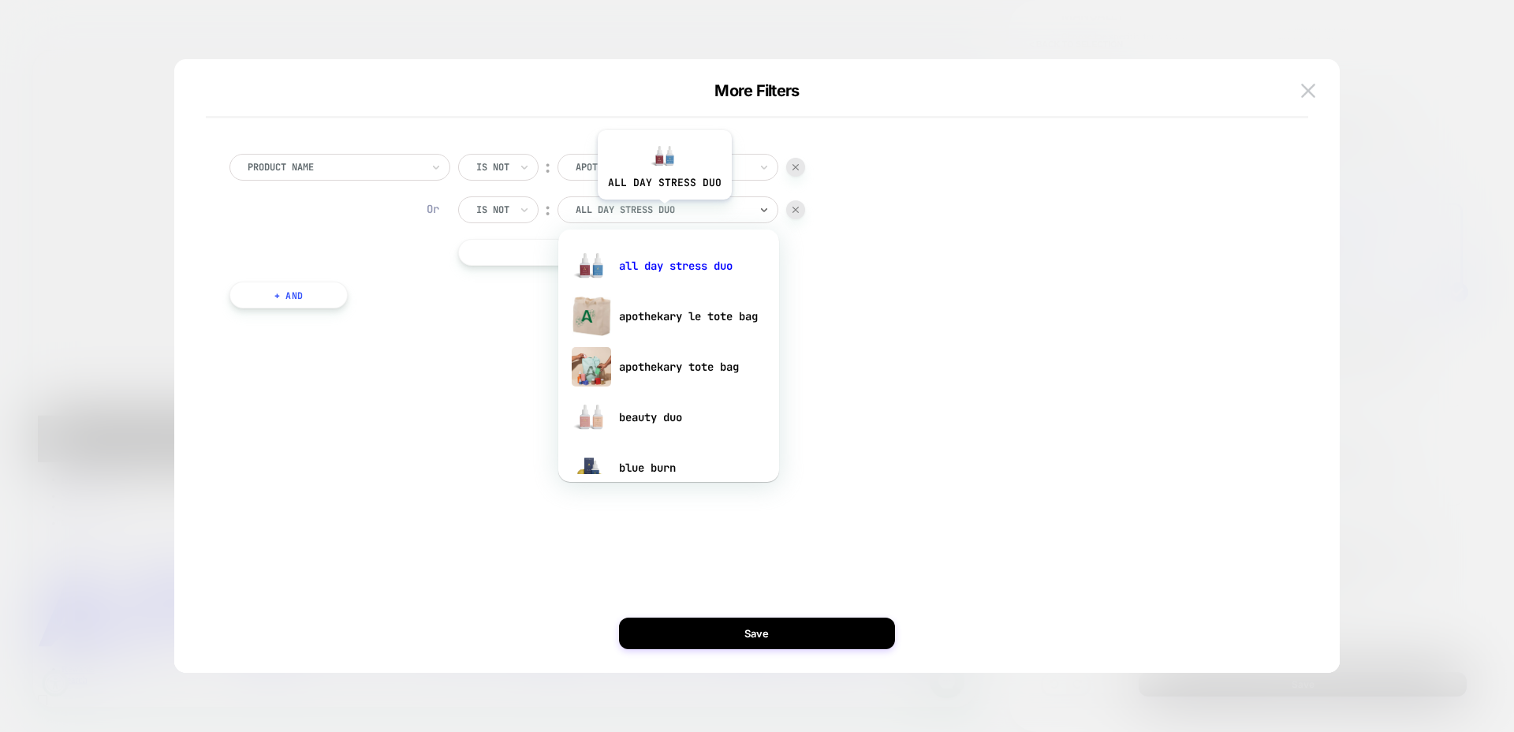
click at [663, 211] on div at bounding box center [661, 210] width 173 height 14
click at [701, 372] on div "apothekary tote bag" at bounding box center [668, 366] width 205 height 50
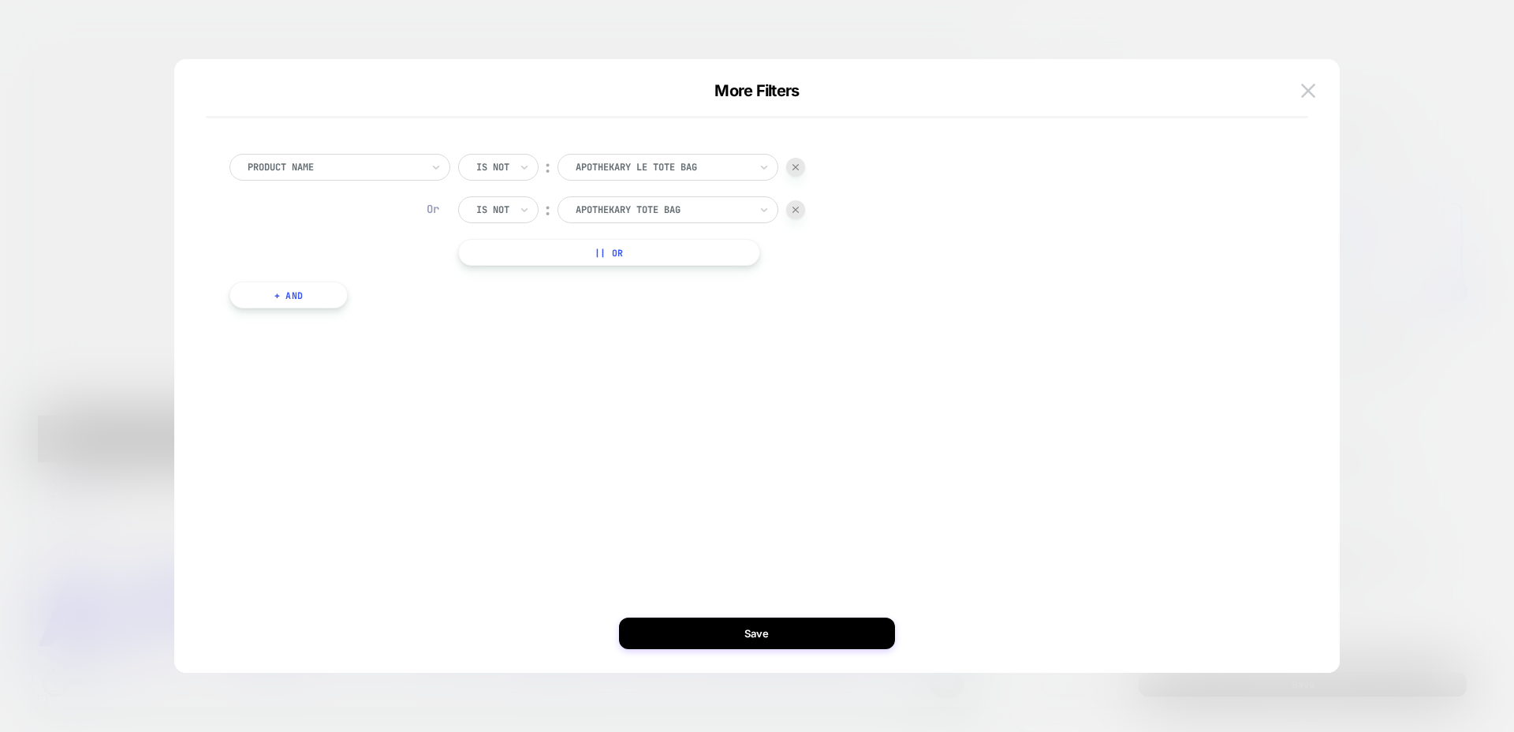
click at [642, 252] on button "|| Or" at bounding box center [609, 252] width 302 height 27
click at [642, 252] on div at bounding box center [661, 252] width 173 height 14
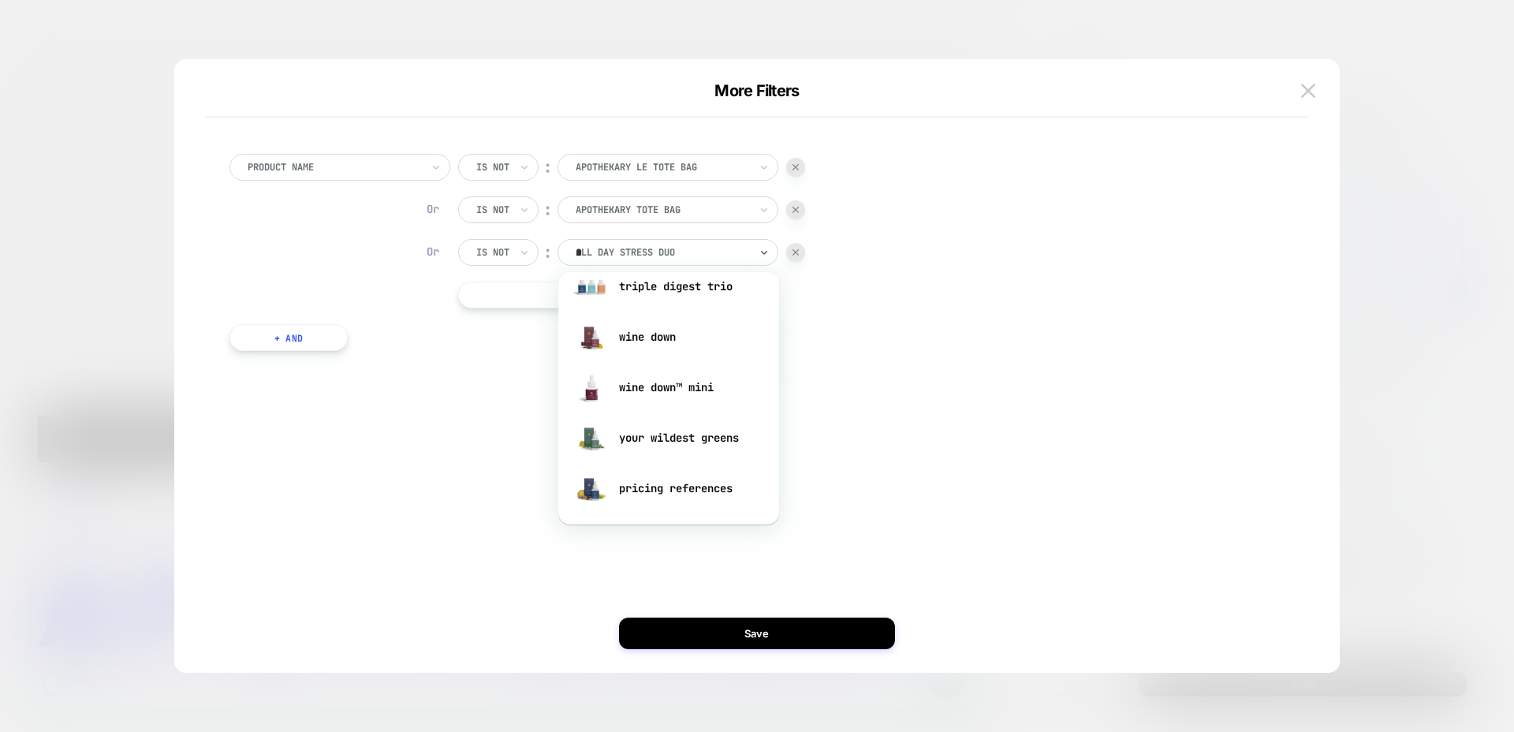
scroll to position [577, 0]
type input "**"
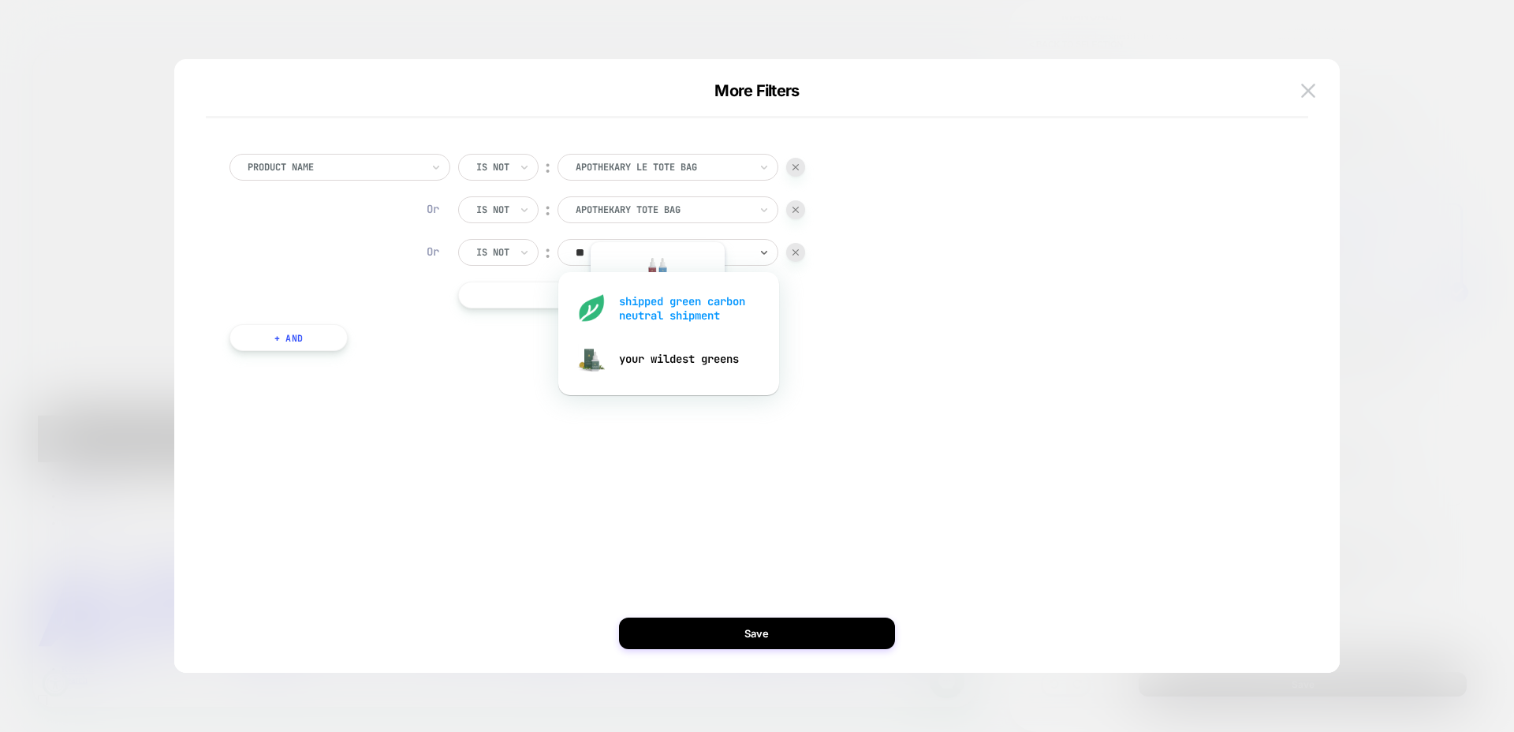
click at [656, 323] on div "shipped green carbon neutral shipment" at bounding box center [668, 308] width 205 height 50
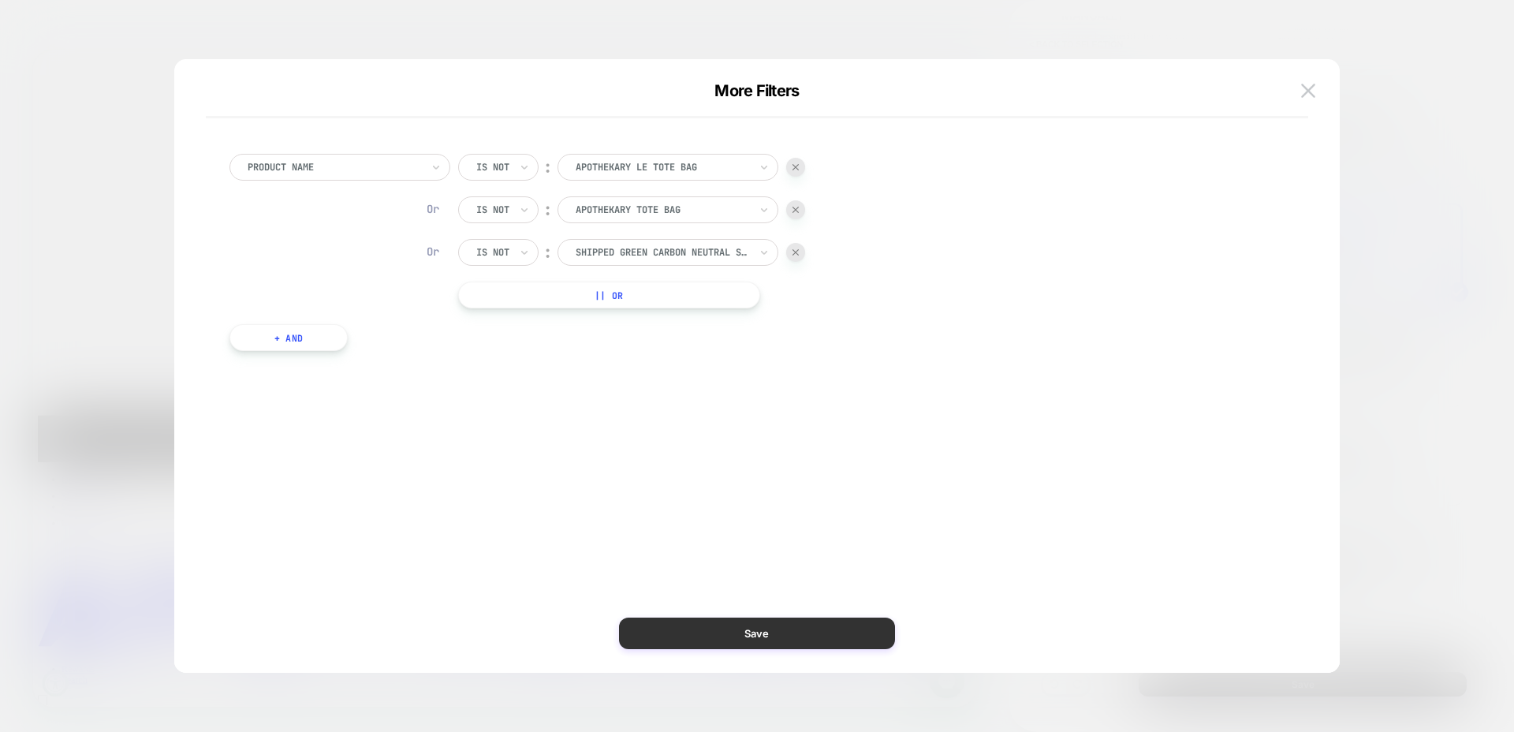
click at [779, 630] on button "Save" at bounding box center [757, 633] width 276 height 32
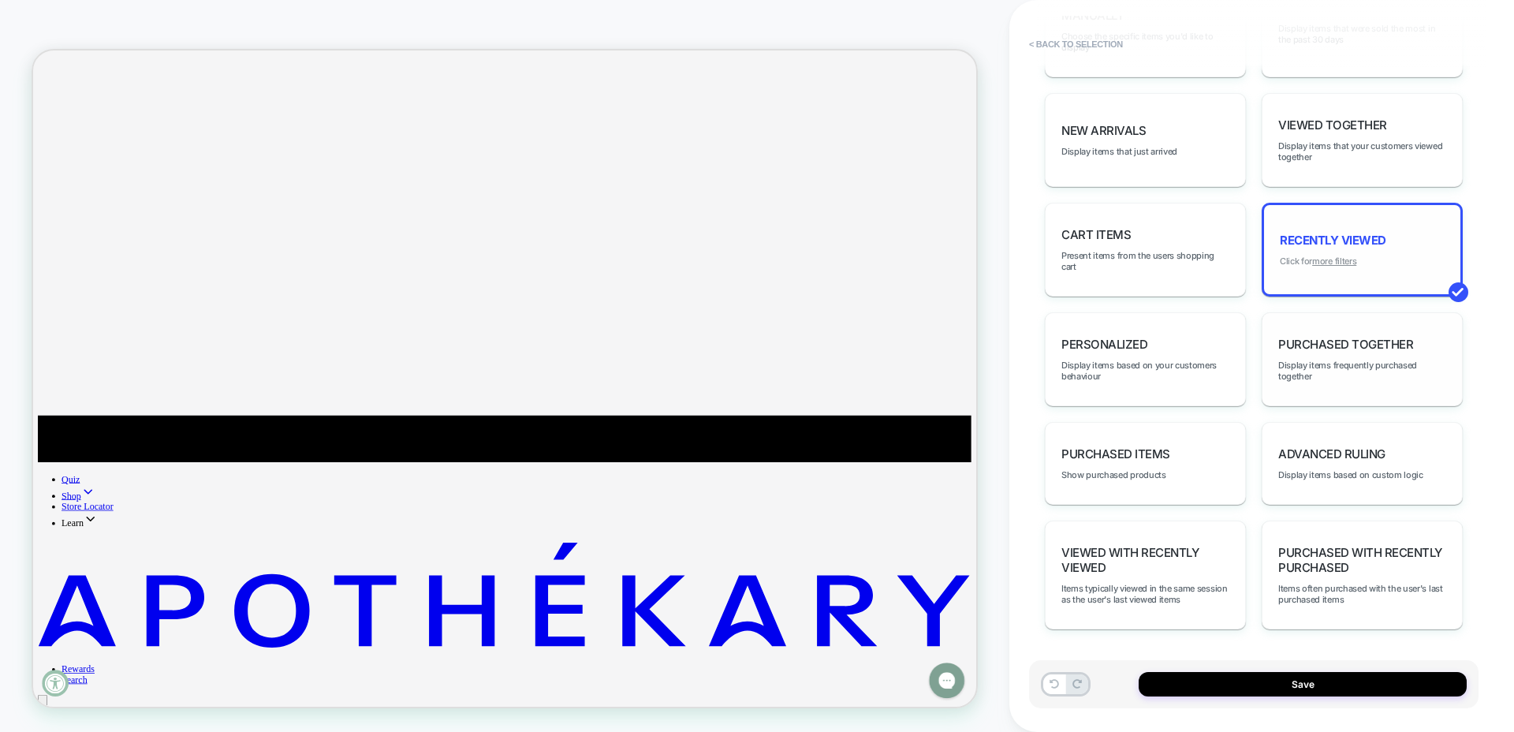
click at [1335, 259] on u "more filters" at bounding box center [1334, 260] width 44 height 11
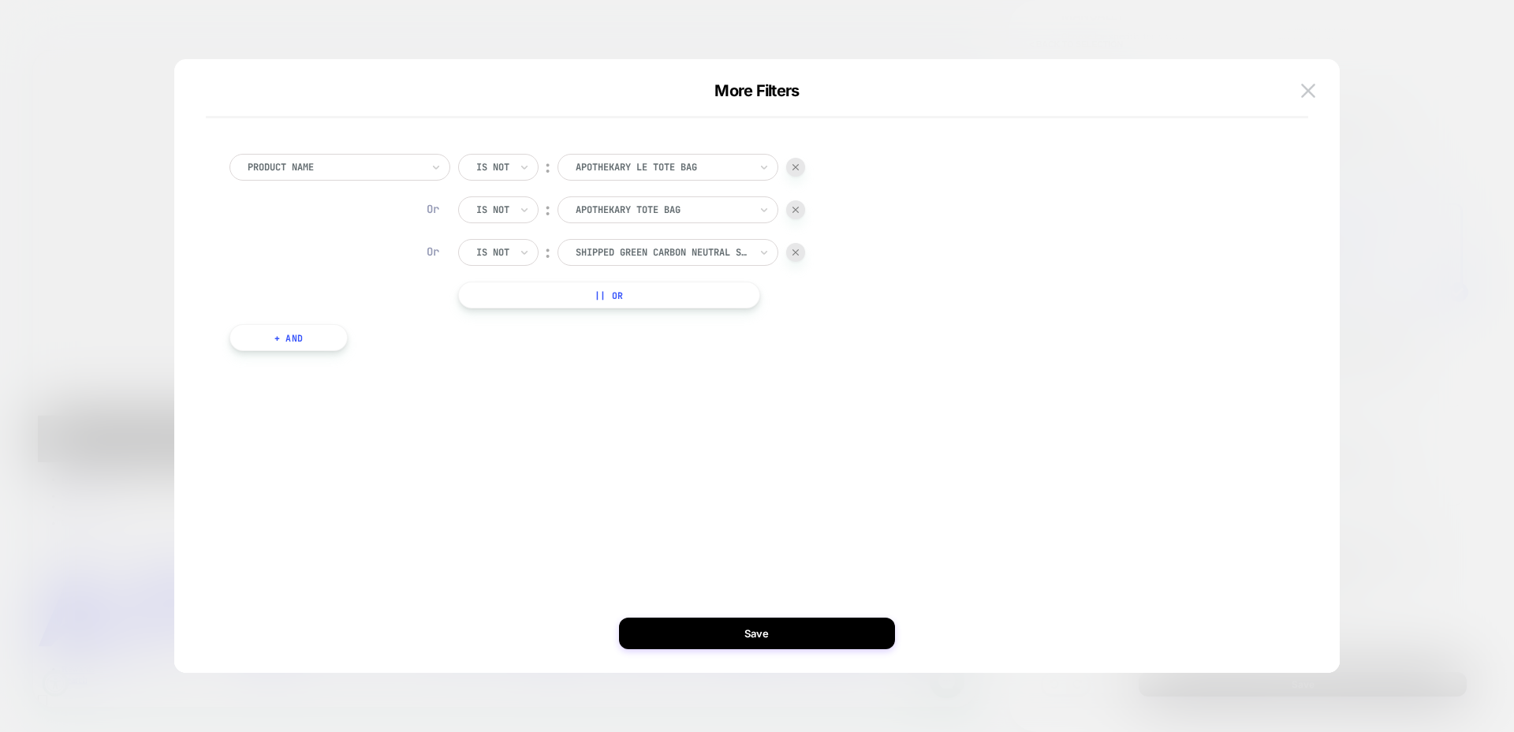
click at [625, 290] on button "|| Or" at bounding box center [609, 294] width 302 height 27
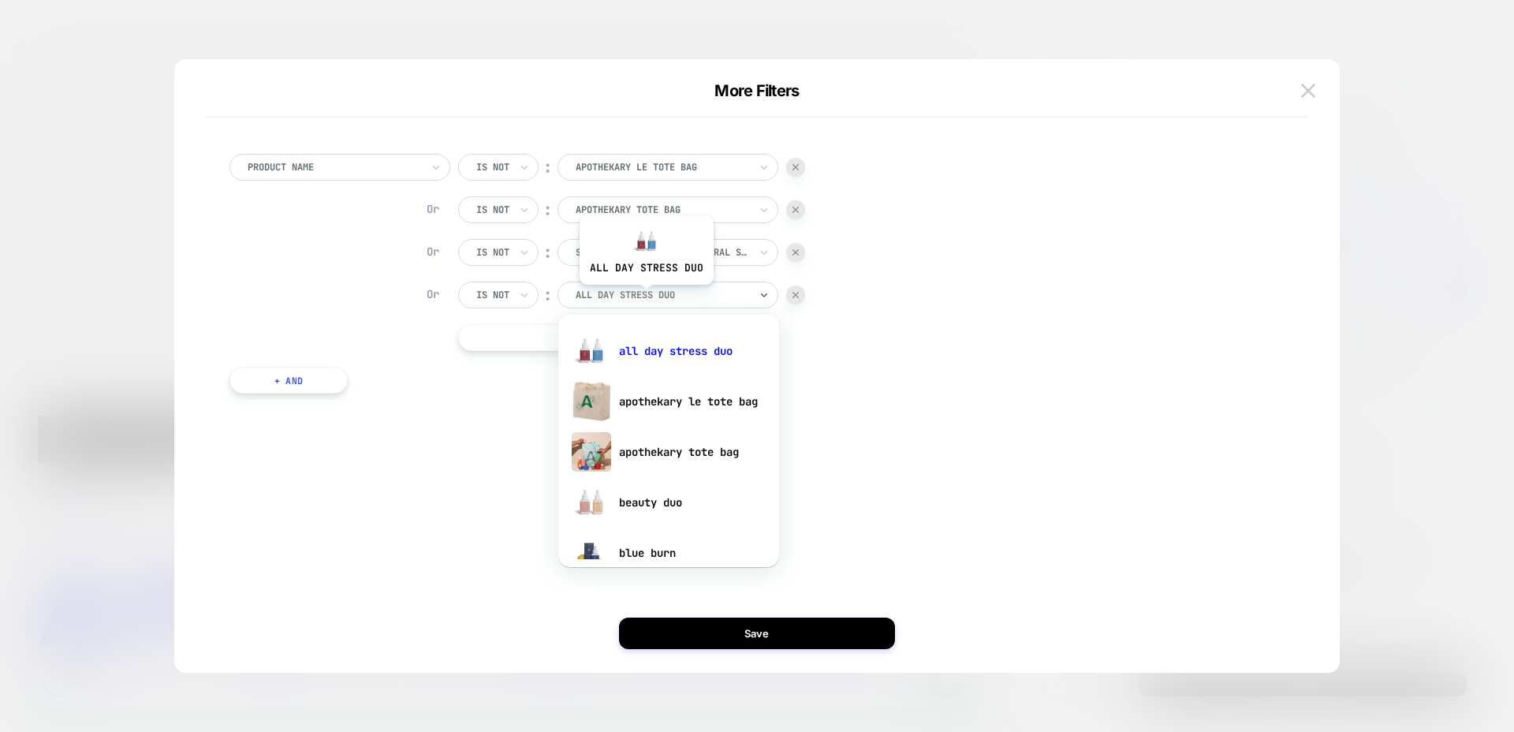
click at [645, 296] on div at bounding box center [661, 295] width 173 height 14
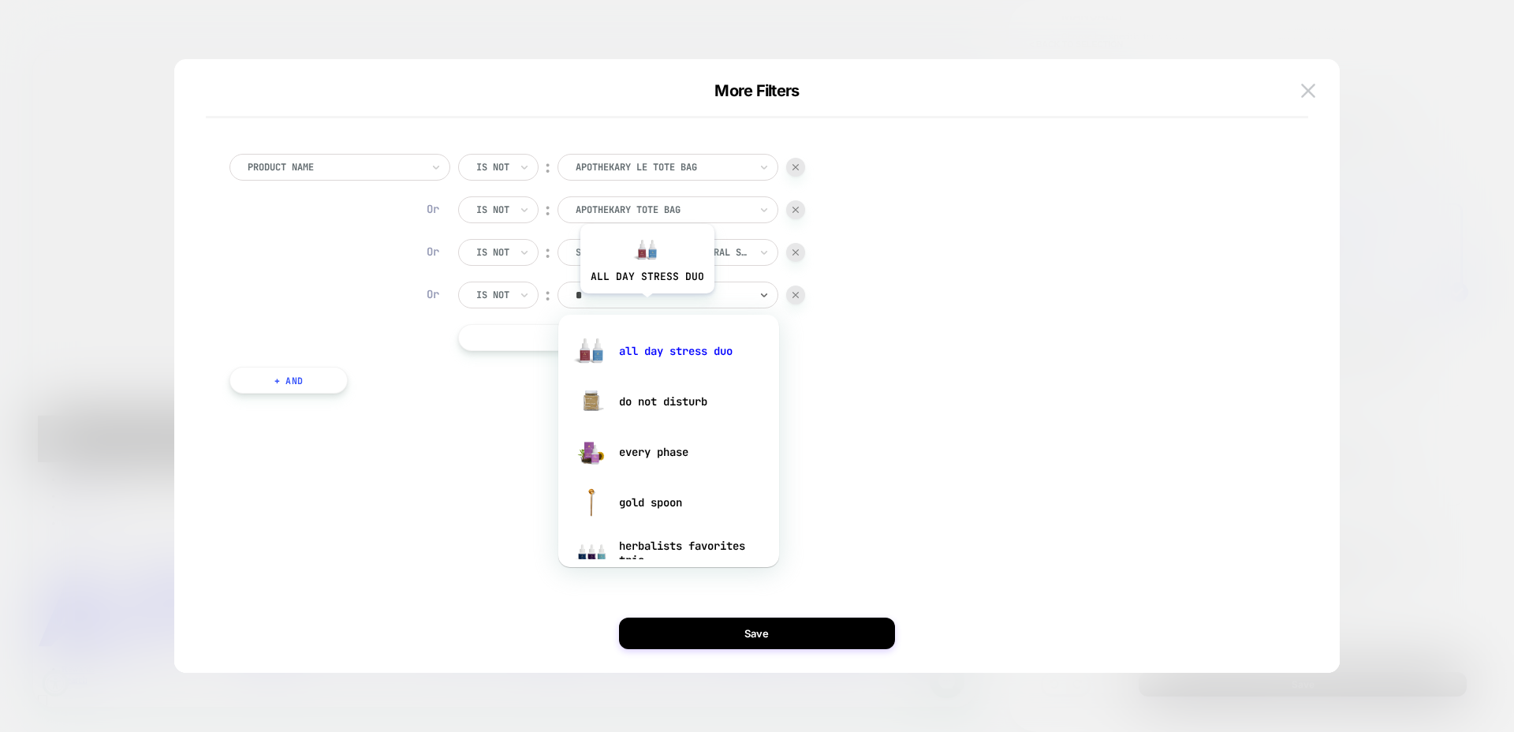
type input "**"
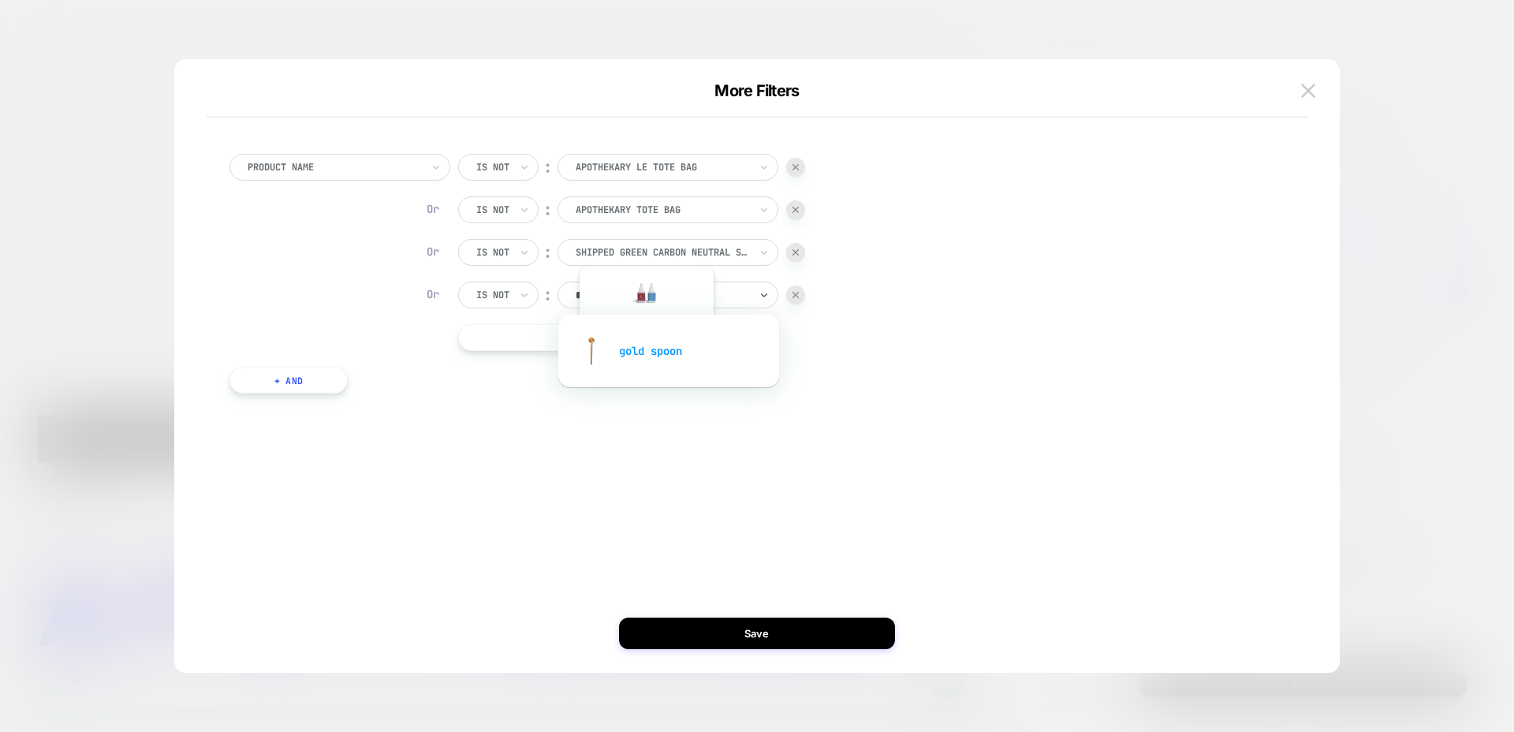
click at [645, 348] on div "gold spoon" at bounding box center [668, 351] width 205 height 50
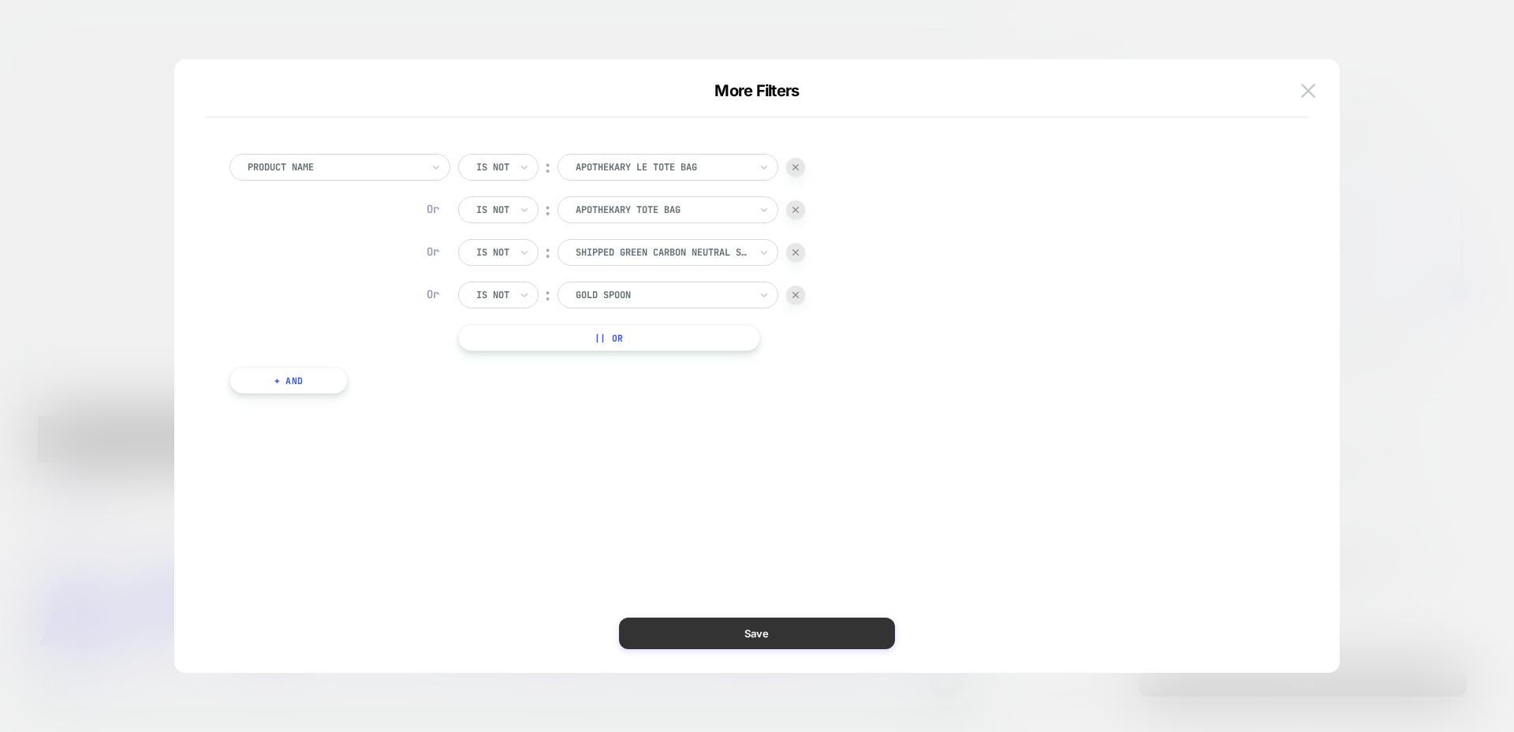
click at [846, 632] on button "Save" at bounding box center [757, 633] width 276 height 32
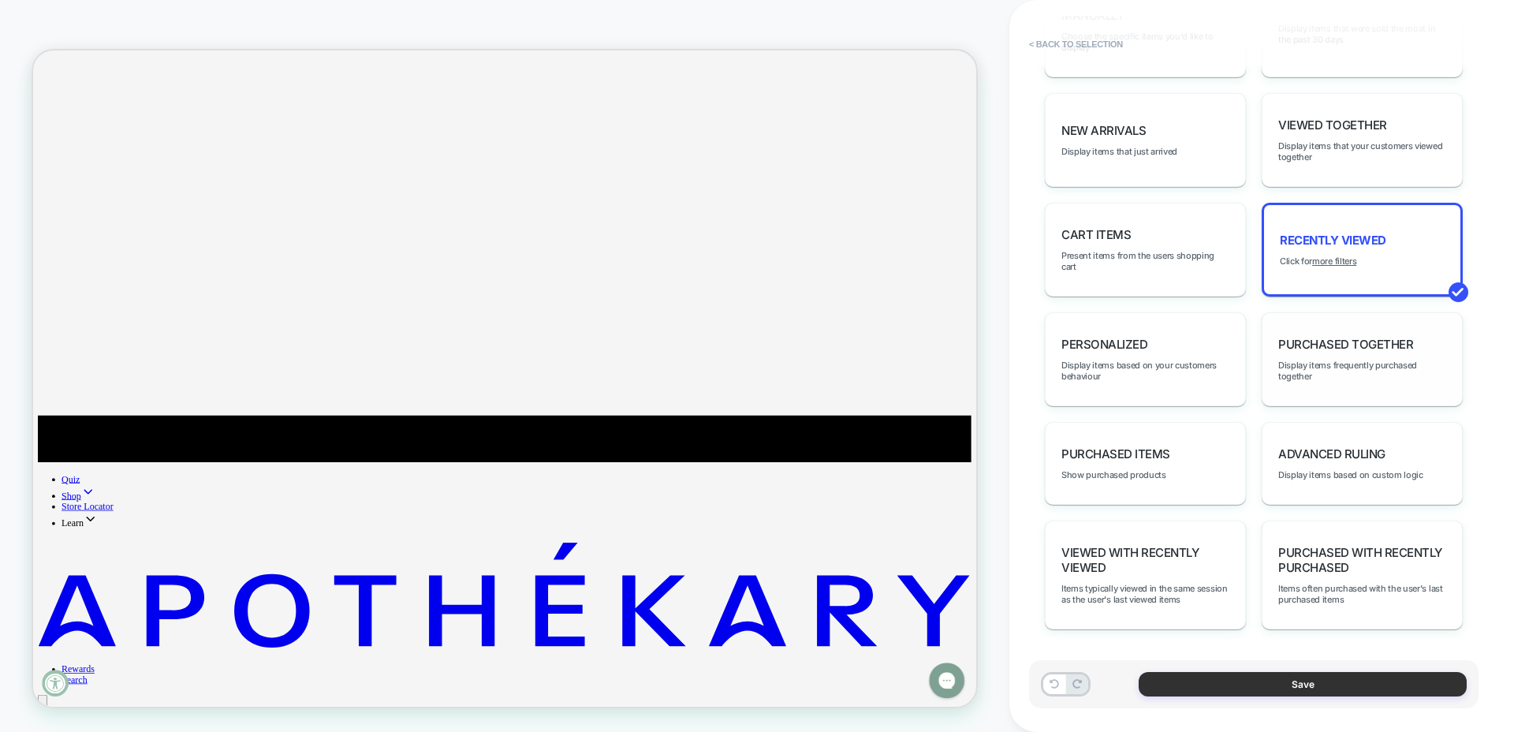
click at [1300, 683] on button "Save" at bounding box center [1302, 684] width 328 height 24
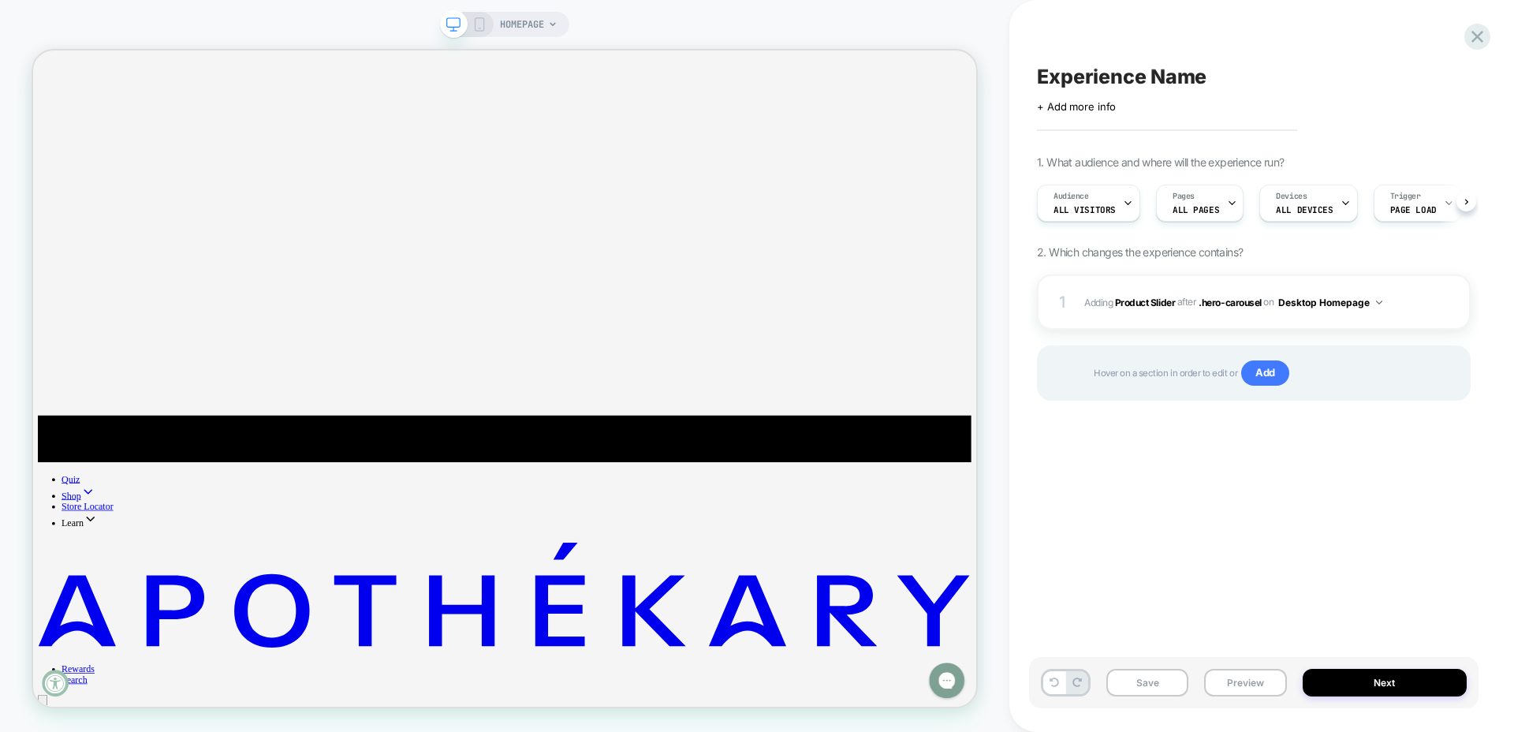
scroll to position [0, 1]
click at [1166, 88] on div "Click to edit experience details + Add more info" at bounding box center [1254, 100] width 434 height 24
click at [1164, 73] on span "Experience Name" at bounding box center [1121, 77] width 169 height 24
type textarea "********"
click at [1173, 81] on icon at bounding box center [1177, 77] width 20 height 20
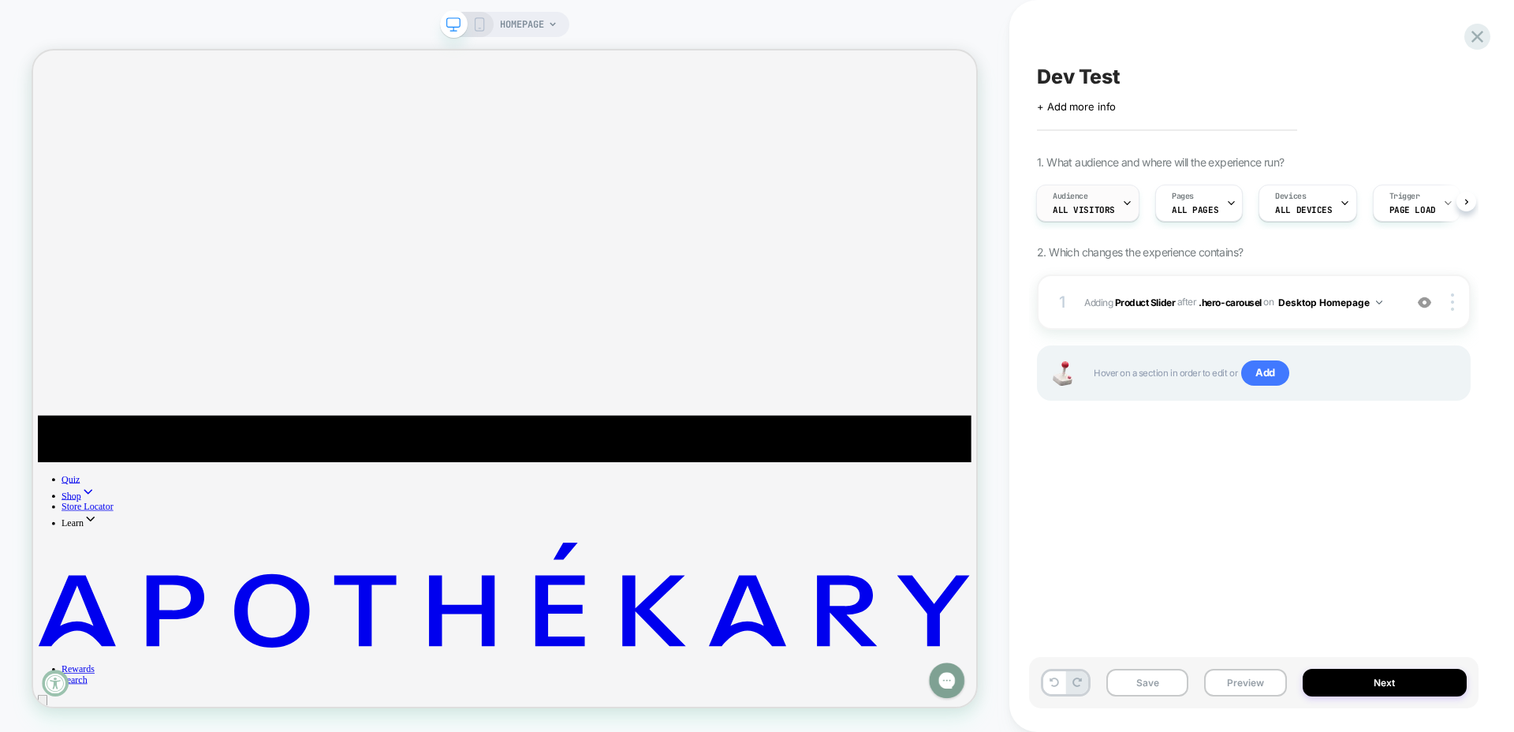
click at [1102, 212] on span "All Visitors" at bounding box center [1083, 209] width 62 height 11
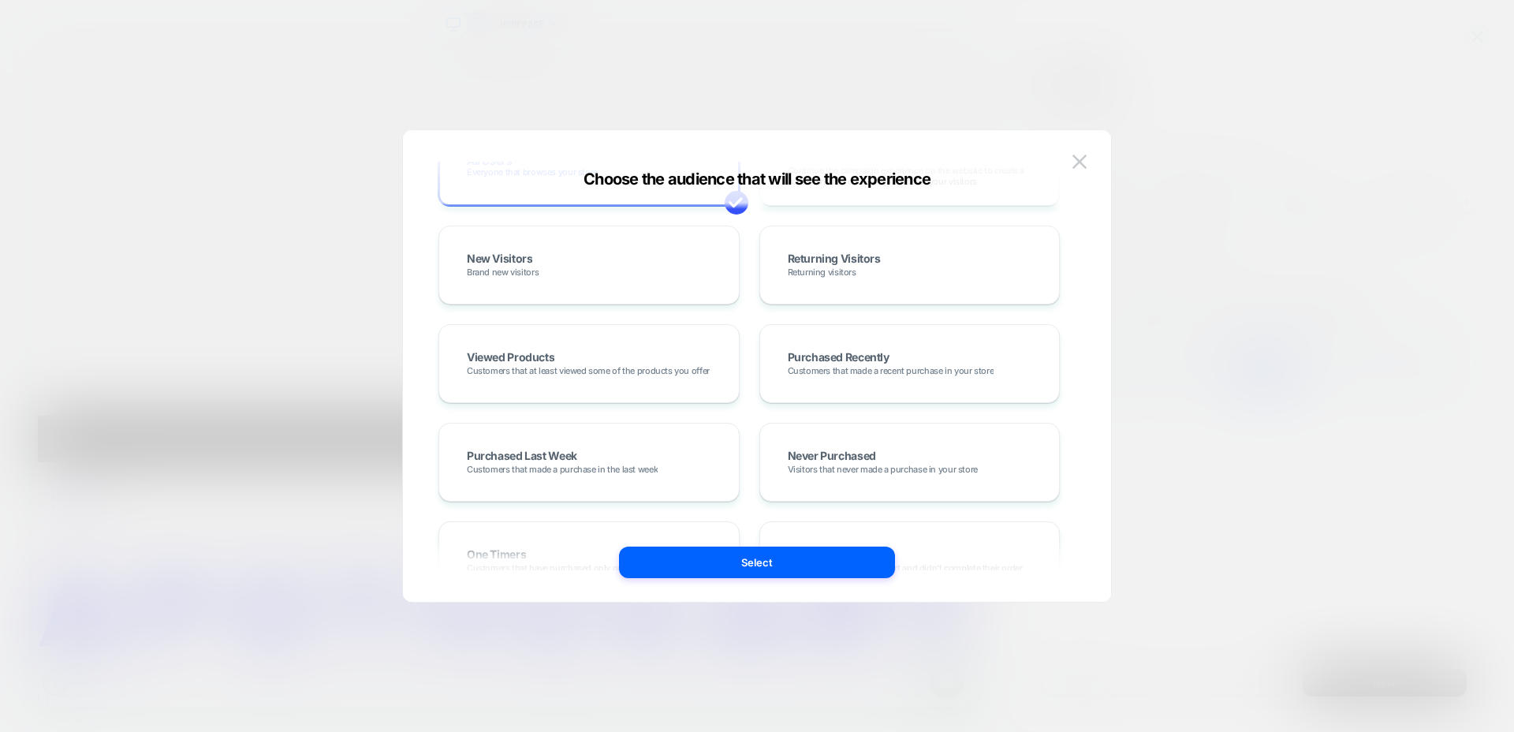
scroll to position [0, 0]
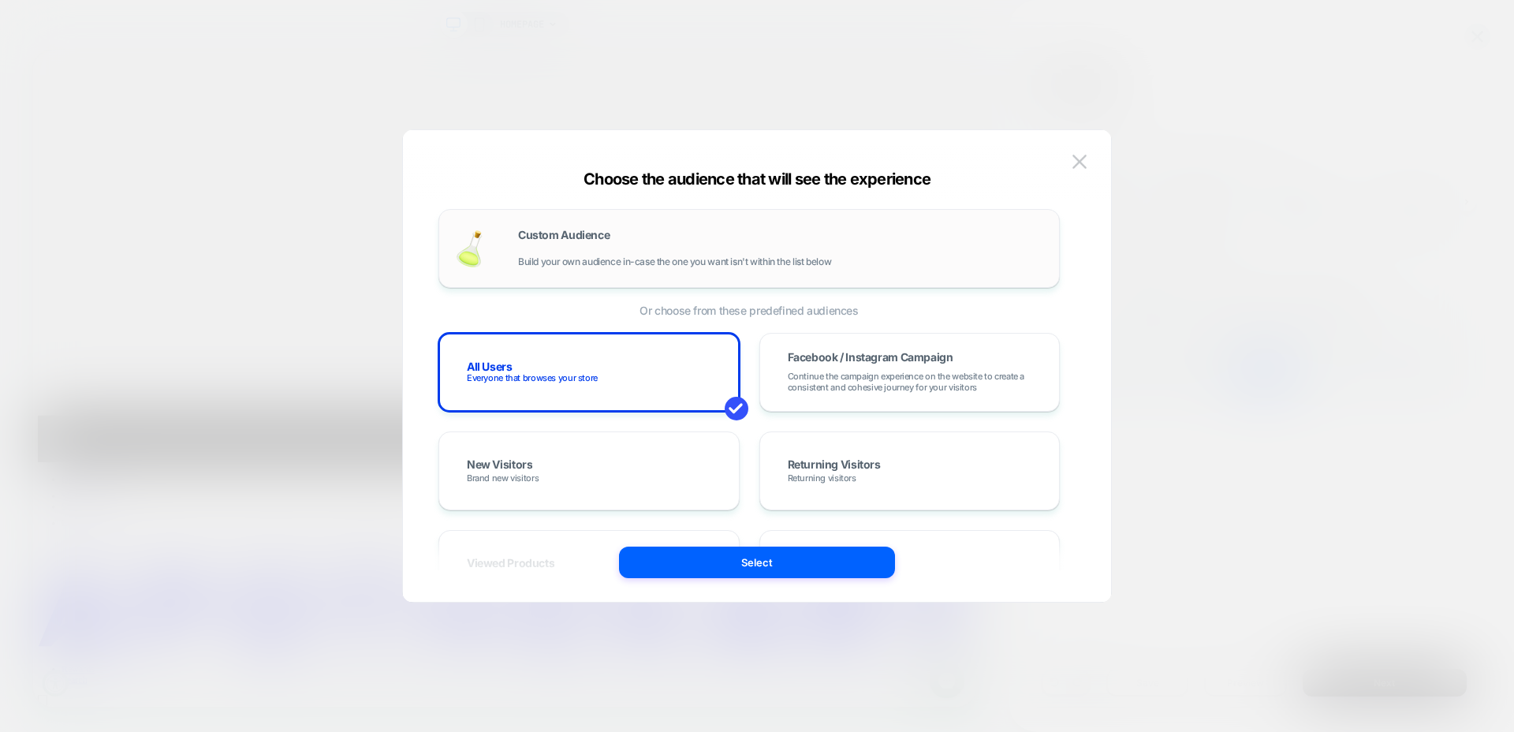
click at [814, 240] on div "Custom Audience Build your own audience in-case the one you want isn't within t…" at bounding box center [780, 248] width 525 height 38
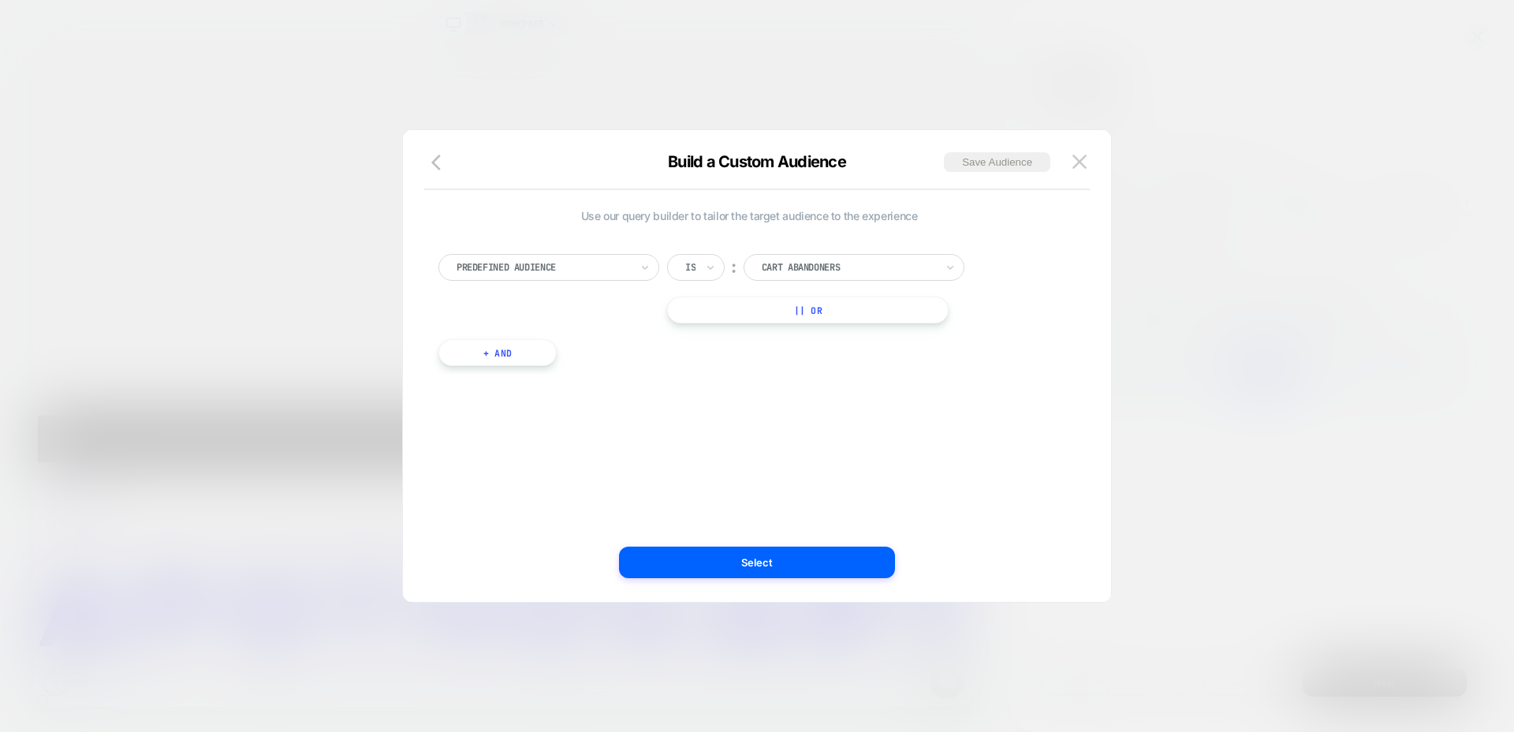
click at [635, 266] on div "Predefined Audience" at bounding box center [548, 267] width 221 height 27
click at [767, 395] on div "Use our query builder to tailor the target audience to the experience option De…" at bounding box center [749, 366] width 661 height 408
click at [438, 169] on icon "button" at bounding box center [435, 163] width 9 height 16
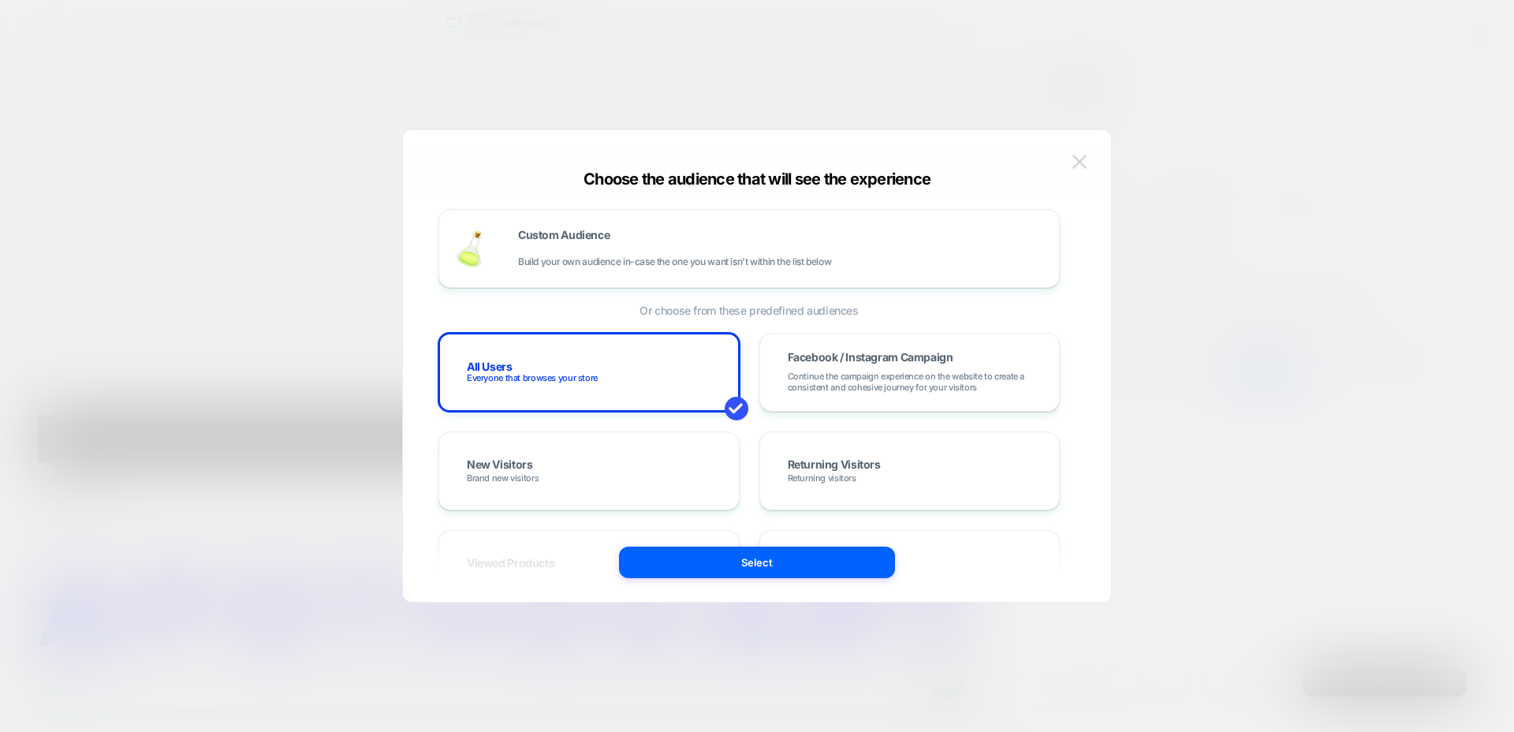
click at [1077, 168] on img at bounding box center [1079, 161] width 14 height 13
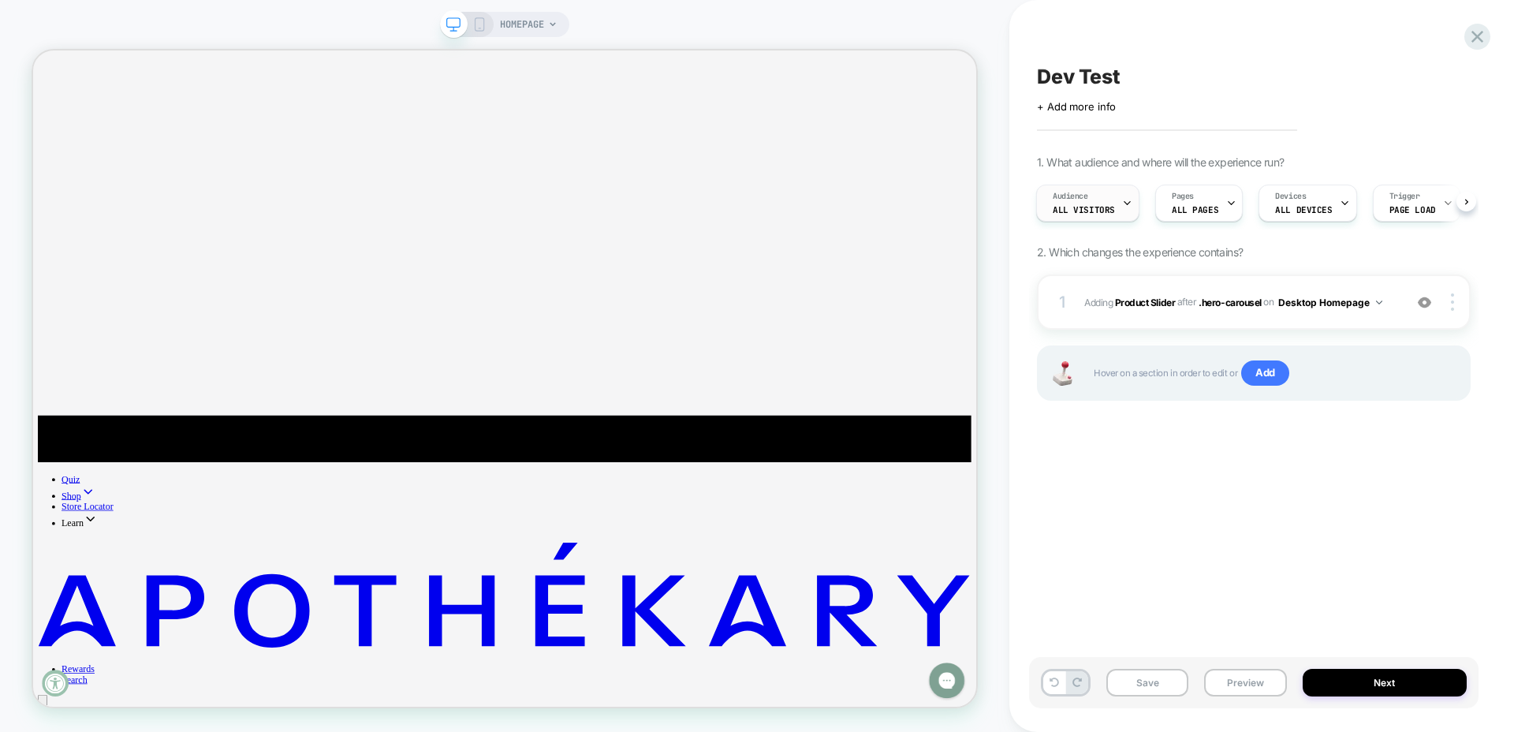
click at [1098, 213] on span "All Visitors" at bounding box center [1083, 209] width 62 height 11
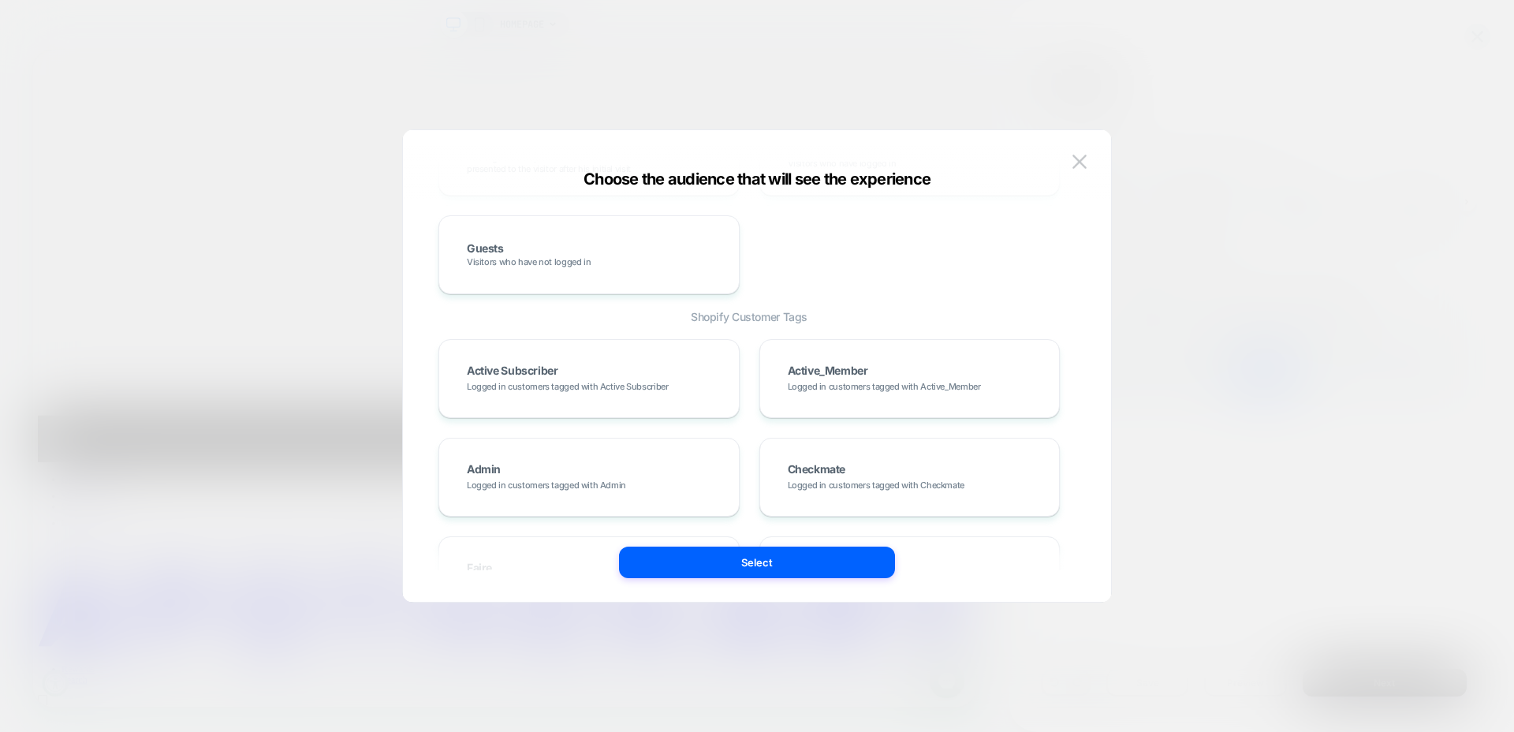
scroll to position [793, 0]
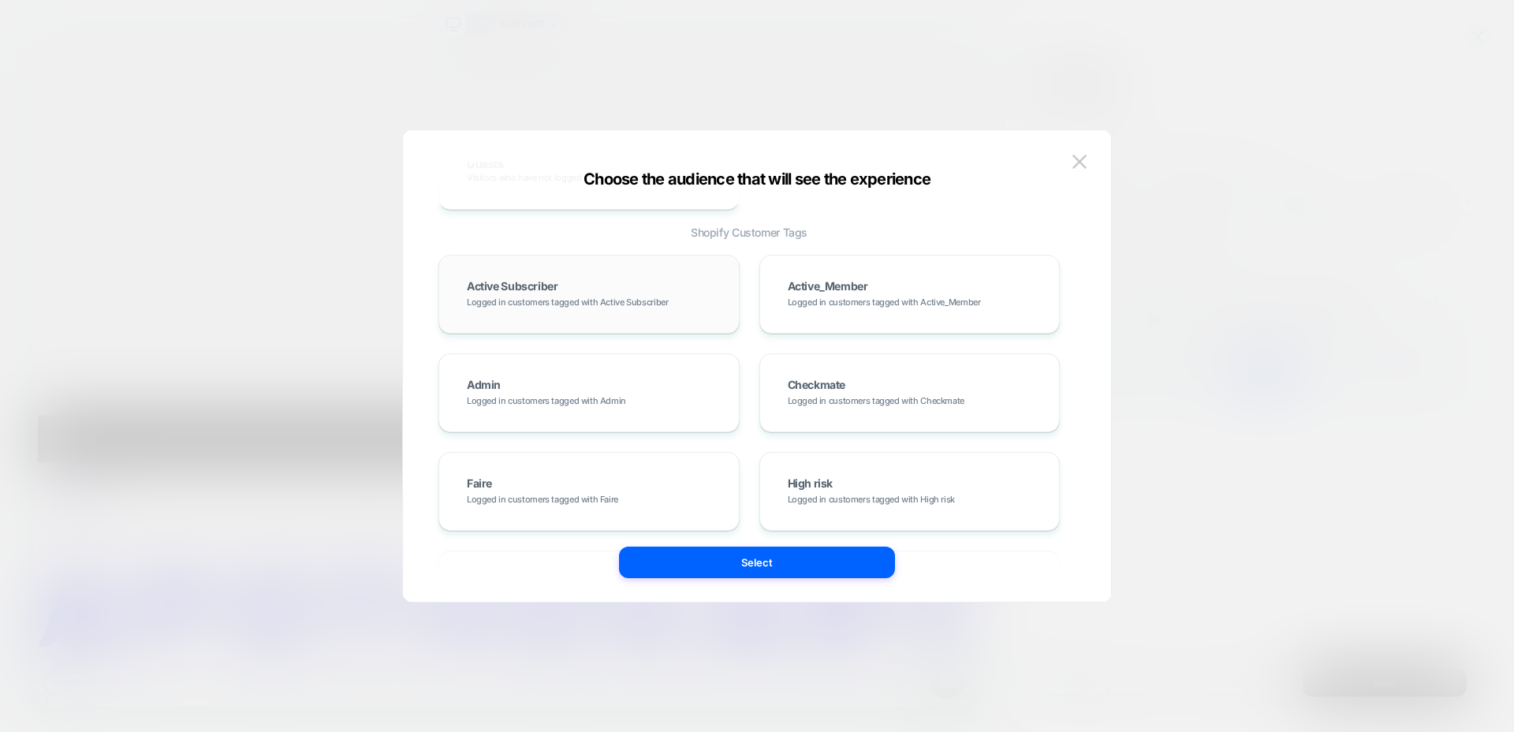
click at [562, 308] on div "Active Subscriber Logged in customers tagged with Active Subscriber" at bounding box center [589, 294] width 268 height 46
